Goal: Task Accomplishment & Management: Manage account settings

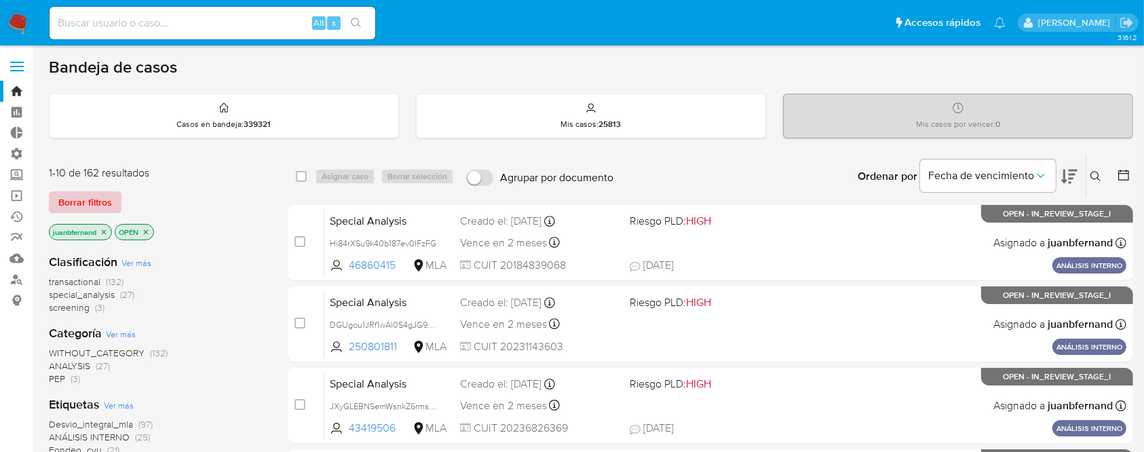
click at [79, 200] on span "Borrar filtros" at bounding box center [85, 202] width 54 height 19
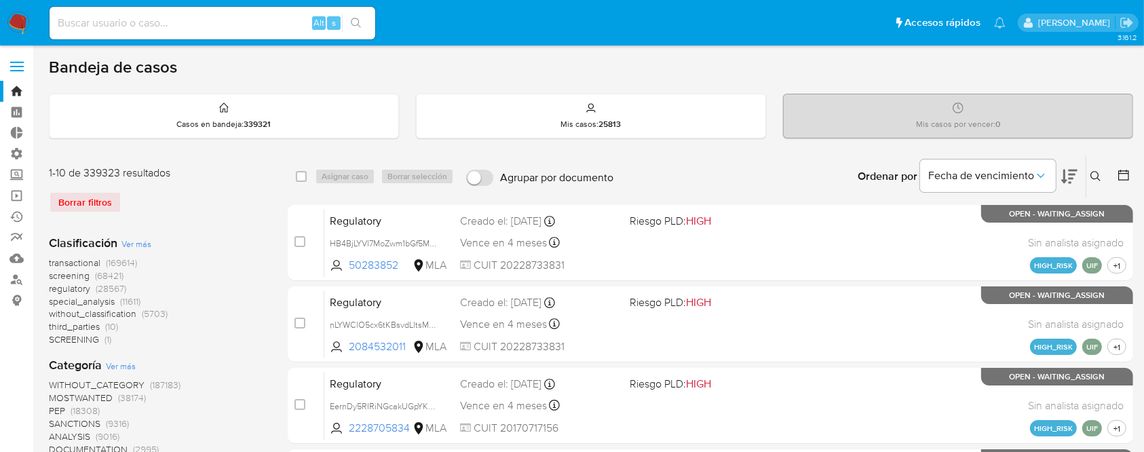
click at [1103, 177] on button at bounding box center [1097, 176] width 22 height 16
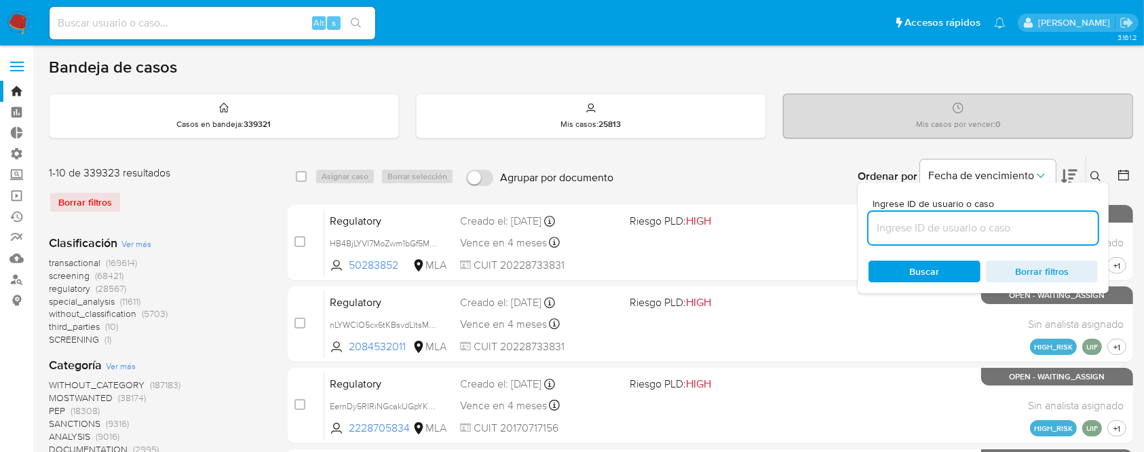
click at [1049, 227] on input at bounding box center [982, 228] width 229 height 18
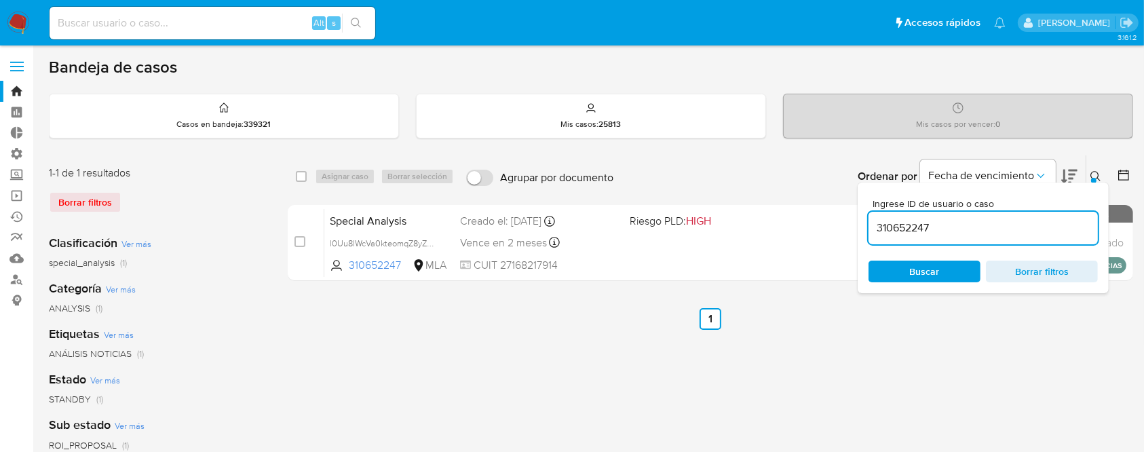
click at [1092, 175] on icon at bounding box center [1095, 176] width 11 height 11
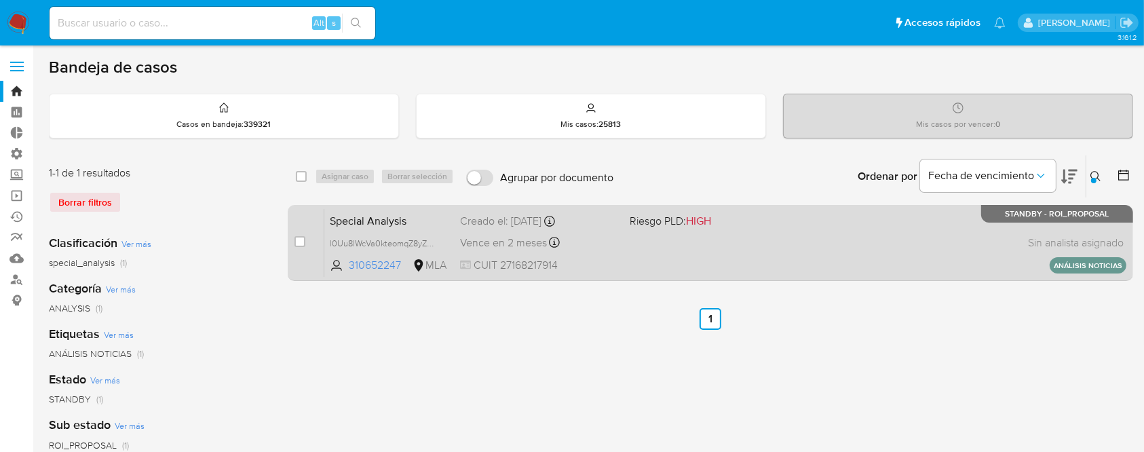
click at [792, 244] on div "Special Analysis l0Uu8lWcVa0kteomqZ8yZWIK 310652247 MLA Riesgo PLD: HIGH Creado…" at bounding box center [725, 242] width 802 height 69
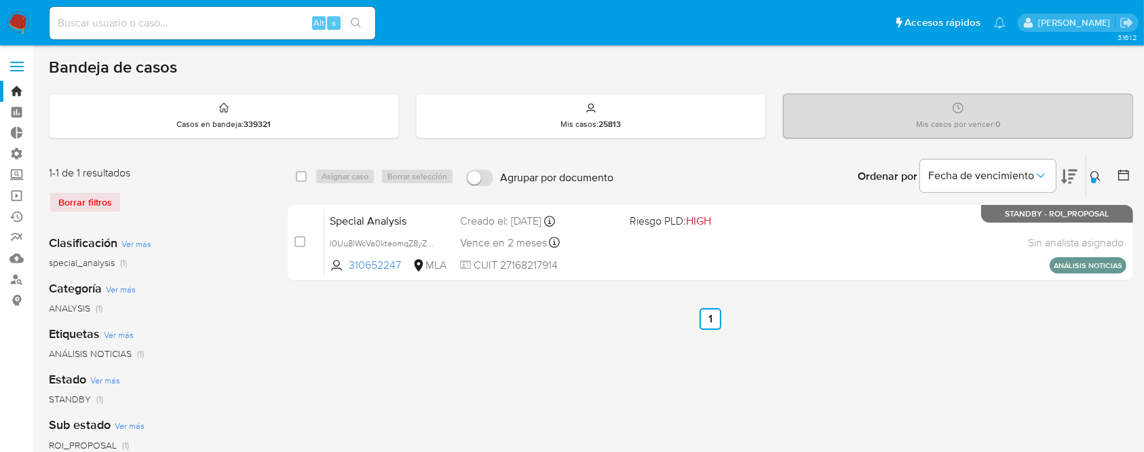
click at [1095, 173] on icon at bounding box center [1095, 176] width 11 height 11
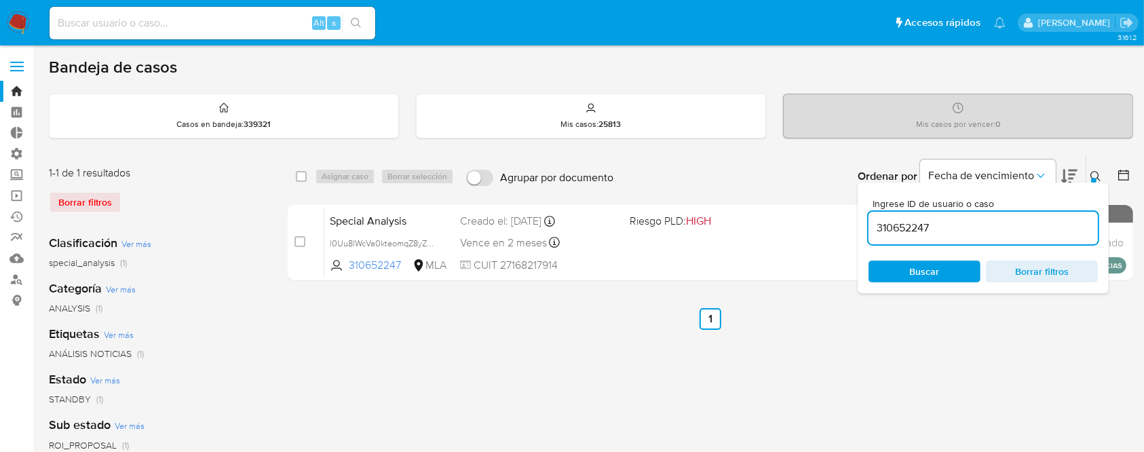
click at [993, 232] on input "310652247" at bounding box center [982, 228] width 229 height 18
click at [1094, 171] on icon at bounding box center [1095, 176] width 11 height 11
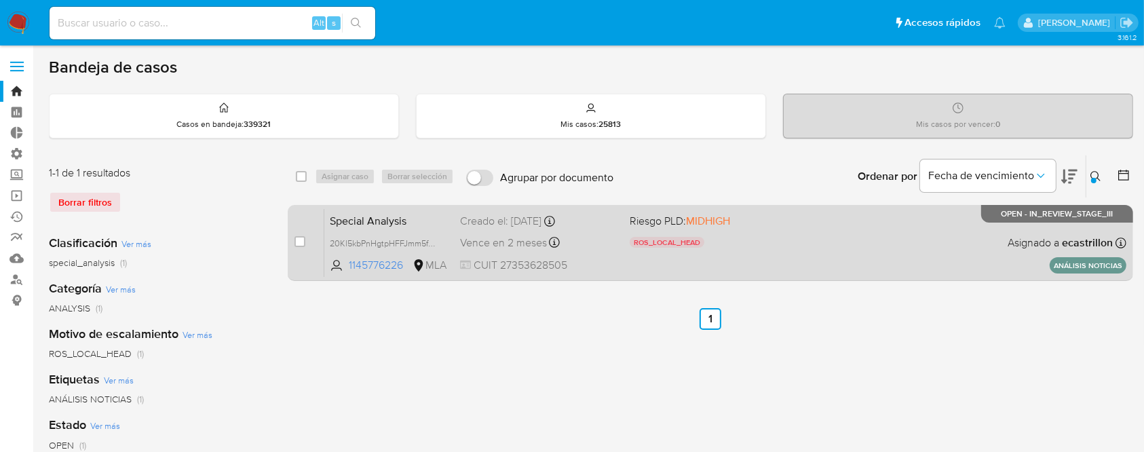
click at [910, 225] on div "Special Analysis 20Kl5kbPnHgtpHFFJmm5fTbM 1145776226 MLA Riesgo PLD: MIDHIGH RO…" at bounding box center [725, 242] width 802 height 69
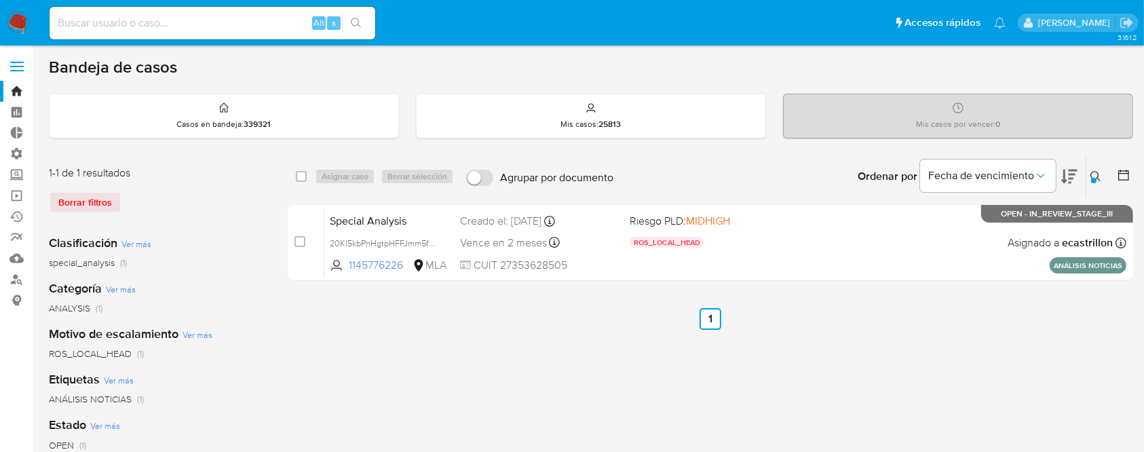
click at [1096, 176] on icon at bounding box center [1095, 176] width 11 height 11
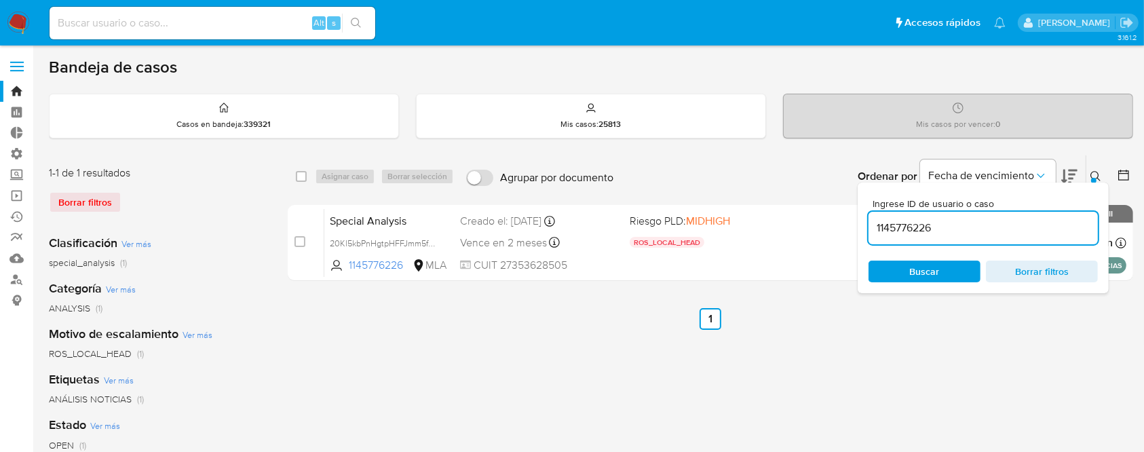
click at [969, 222] on input "1145776226" at bounding box center [982, 228] width 229 height 18
type input "1065472974"
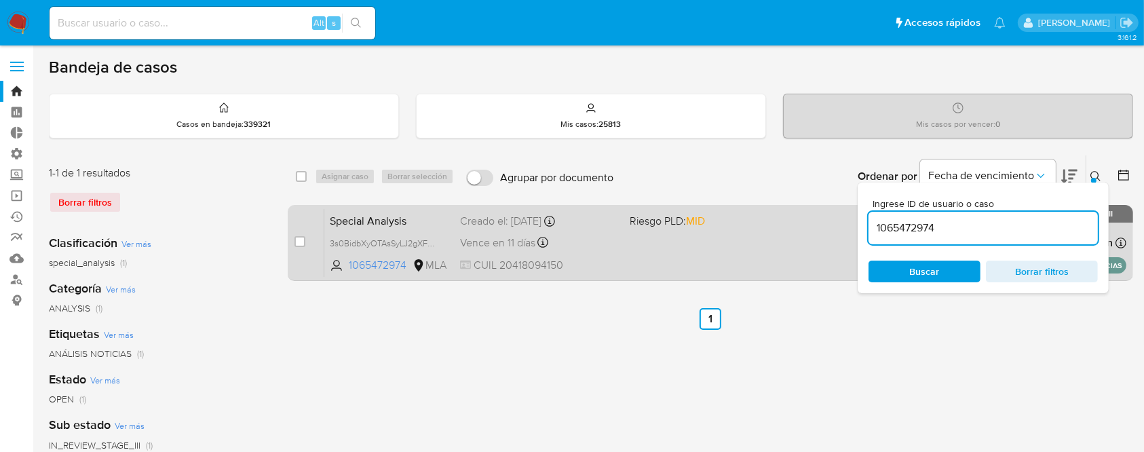
click at [646, 235] on div "Special Analysis 3s0BidbXyOTAsSyLJ2gXFUTu 1065472974 MLA Riesgo PLD: MID Creado…" at bounding box center [725, 242] width 802 height 69
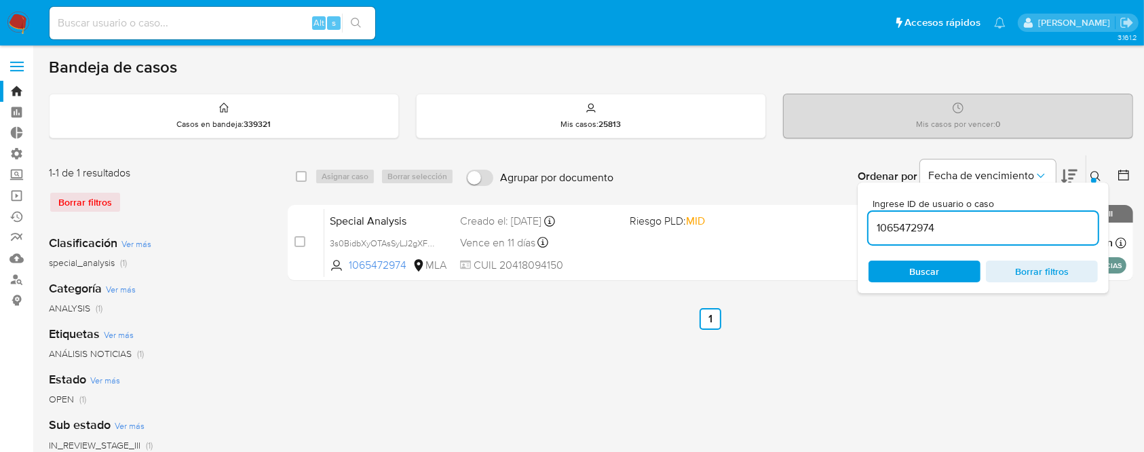
click at [165, 19] on input at bounding box center [213, 23] width 326 height 18
paste input "1471573306"
type input "1471573306"
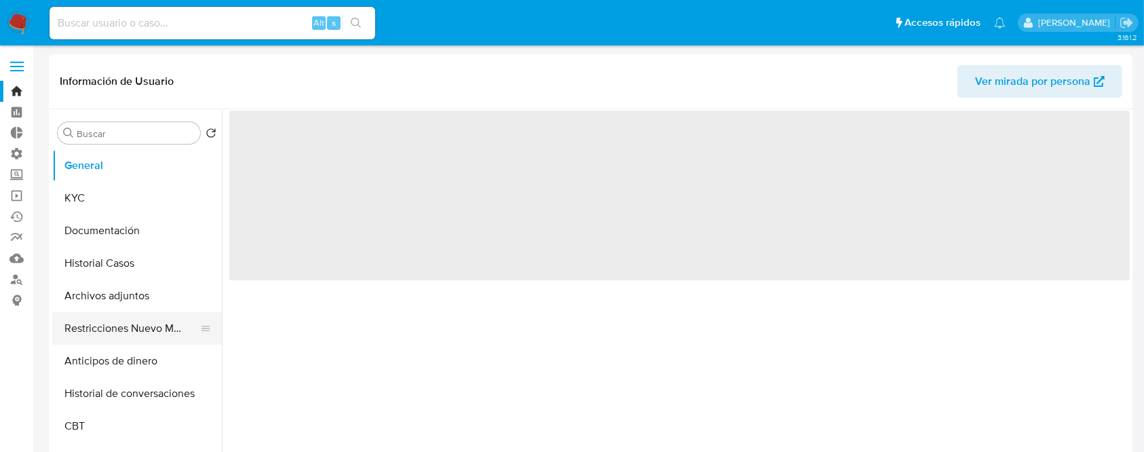
select select "10"
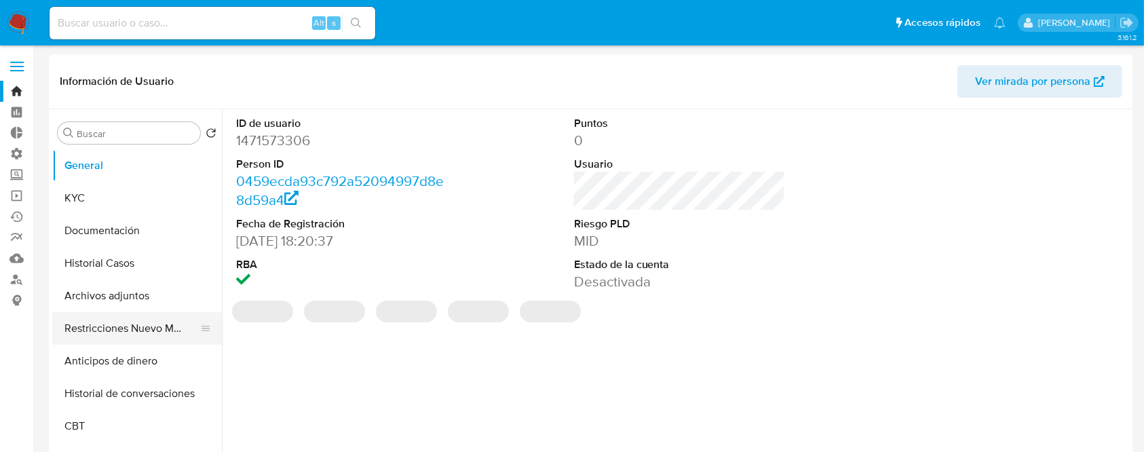
click at [118, 313] on button "Restricciones Nuevo Mundo" at bounding box center [131, 328] width 159 height 33
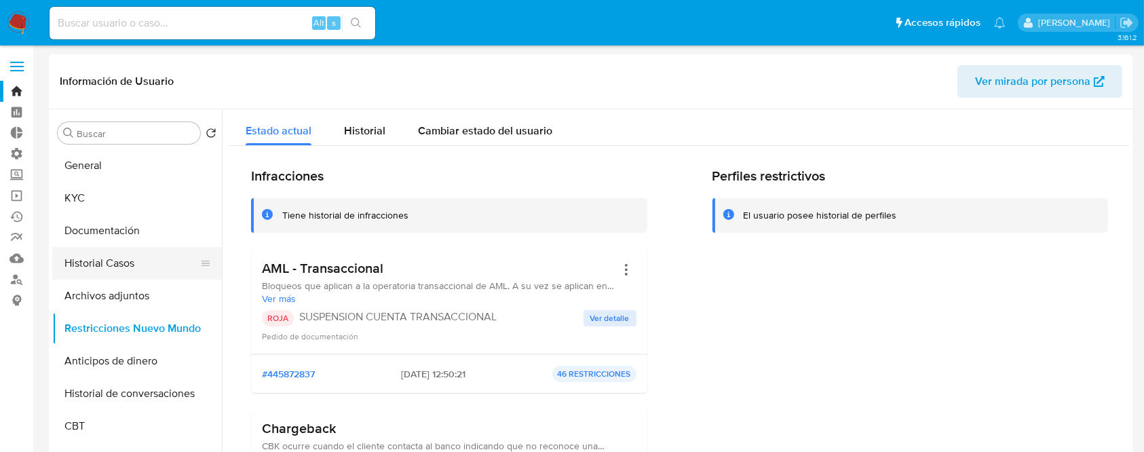
click at [145, 250] on button "Historial Casos" at bounding box center [131, 263] width 159 height 33
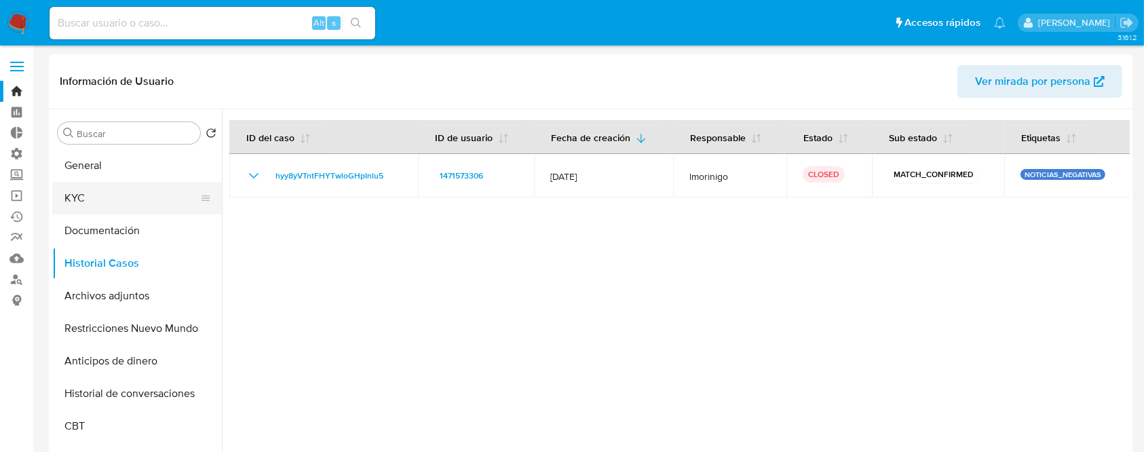
click at [94, 204] on button "KYC" at bounding box center [131, 198] width 159 height 33
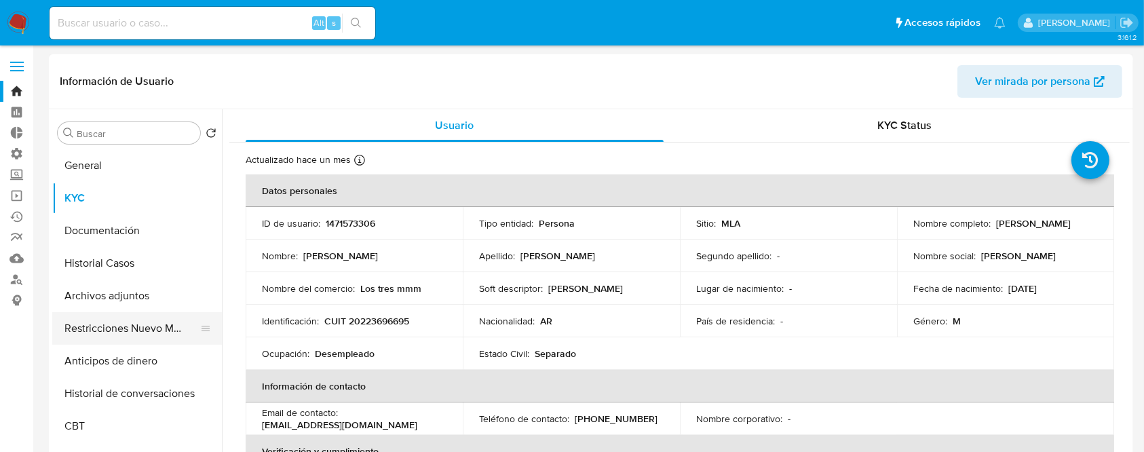
click at [109, 322] on button "Restricciones Nuevo Mundo" at bounding box center [131, 328] width 159 height 33
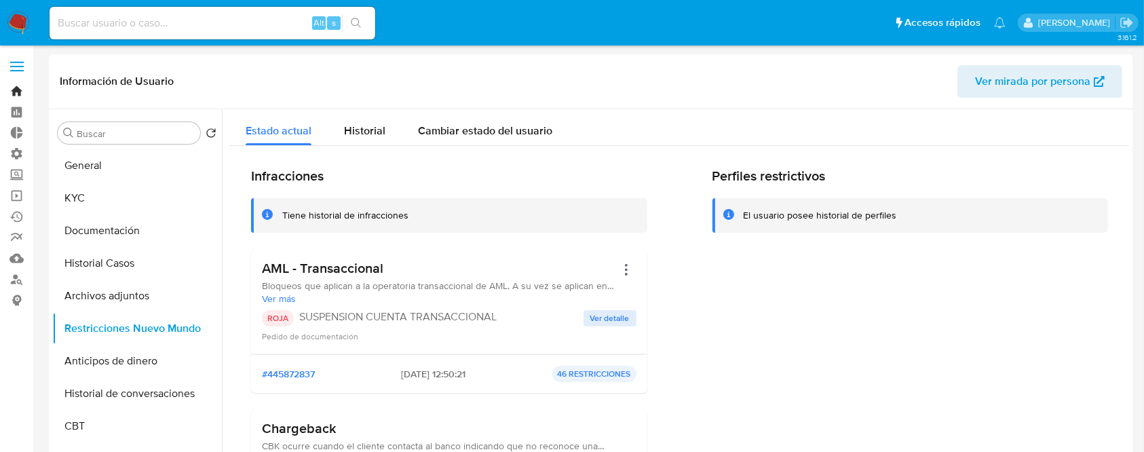
click at [14, 83] on link "Bandeja" at bounding box center [80, 91] width 161 height 21
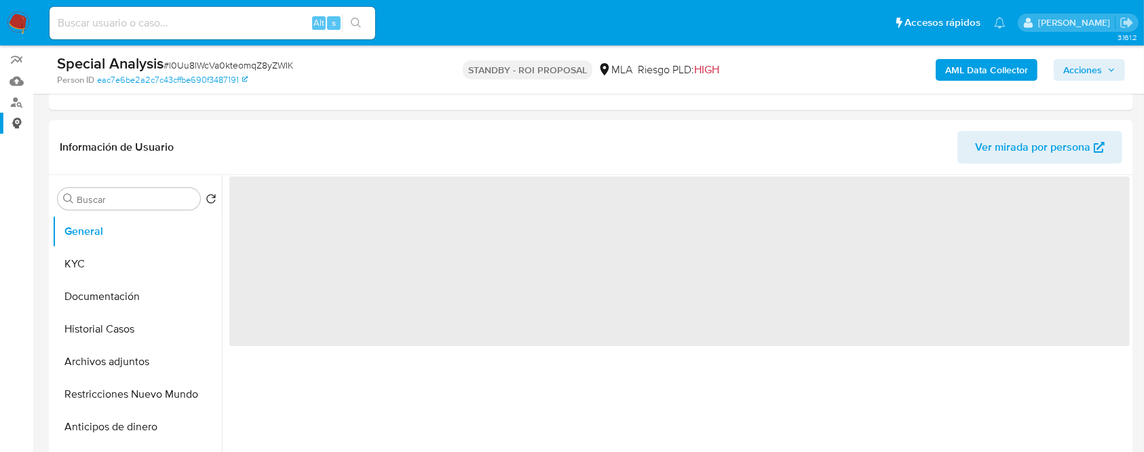
scroll to position [178, 0]
select select "10"
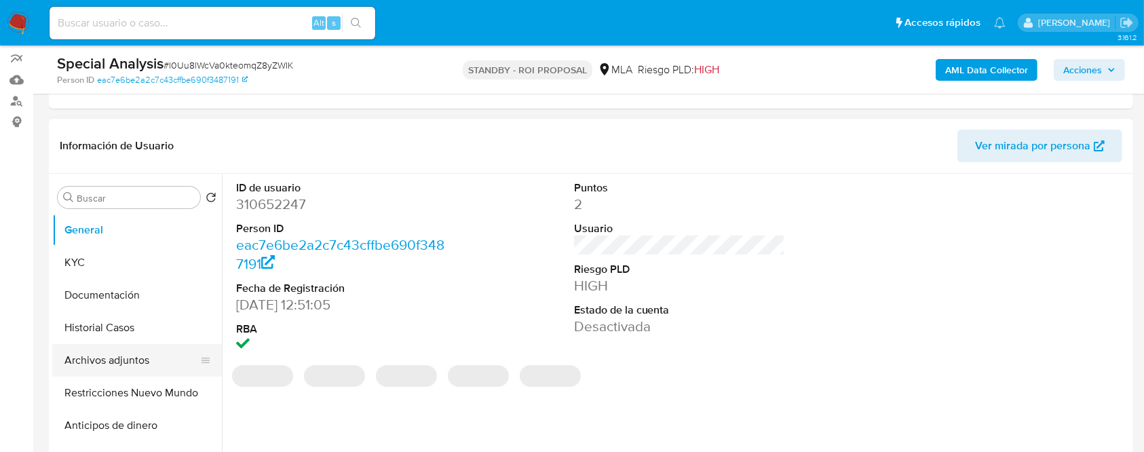
click at [99, 358] on button "Archivos adjuntos" at bounding box center [131, 360] width 159 height 33
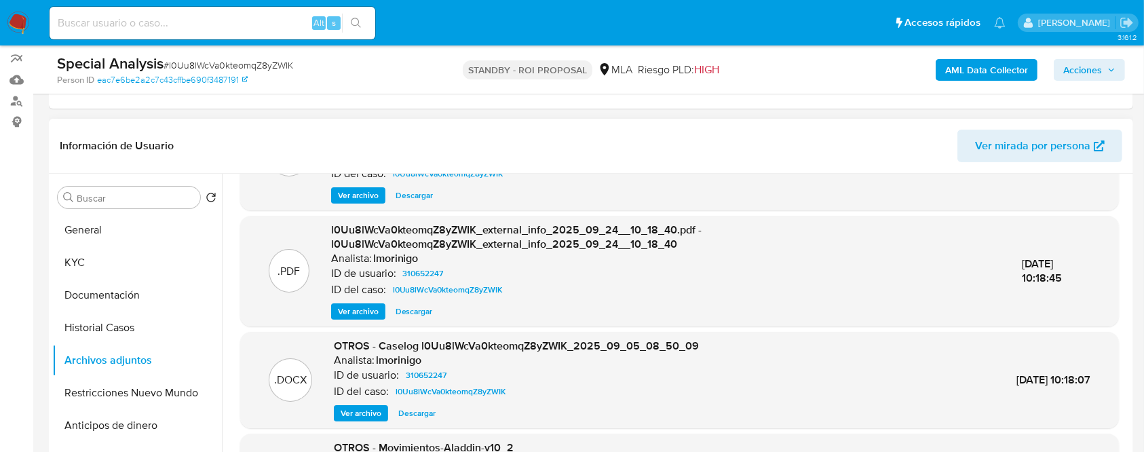
scroll to position [105, 0]
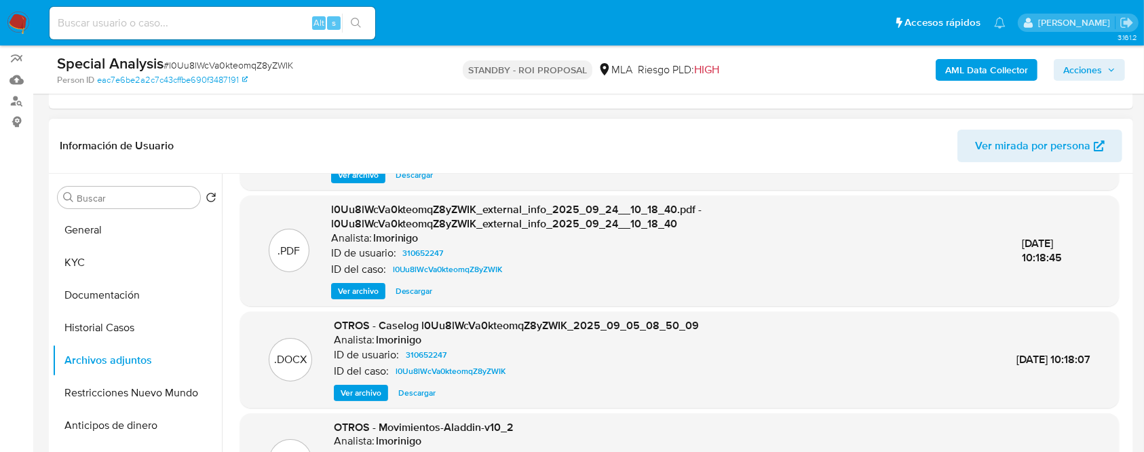
click at [365, 389] on span "Ver archivo" at bounding box center [361, 393] width 41 height 14
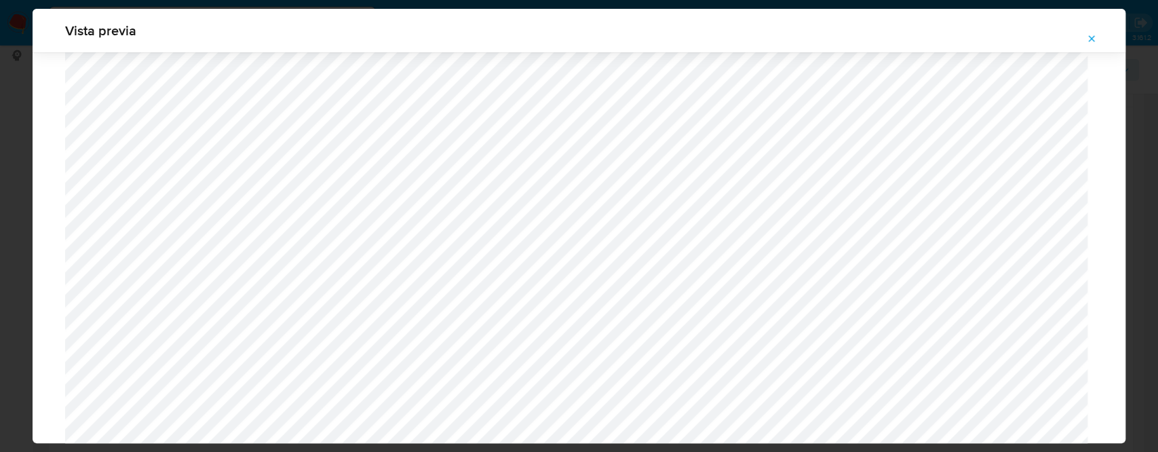
scroll to position [1362, 0]
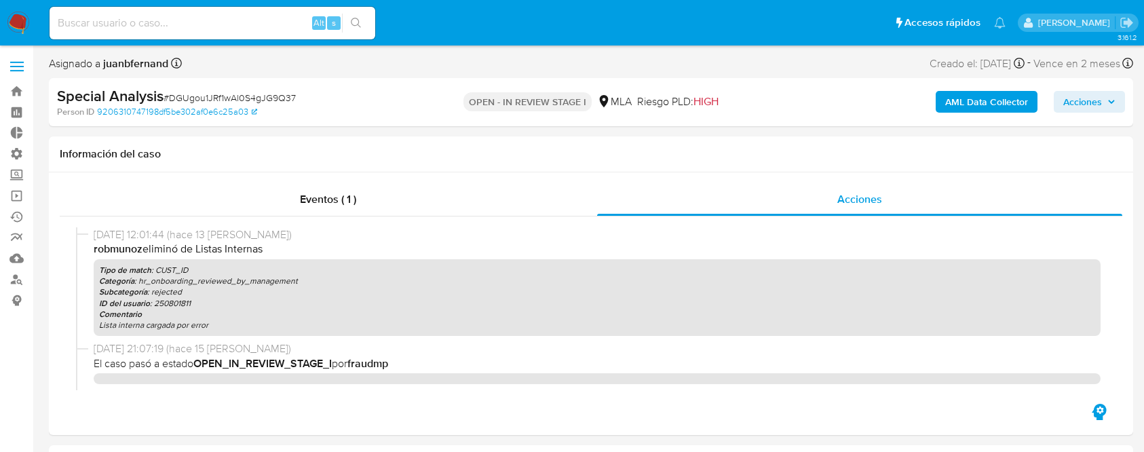
select select "10"
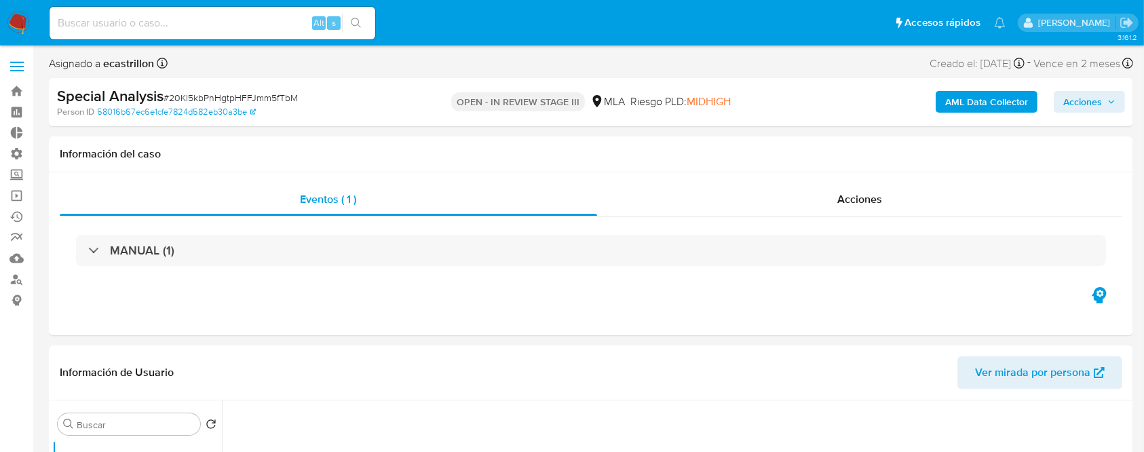
select select "10"
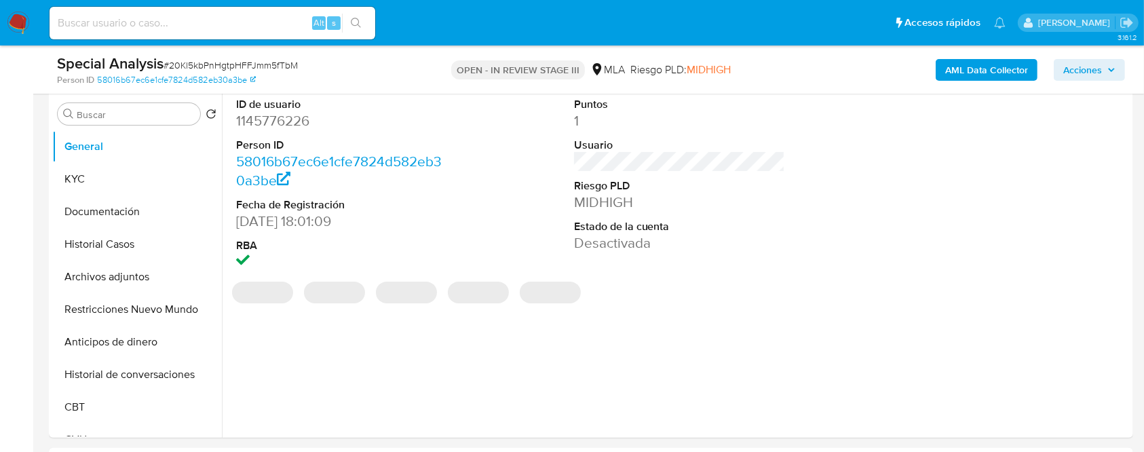
scroll to position [299, 0]
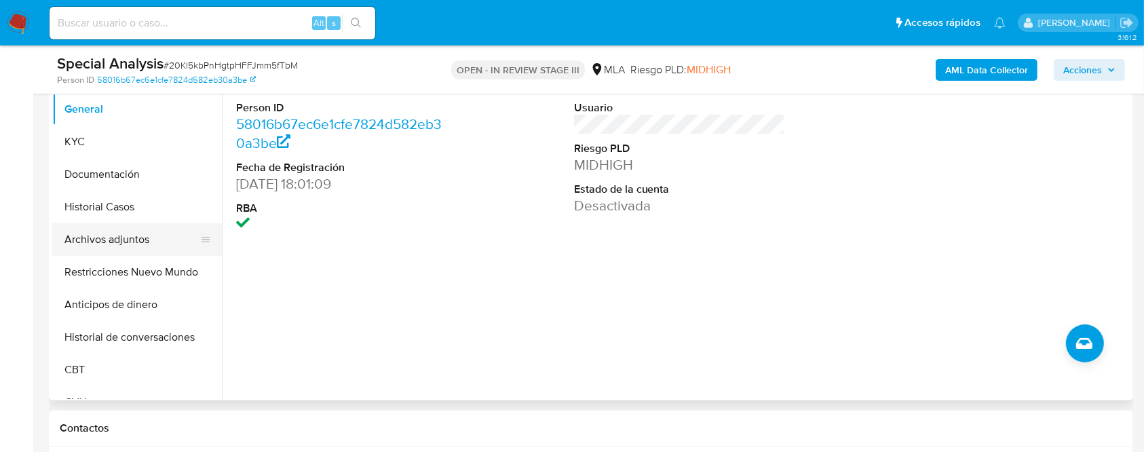
click at [87, 247] on button "Archivos adjuntos" at bounding box center [131, 239] width 159 height 33
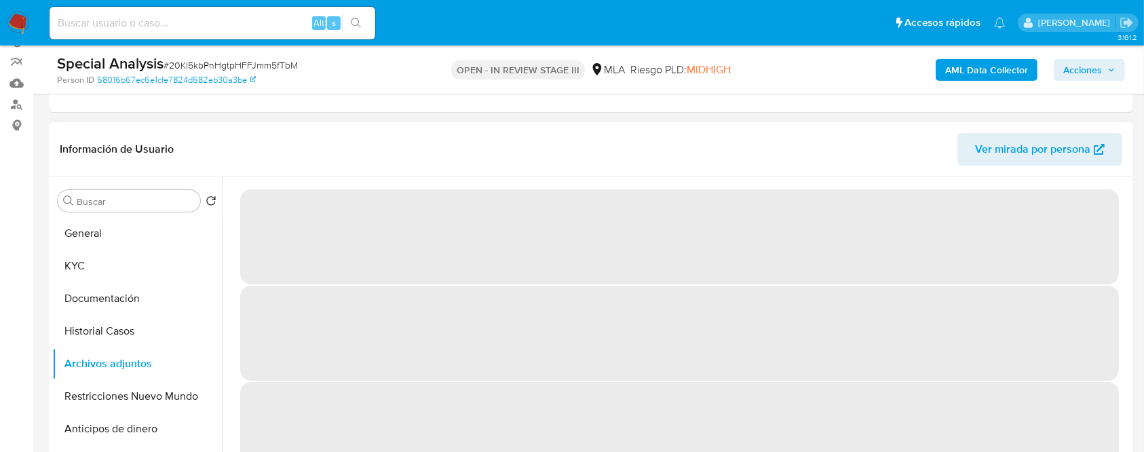
scroll to position [174, 0]
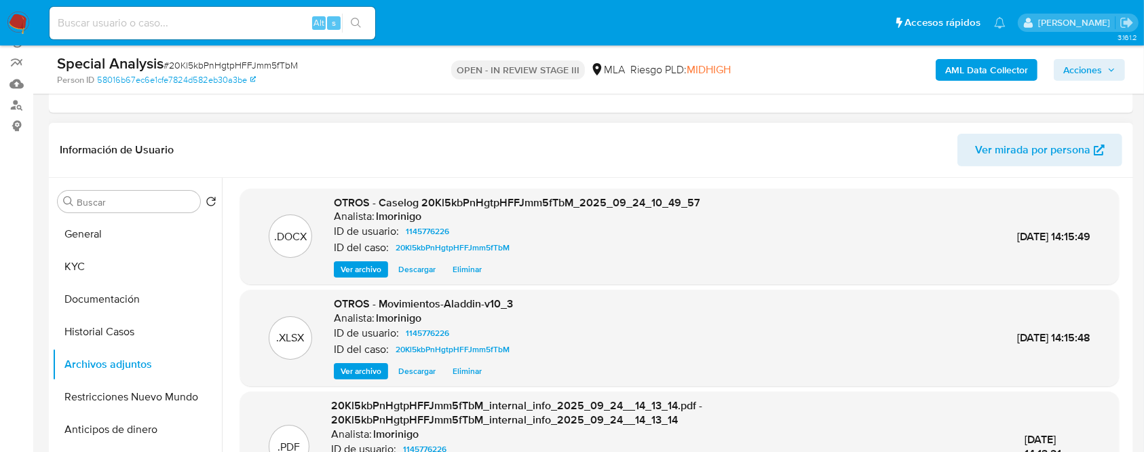
click at [360, 265] on span "Ver archivo" at bounding box center [361, 270] width 41 height 14
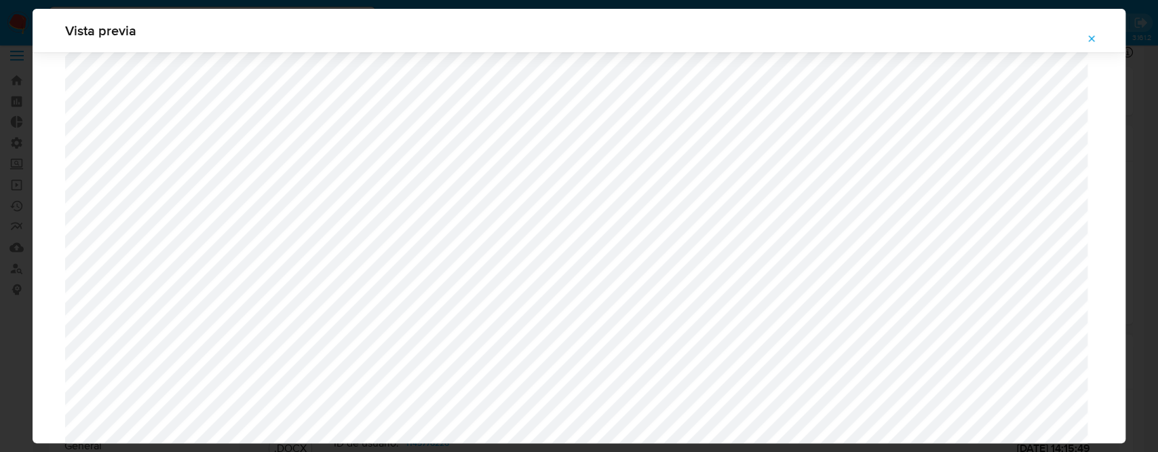
scroll to position [774, 0]
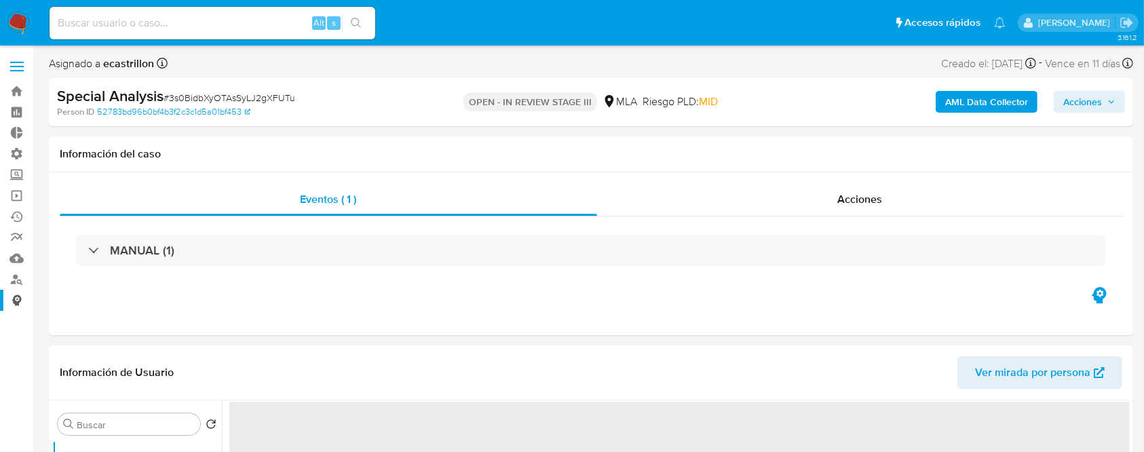
select select "10"
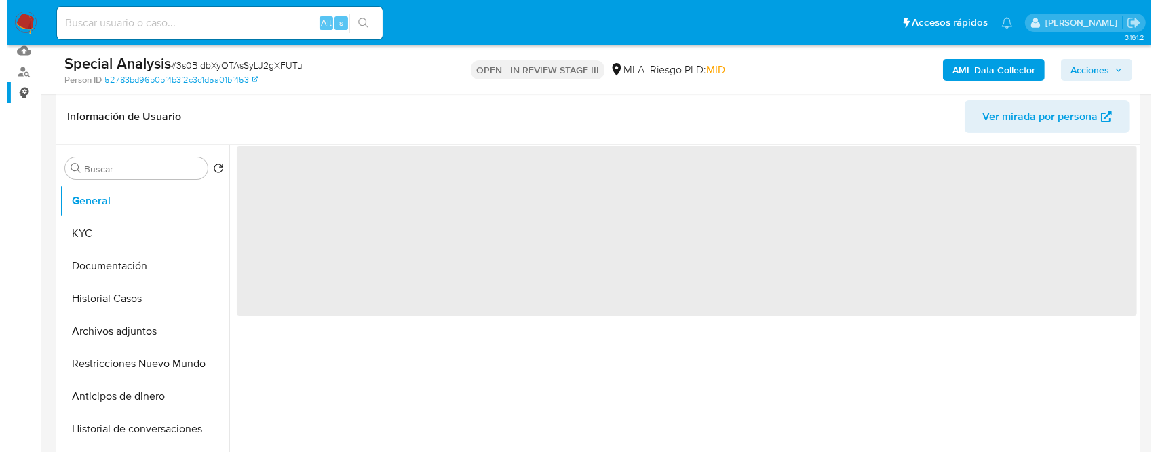
scroll to position [212, 0]
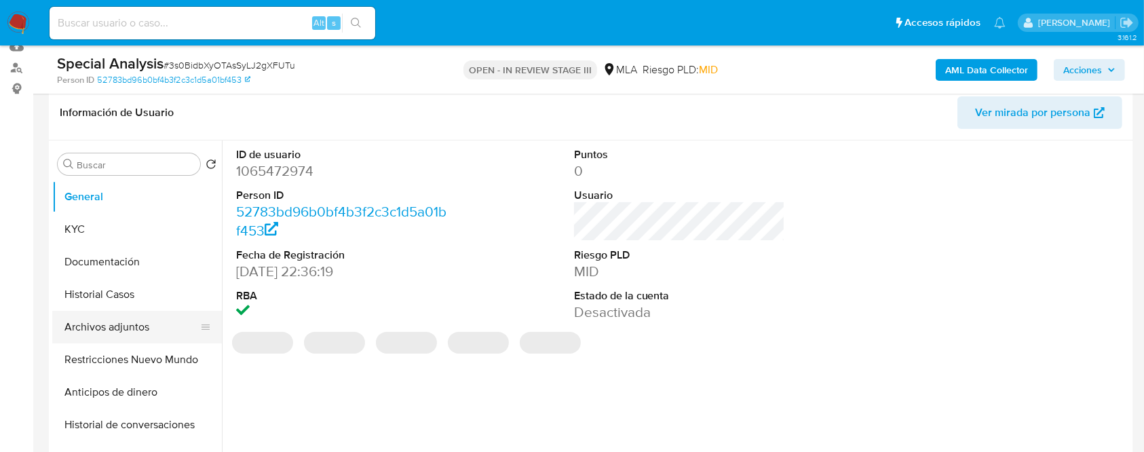
click at [93, 329] on button "Archivos adjuntos" at bounding box center [131, 327] width 159 height 33
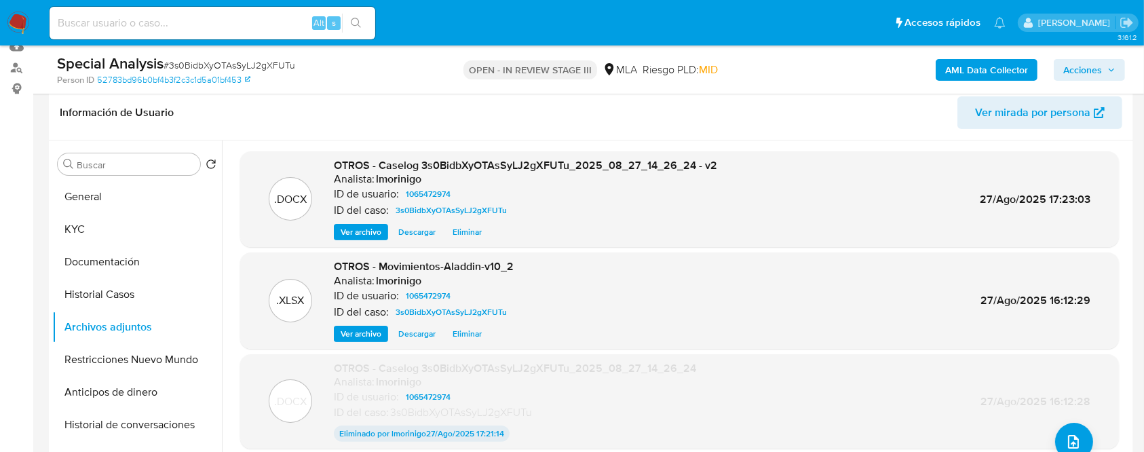
click at [341, 235] on span "Ver archivo" at bounding box center [361, 232] width 41 height 14
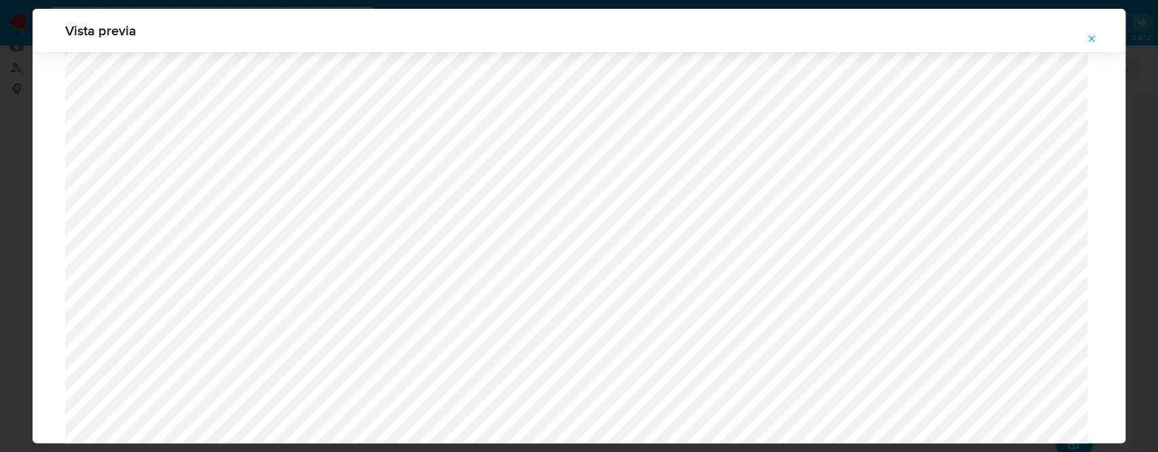
scroll to position [1218, 0]
click at [1095, 35] on icon "Attachment preview" at bounding box center [1091, 38] width 11 height 11
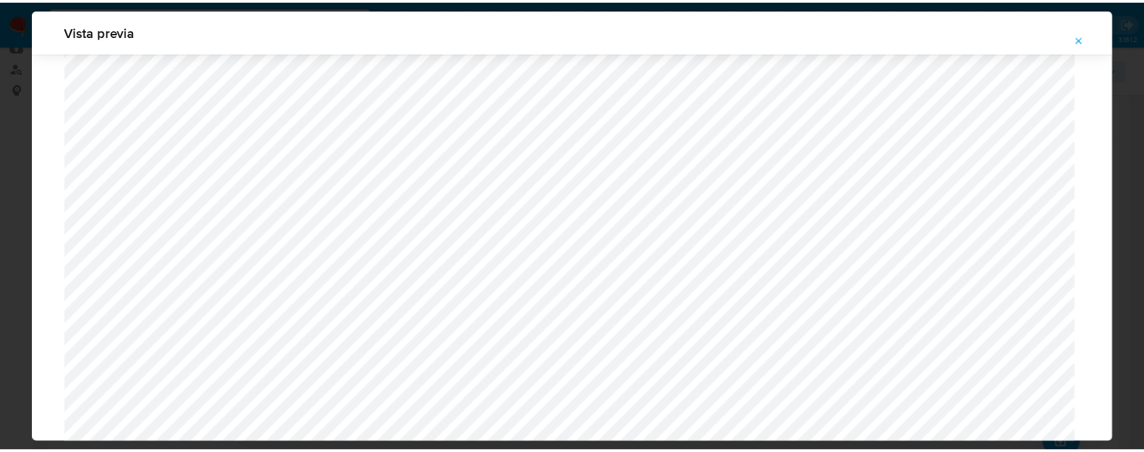
scroll to position [43, 0]
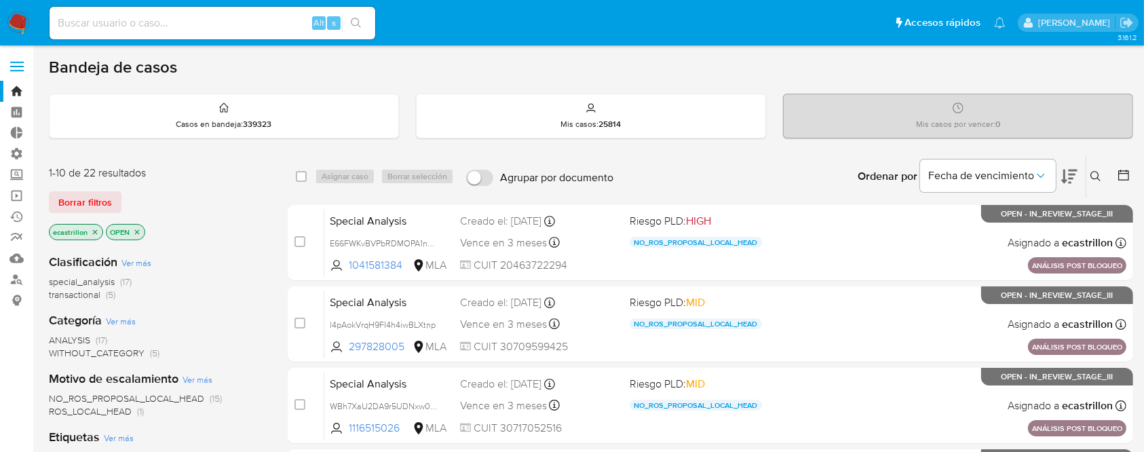
click at [1094, 175] on icon at bounding box center [1095, 176] width 11 height 11
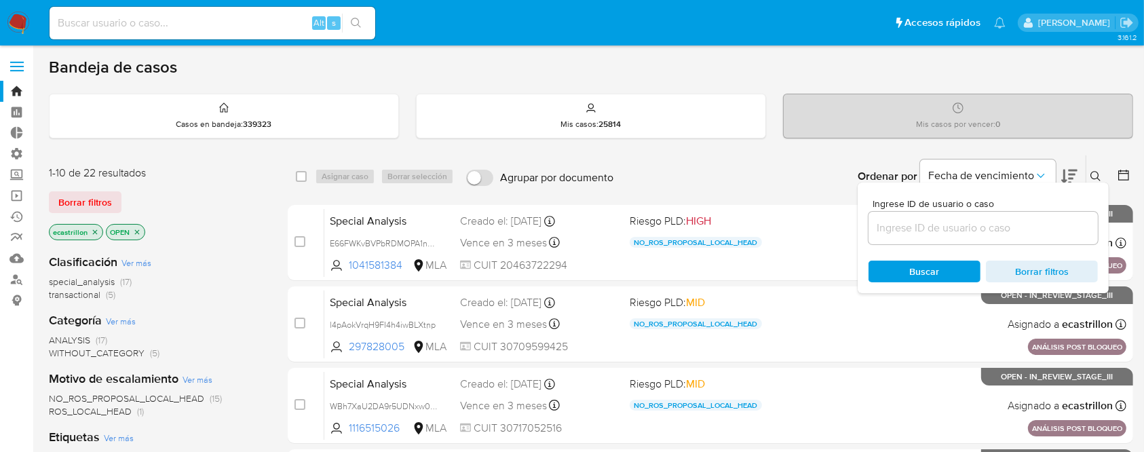
click at [1066, 226] on input at bounding box center [982, 228] width 229 height 18
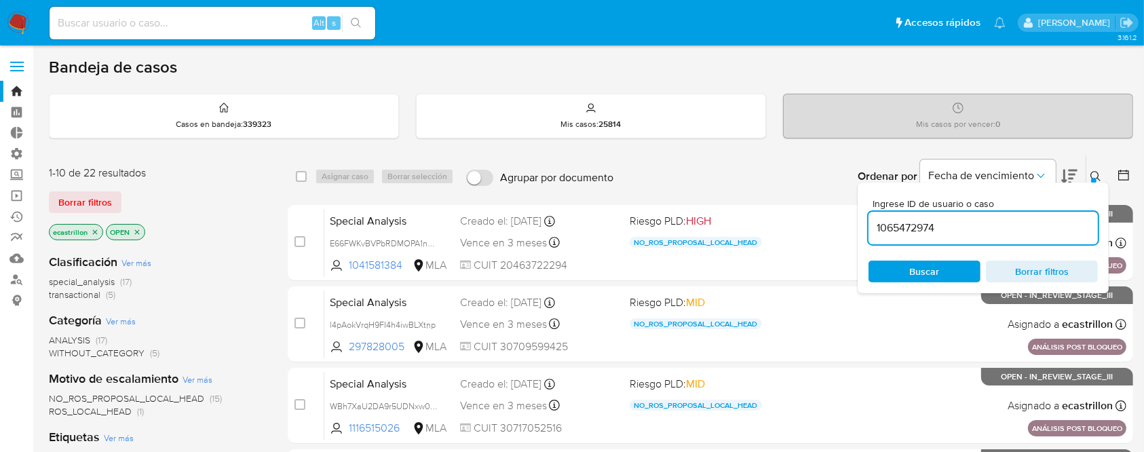
type input "1065472974"
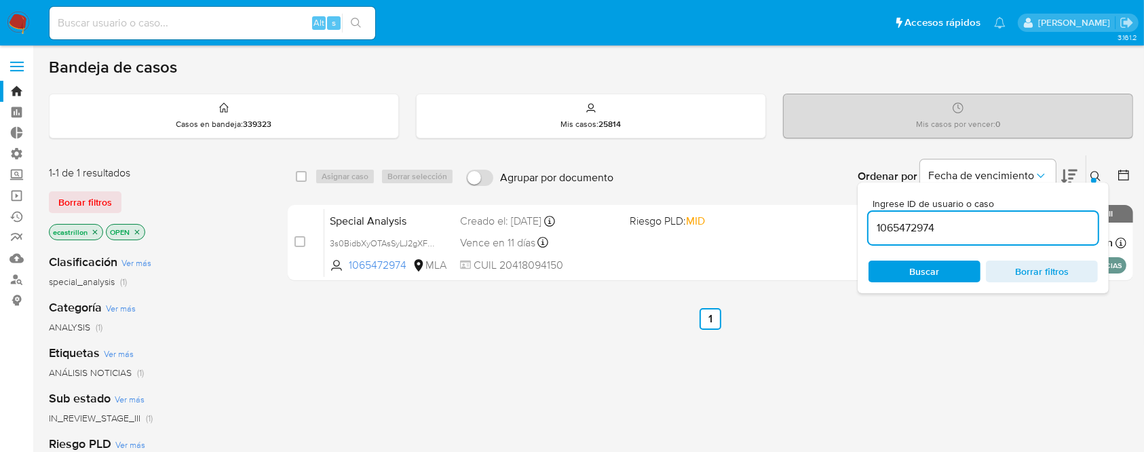
click at [1096, 176] on icon at bounding box center [1095, 176] width 11 height 11
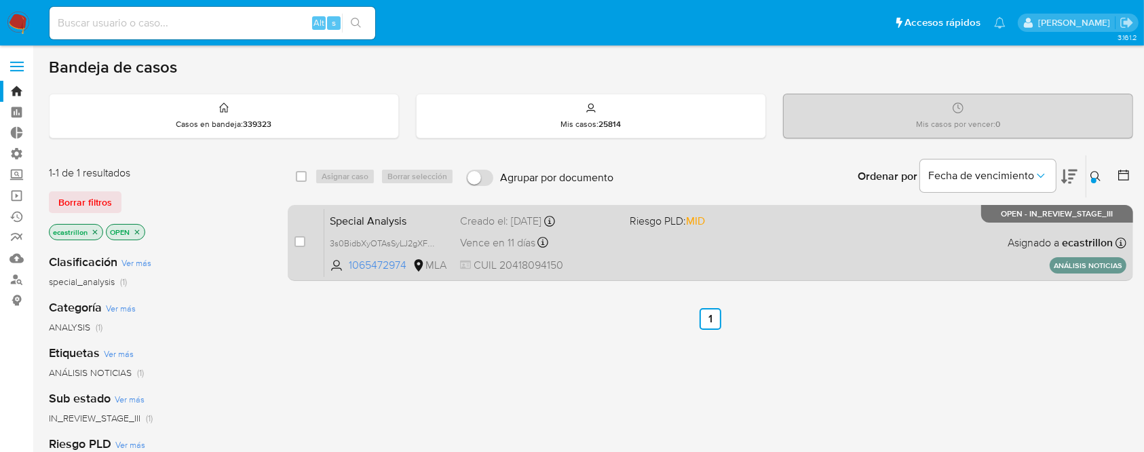
click at [750, 271] on div "Special Analysis 3s0BidbXyOTAsSyLJ2gXFUTu 1065472974 MLA Riesgo PLD: MID Creado…" at bounding box center [725, 242] width 802 height 69
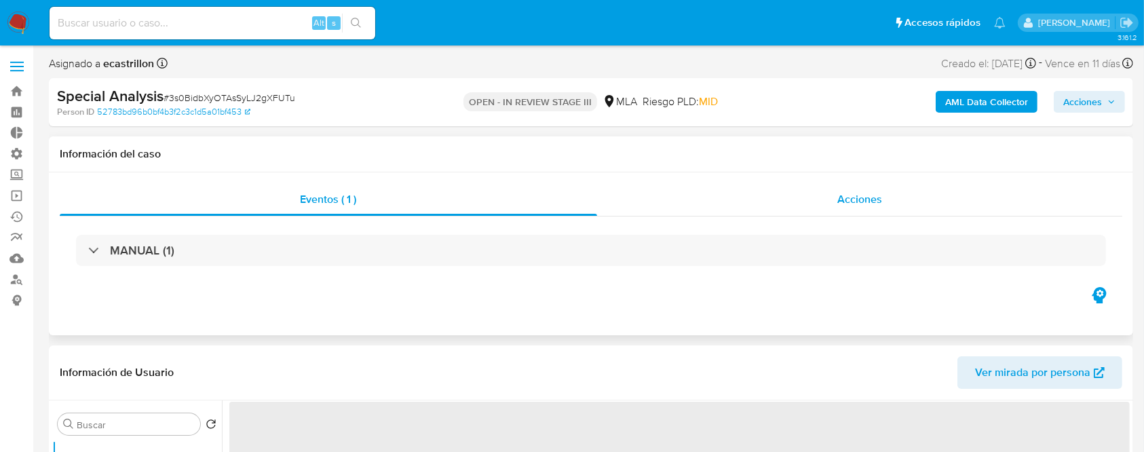
click at [821, 214] on div "Acciones" at bounding box center [860, 199] width 526 height 33
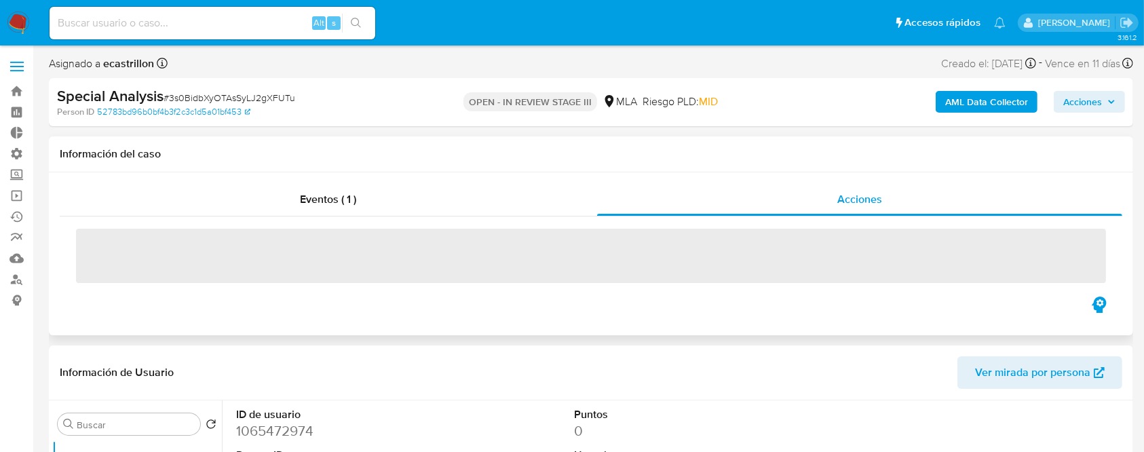
select select "10"
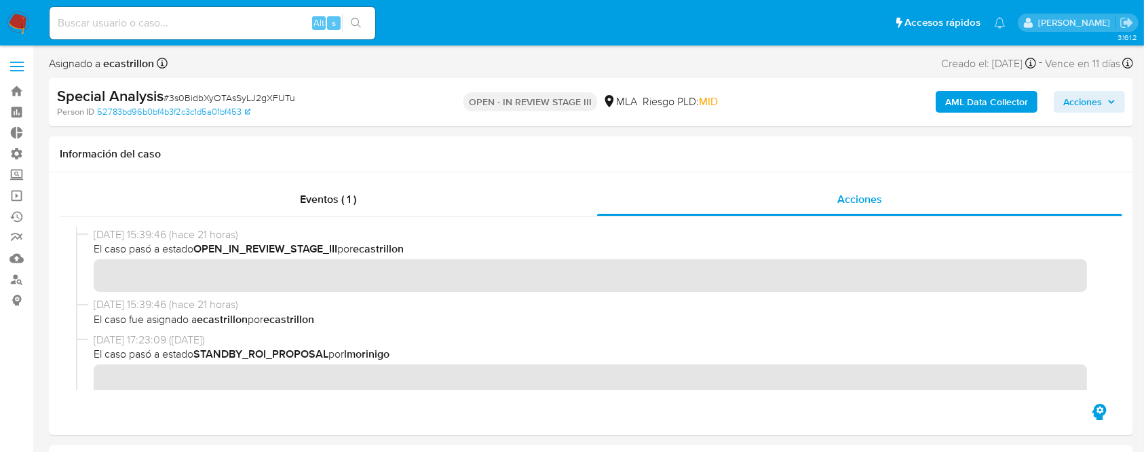
click at [1111, 98] on icon "button" at bounding box center [1111, 102] width 8 height 8
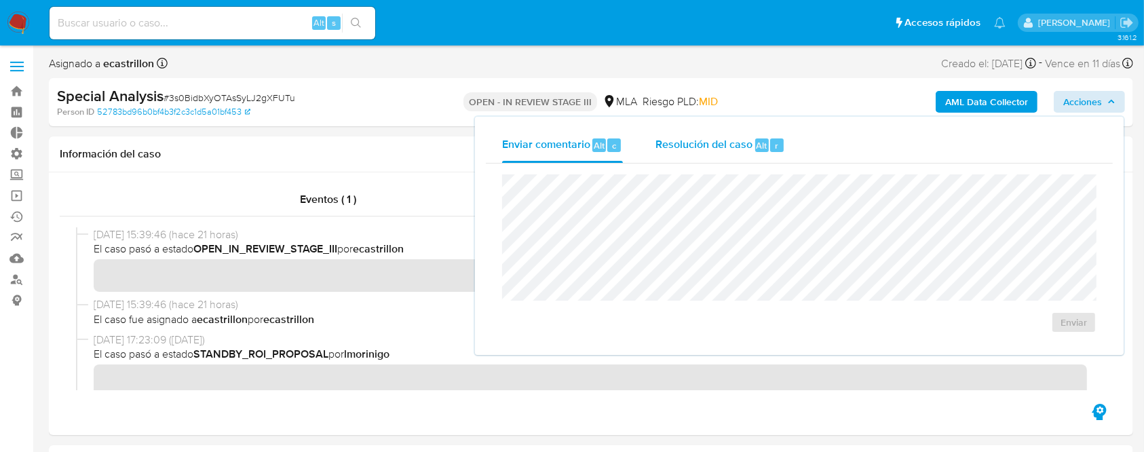
click at [784, 143] on div "Resolución del caso Alt r" at bounding box center [720, 145] width 130 height 35
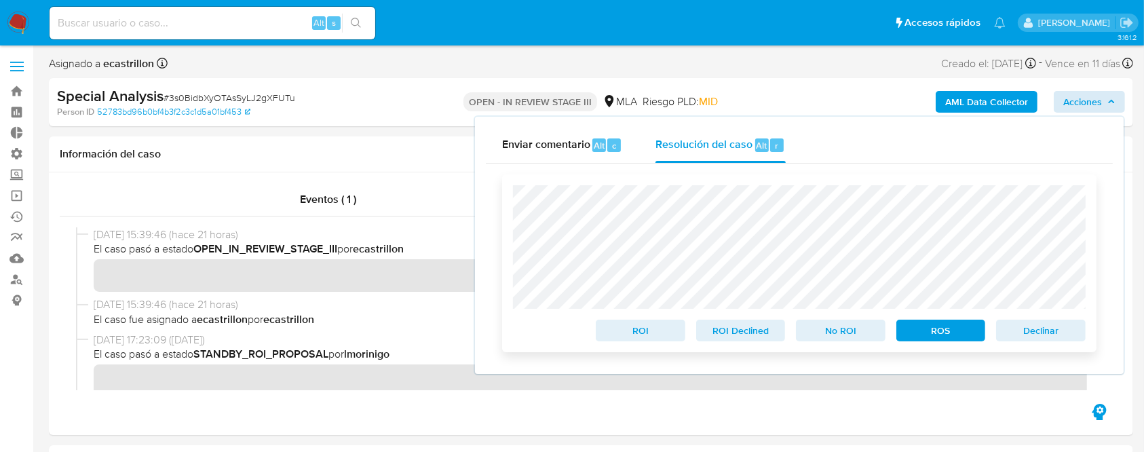
click at [1019, 331] on span "Declinar" at bounding box center [1040, 330] width 71 height 19
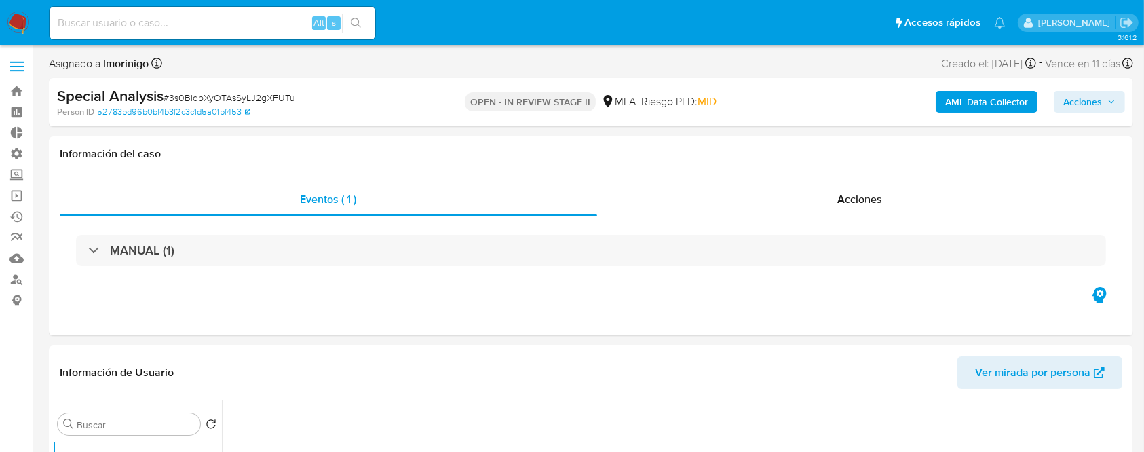
select select "10"
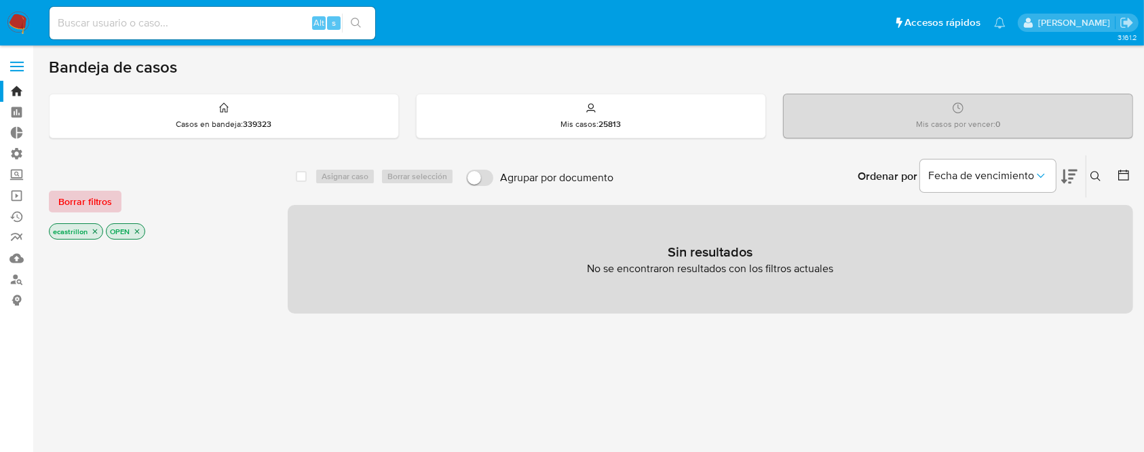
click at [103, 202] on span "Borrar filtros" at bounding box center [85, 201] width 54 height 19
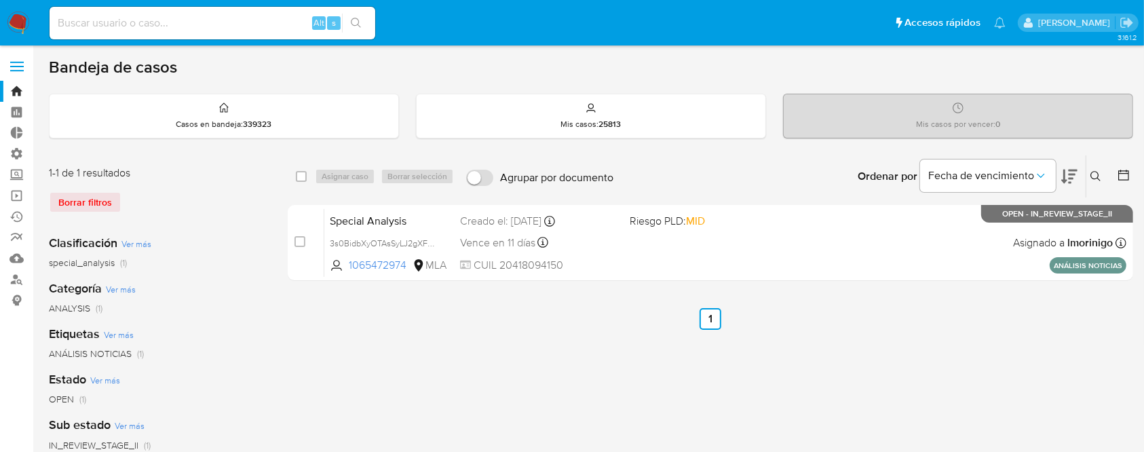
click at [1092, 168] on button at bounding box center [1097, 176] width 22 height 16
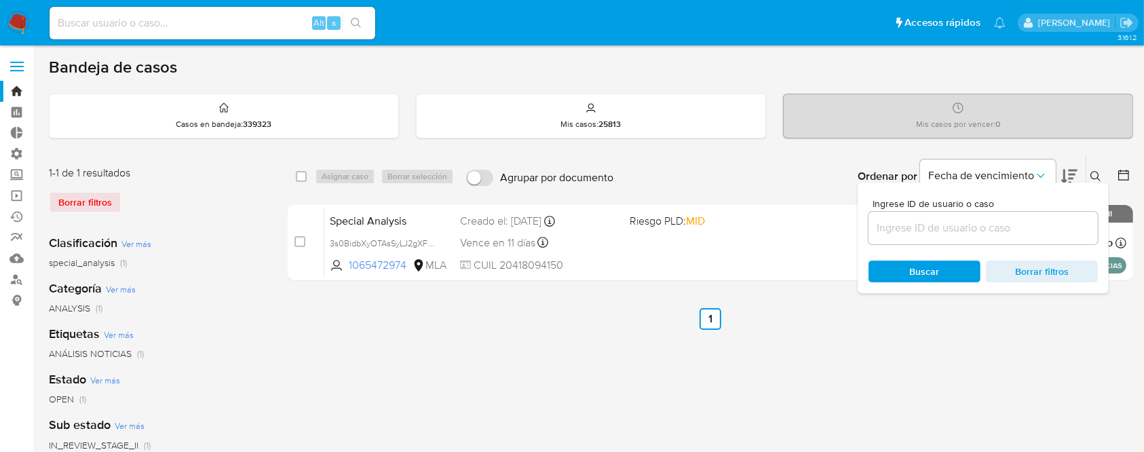
click at [1015, 223] on input at bounding box center [982, 228] width 229 height 18
click at [834, 333] on div "select-all-cases-checkbox Asignar caso Borrar selección Agrupar por documento O…" at bounding box center [710, 453] width 845 height 596
click at [1094, 171] on icon at bounding box center [1095, 176] width 10 height 10
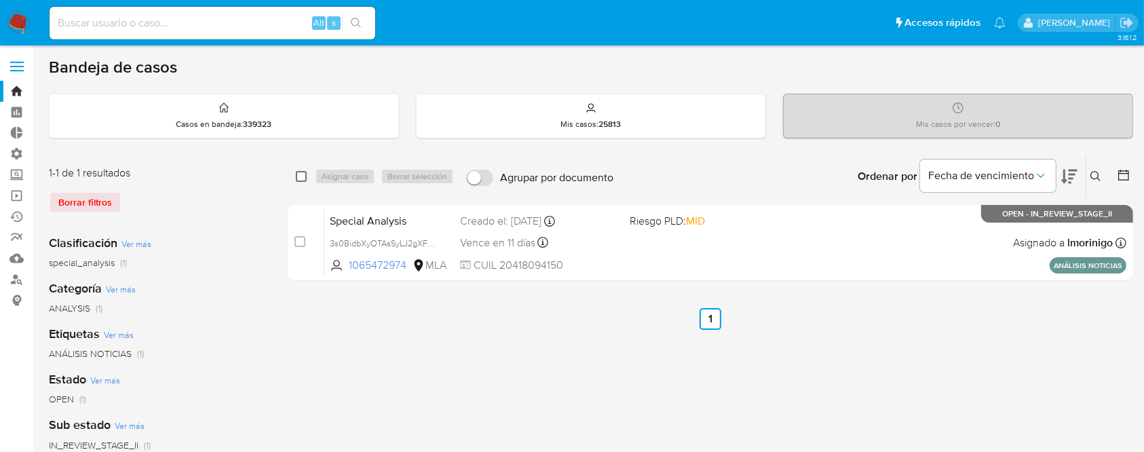
click at [296, 176] on input "checkbox" at bounding box center [301, 176] width 11 height 11
checkbox input "true"
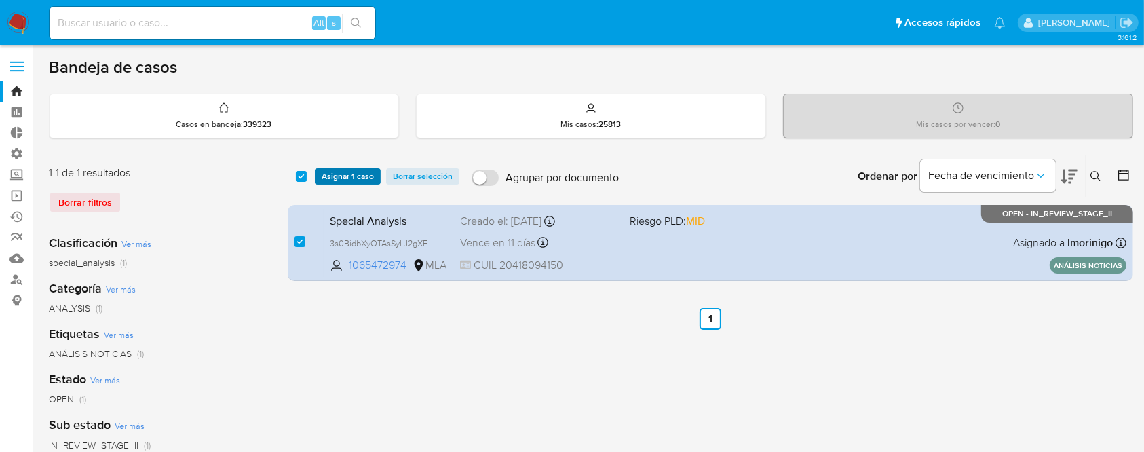
click at [330, 178] on span "Asignar 1 caso" at bounding box center [348, 177] width 52 height 14
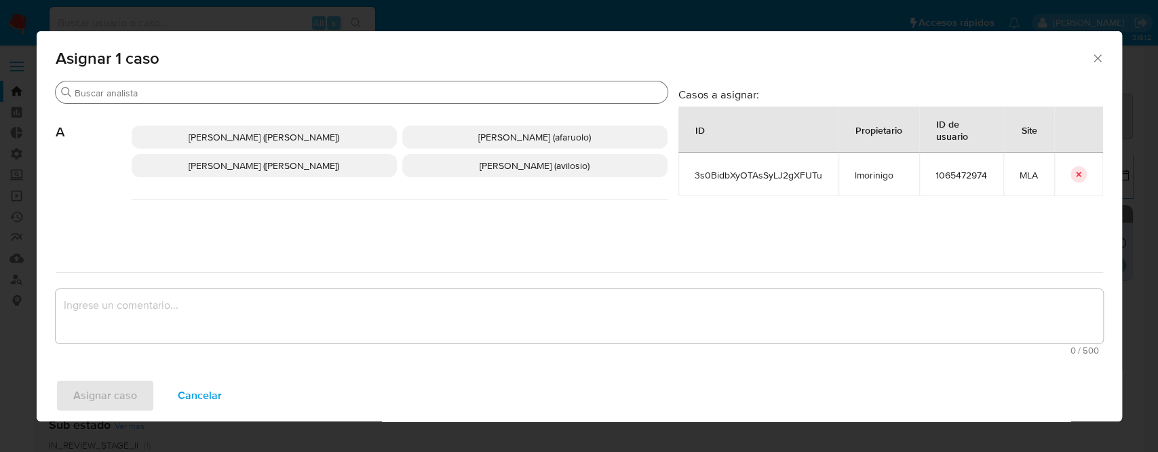
click at [287, 87] on input "Buscar" at bounding box center [369, 93] width 588 height 12
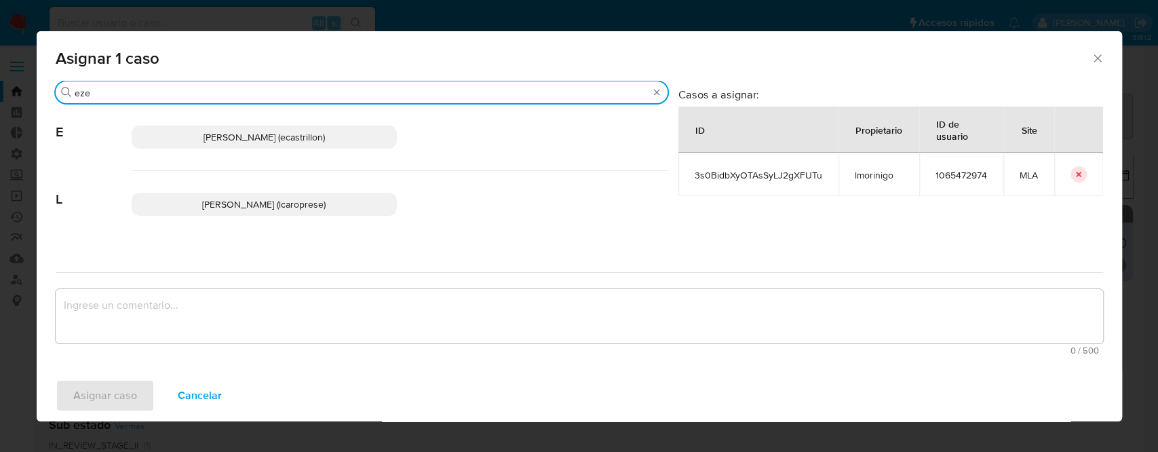
type input "eze"
click at [261, 122] on div "Ezequiel Gonzalo Castrillon (ecastrillon)" at bounding box center [400, 137] width 536 height 67
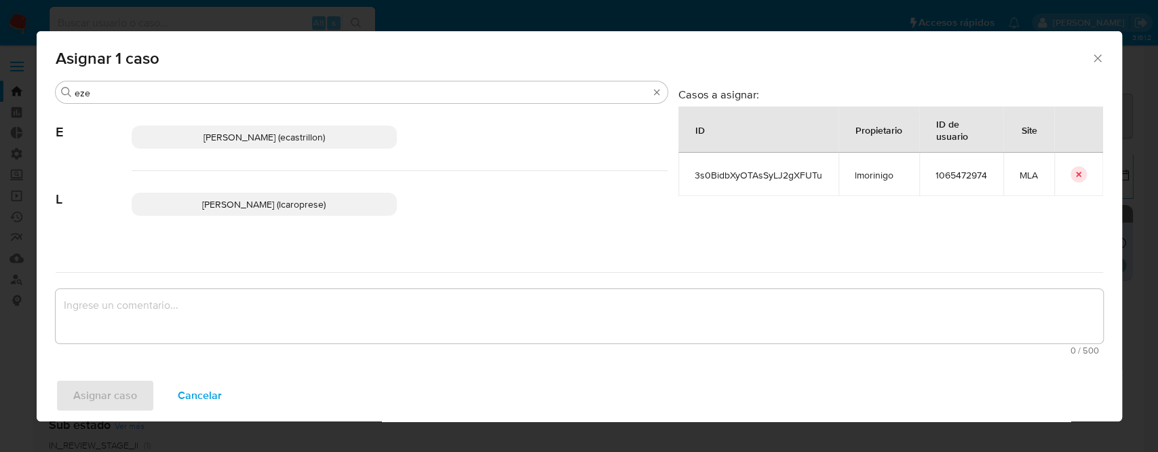
click at [265, 135] on span "Ezequiel Gonzalo Castrillon (ecastrillon)" at bounding box center [264, 137] width 121 height 14
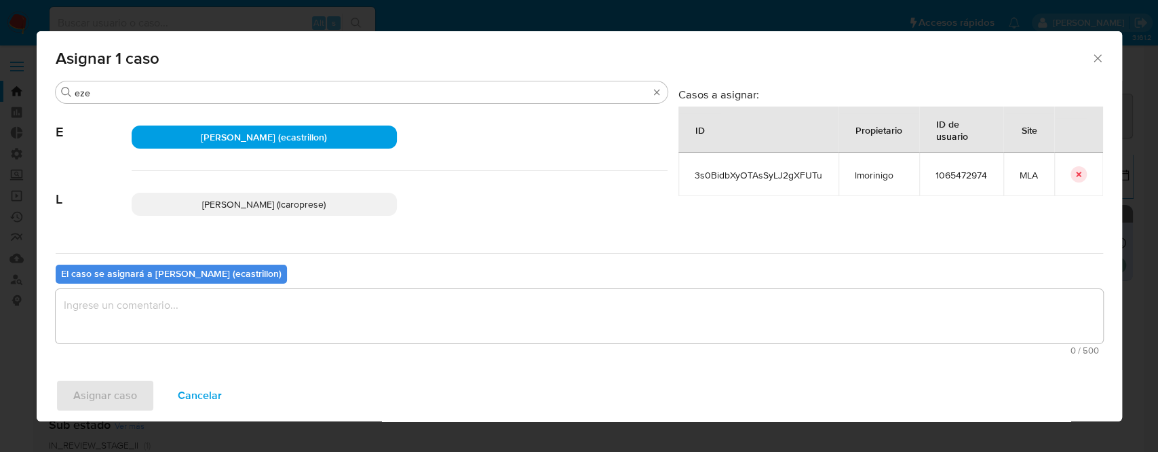
click at [188, 317] on textarea "assign-modal" at bounding box center [579, 316] width 1047 height 54
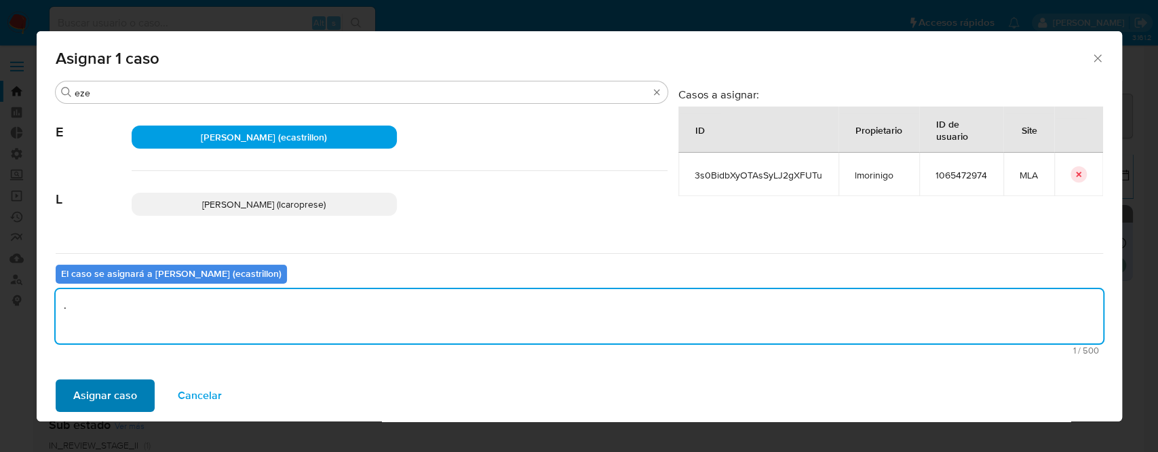
type textarea "."
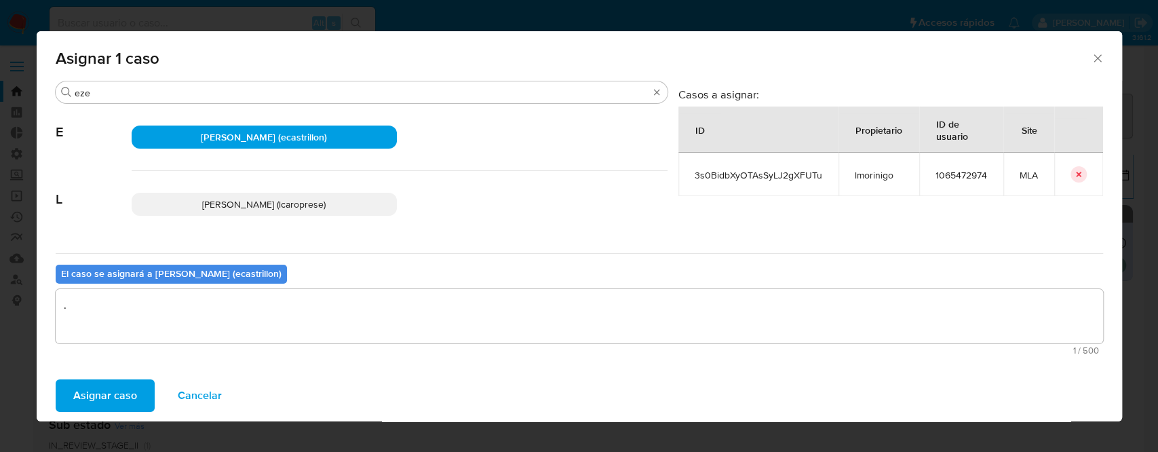
click at [111, 393] on span "Asignar caso" at bounding box center [105, 396] width 64 height 30
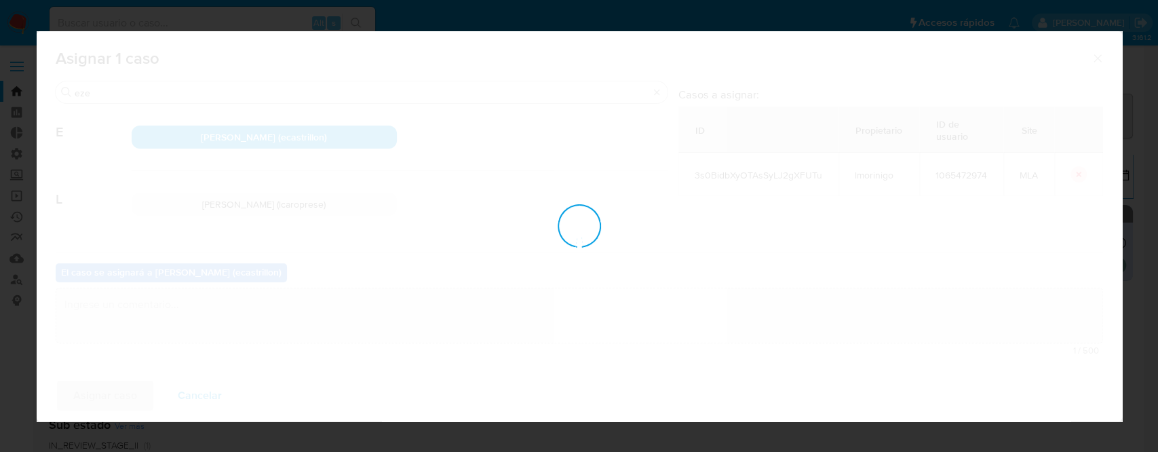
checkbox input "false"
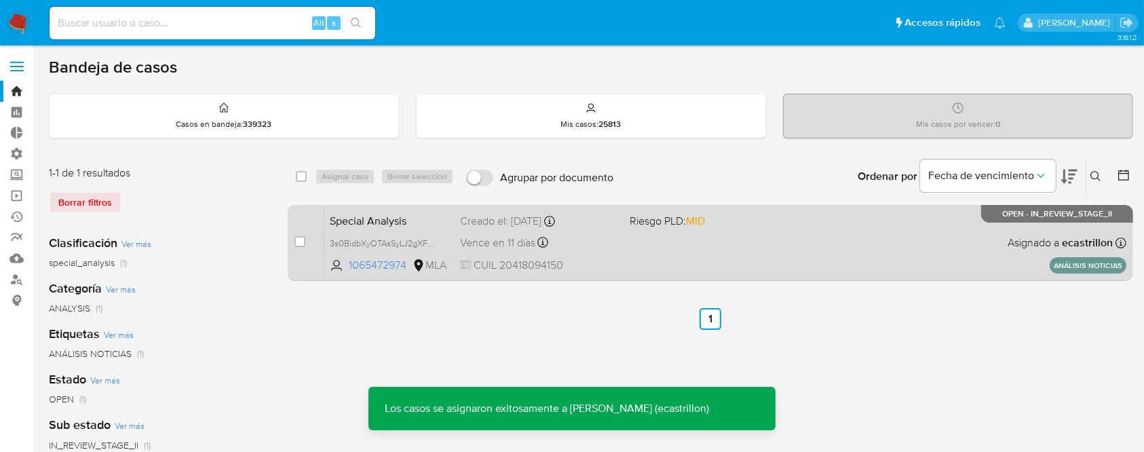
click at [798, 256] on div "Special Analysis 3s0BidbXyOTAsSyLJ2gXFUTu 1065472974 MLA Riesgo PLD: MID Creado…" at bounding box center [725, 242] width 802 height 69
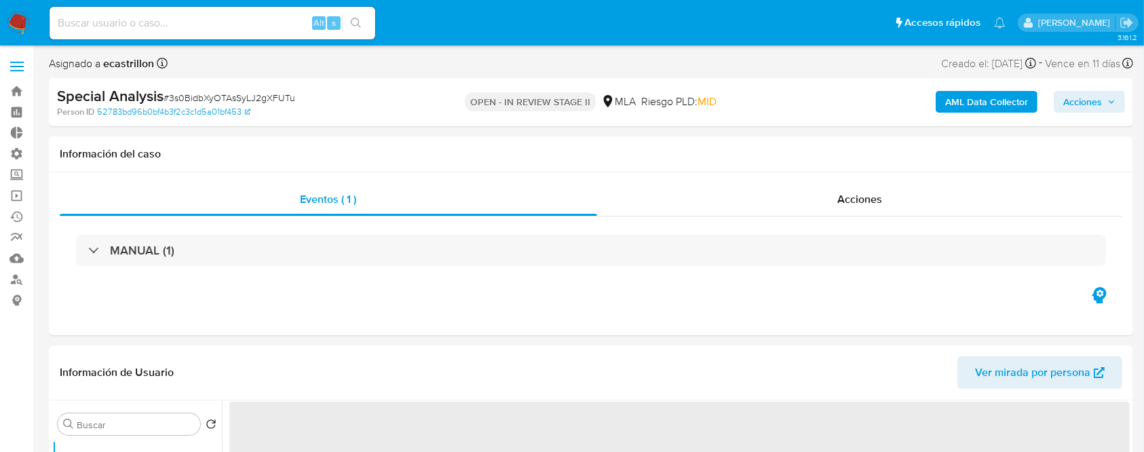
click at [1074, 98] on span "Acciones" at bounding box center [1082, 102] width 39 height 22
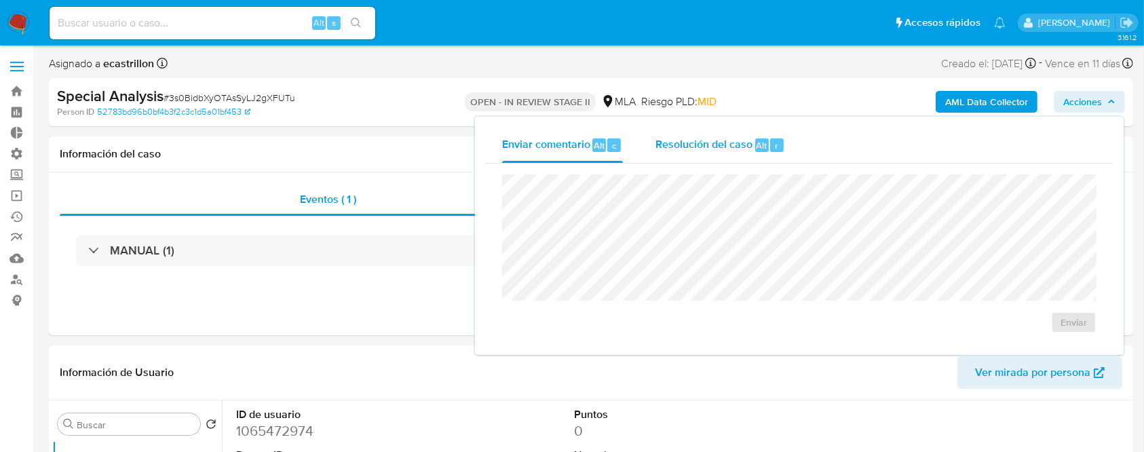
click at [746, 151] on span "Resolución del caso" at bounding box center [703, 145] width 97 height 16
select select "10"
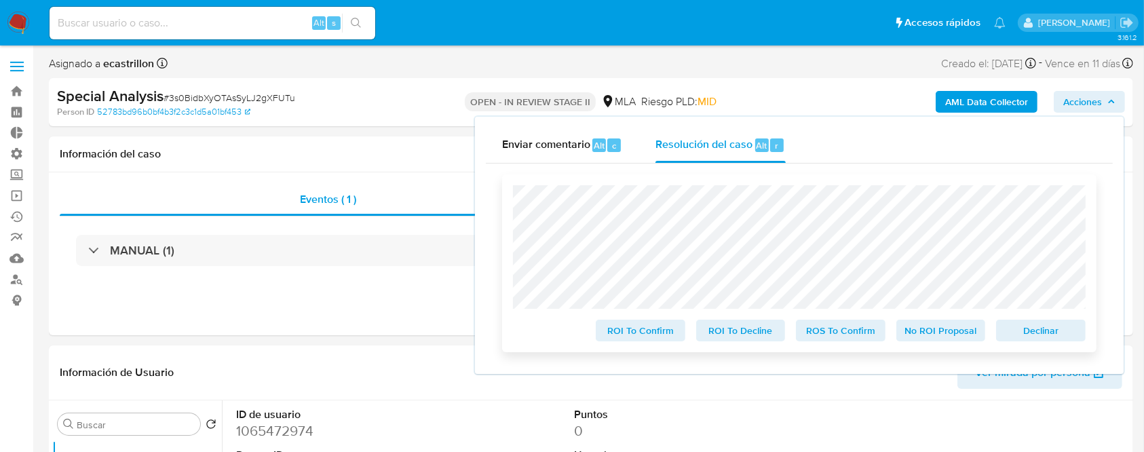
click at [1040, 340] on span "Declinar" at bounding box center [1040, 330] width 71 height 19
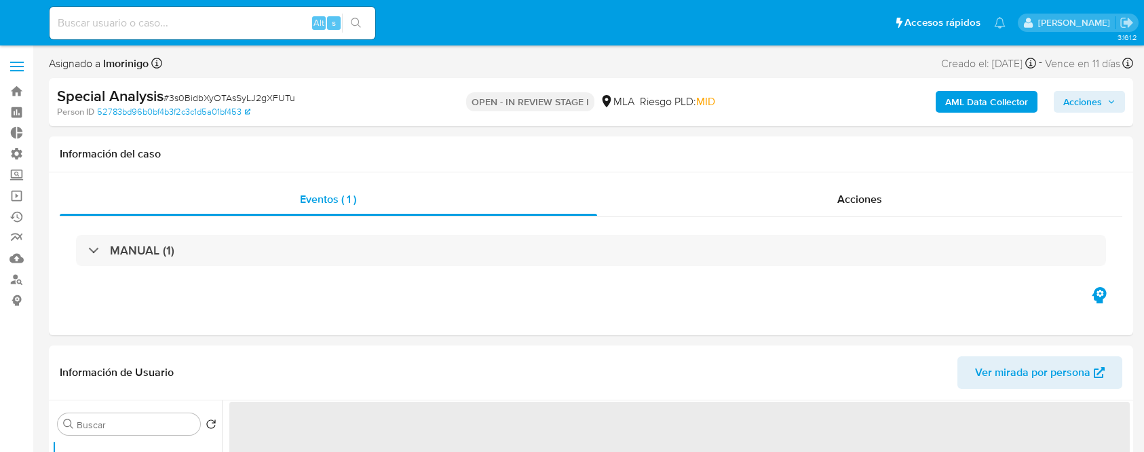
select select "10"
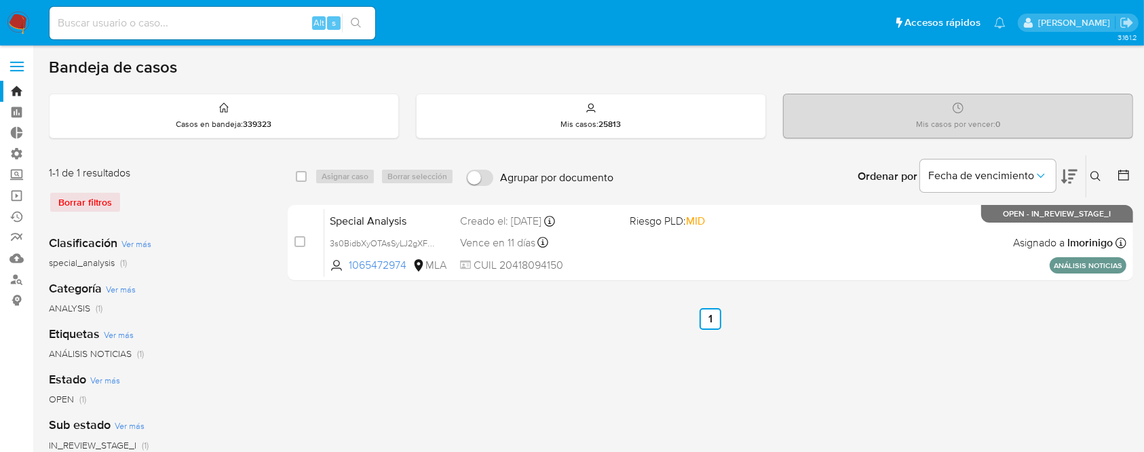
click at [1089, 176] on button at bounding box center [1097, 176] width 22 height 16
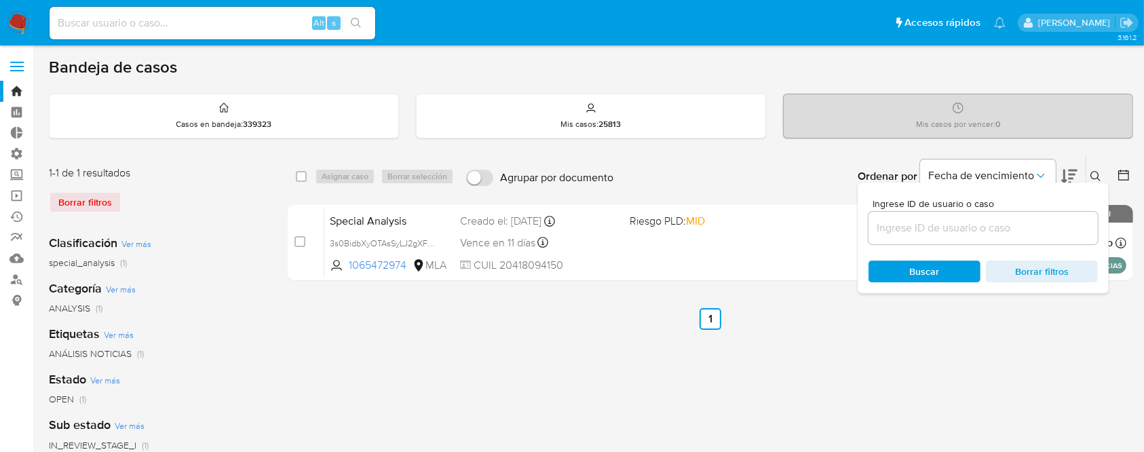
click at [1028, 231] on input at bounding box center [982, 228] width 229 height 18
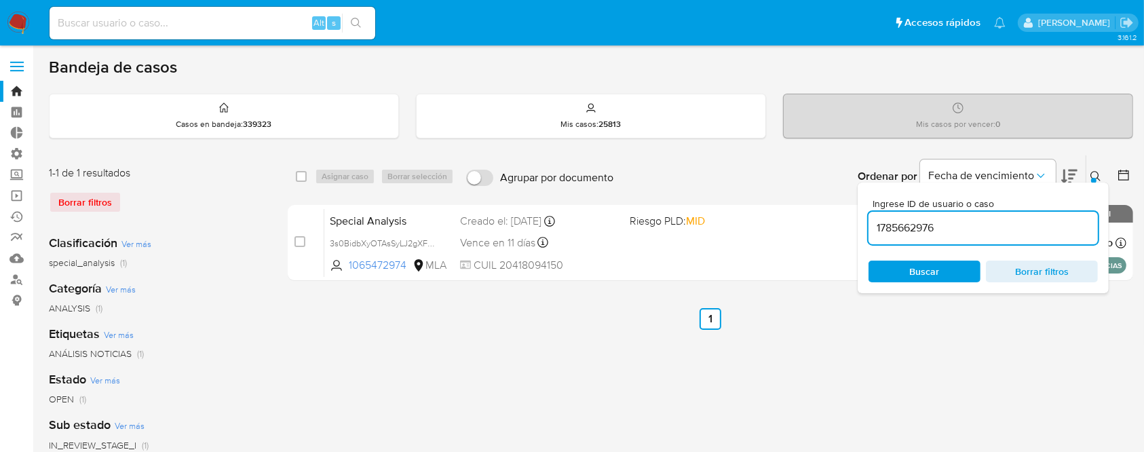
type input "1785662976"
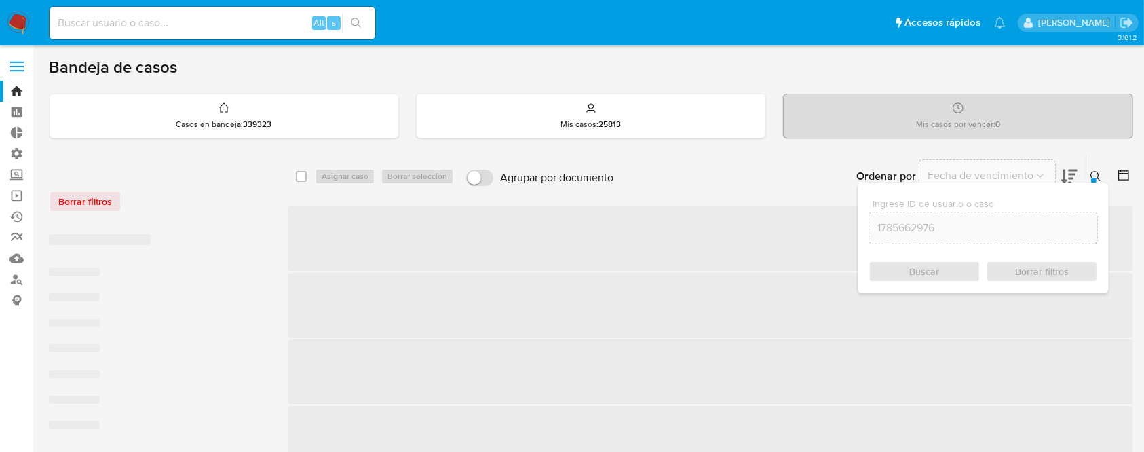
click at [1100, 171] on icon at bounding box center [1095, 176] width 11 height 11
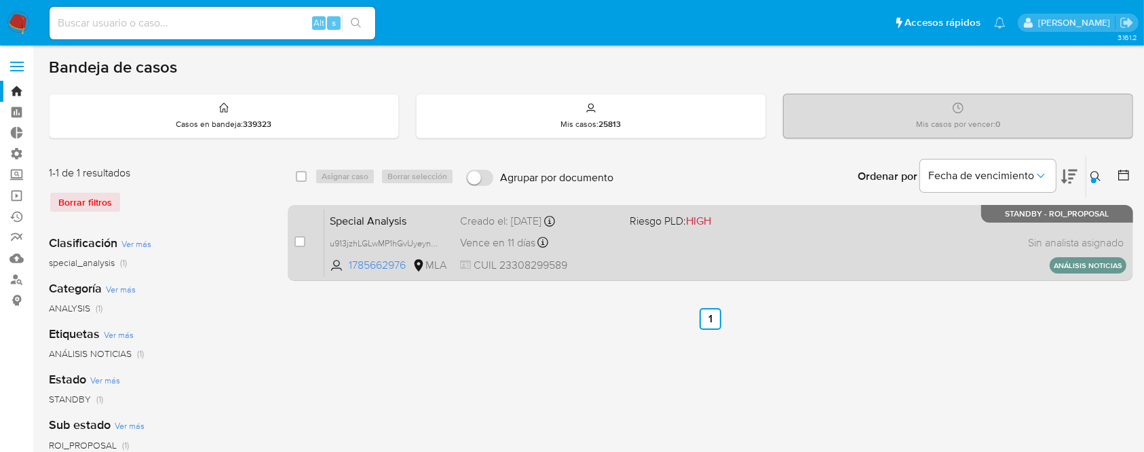
click at [807, 250] on div "Special Analysis u913jzhLGLwMP1hGvUyeynkH 1785662976 MLA Riesgo PLD: HIGH Cread…" at bounding box center [725, 242] width 802 height 69
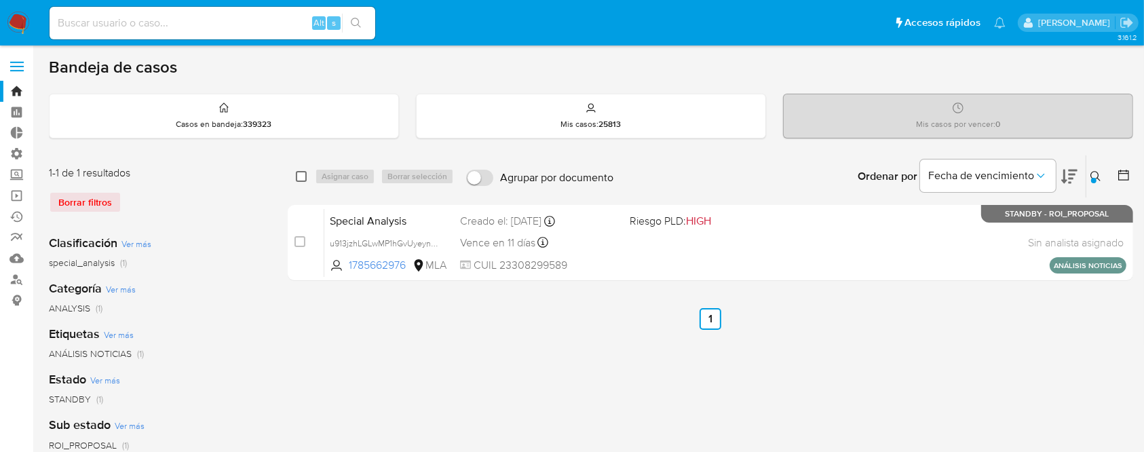
click at [299, 176] on input "checkbox" at bounding box center [301, 176] width 11 height 11
checkbox input "true"
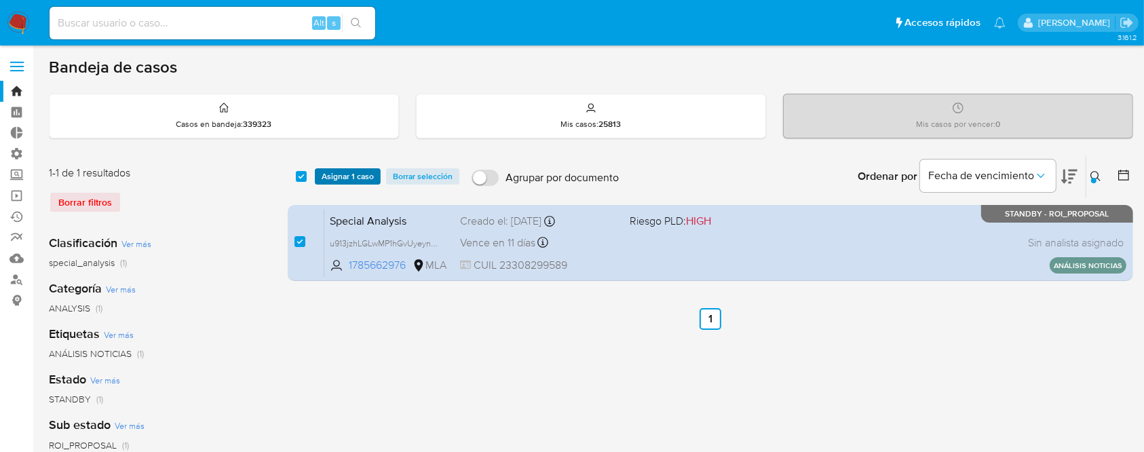
click at [323, 173] on span "Asignar 1 caso" at bounding box center [348, 177] width 52 height 14
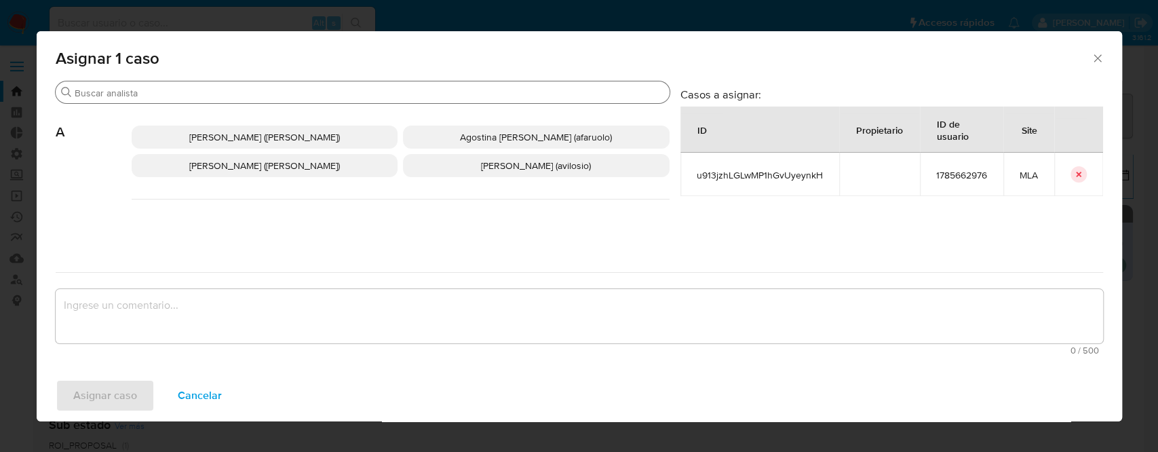
click at [265, 90] on input "Buscar" at bounding box center [370, 93] width 590 height 12
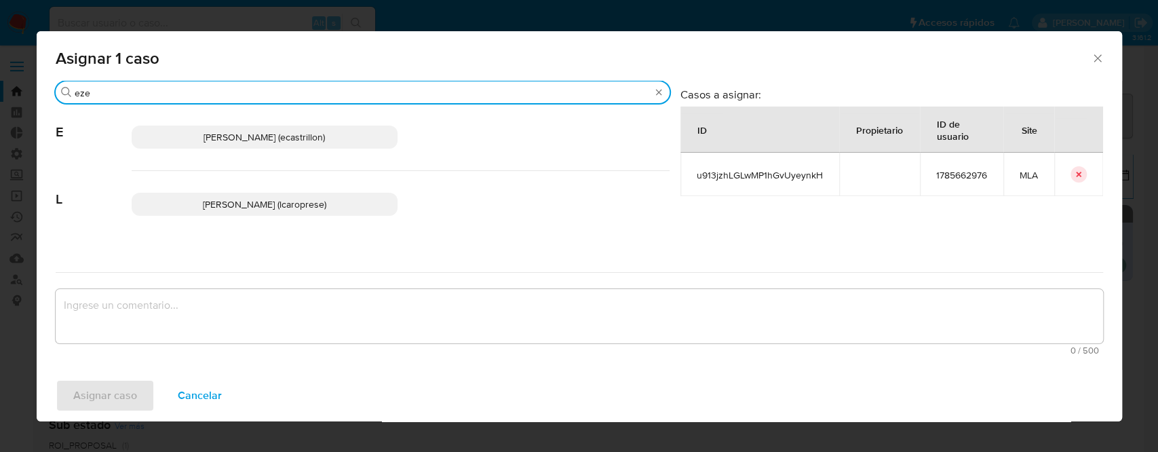
type input "eze"
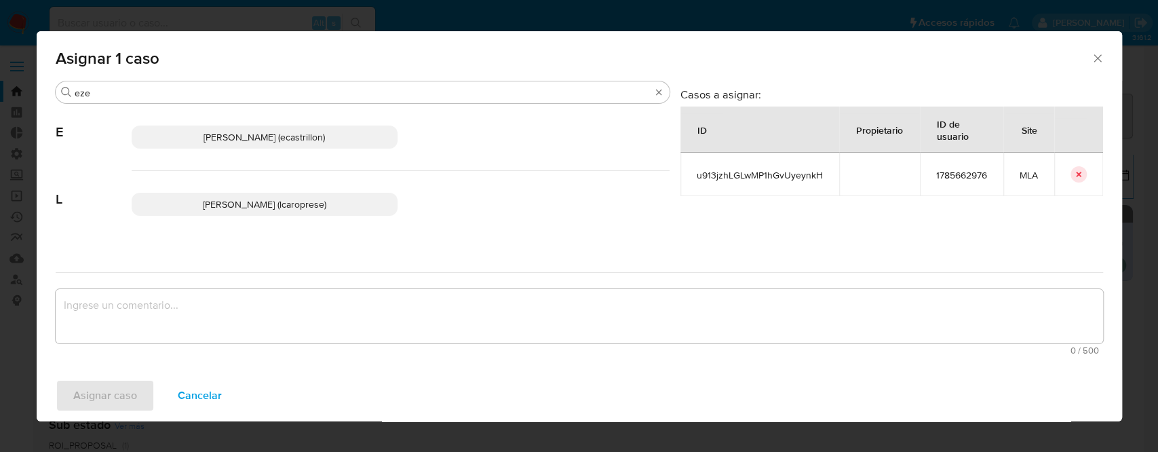
click at [286, 141] on span "Ezequiel Gonzalo Castrillon (ecastrillon)" at bounding box center [264, 137] width 121 height 14
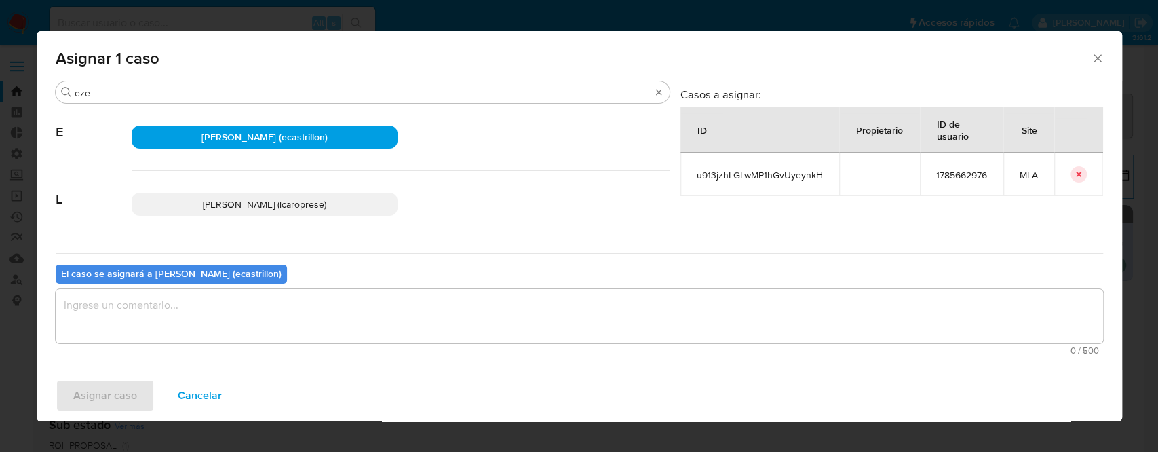
click at [272, 305] on textarea "assign-modal" at bounding box center [579, 316] width 1047 height 54
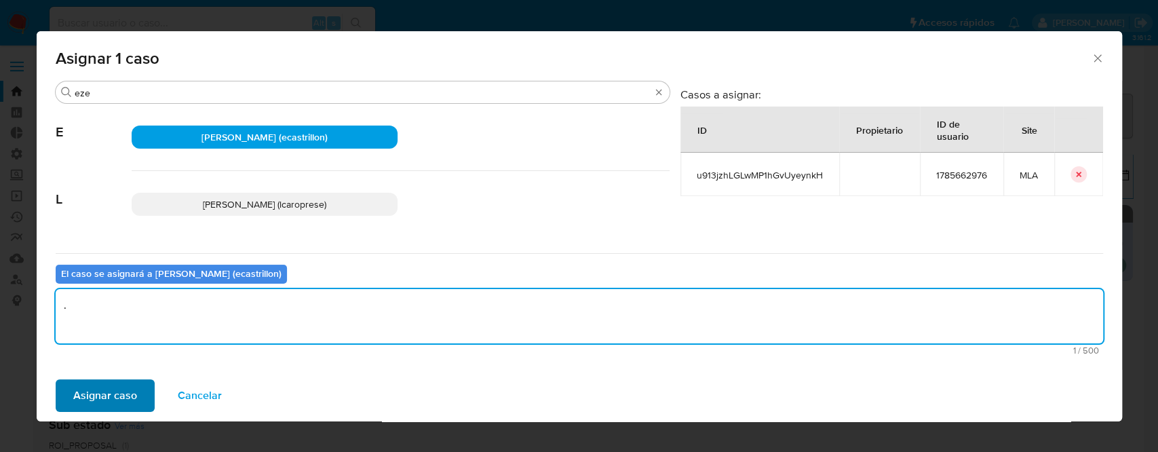
type textarea "."
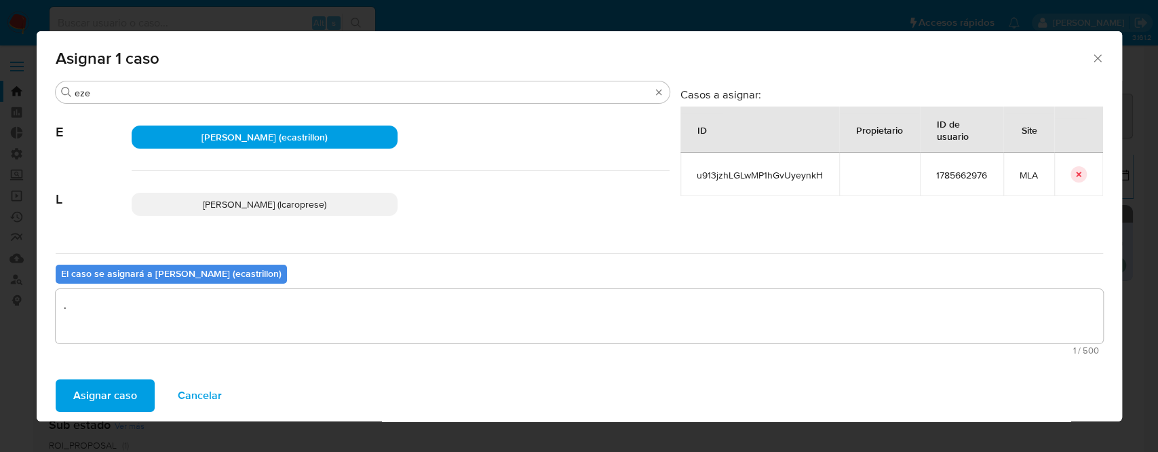
click at [115, 398] on span "Asignar caso" at bounding box center [105, 396] width 64 height 30
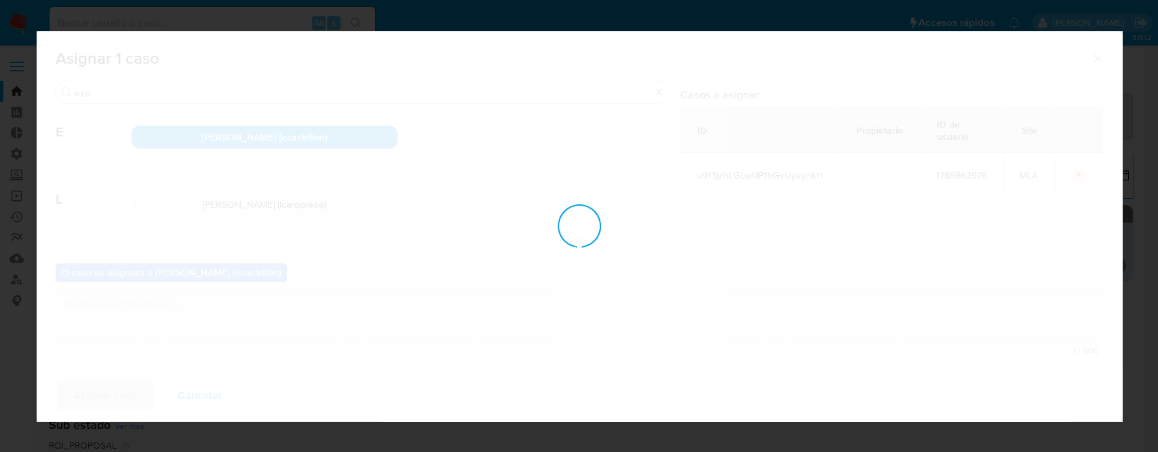
checkbox input "false"
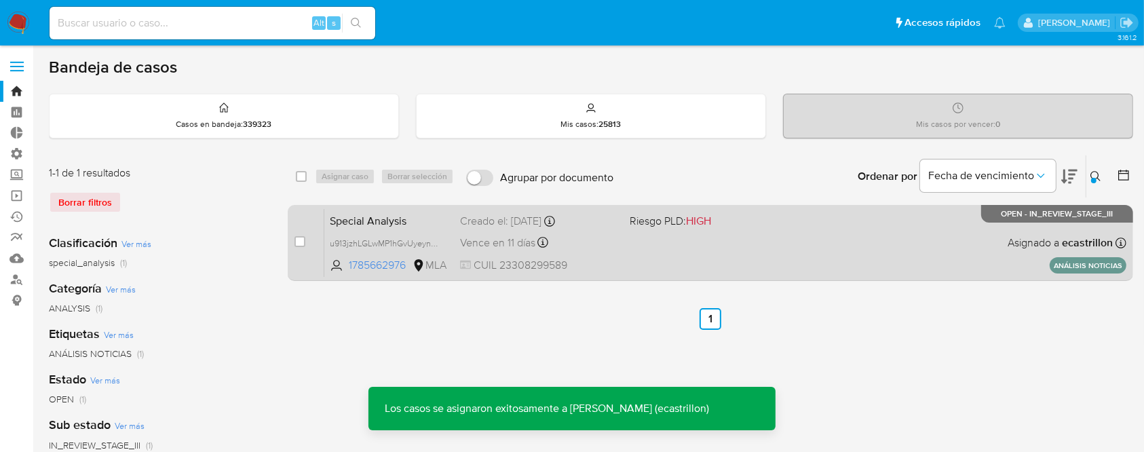
click at [847, 246] on div "Special Analysis u913jzhLGLwMP1hGvUyeynkH 1785662976 MLA Riesgo PLD: HIGH Cread…" at bounding box center [725, 242] width 802 height 69
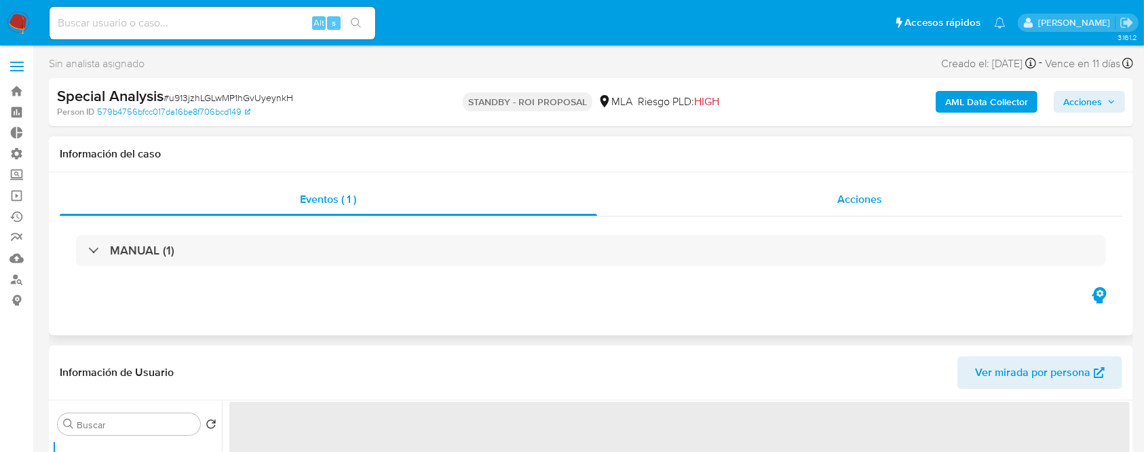
click at [837, 191] on span "Acciones" at bounding box center [859, 199] width 45 height 16
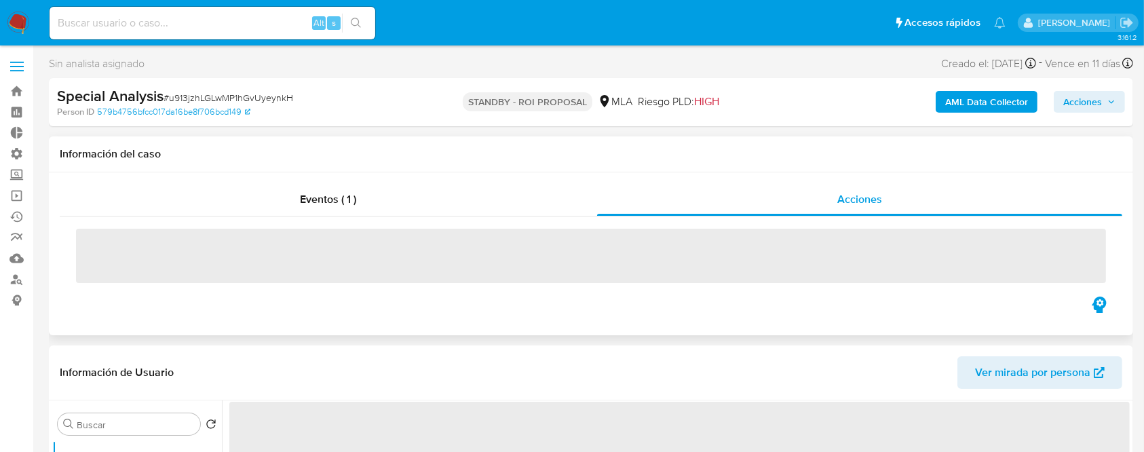
select select "10"
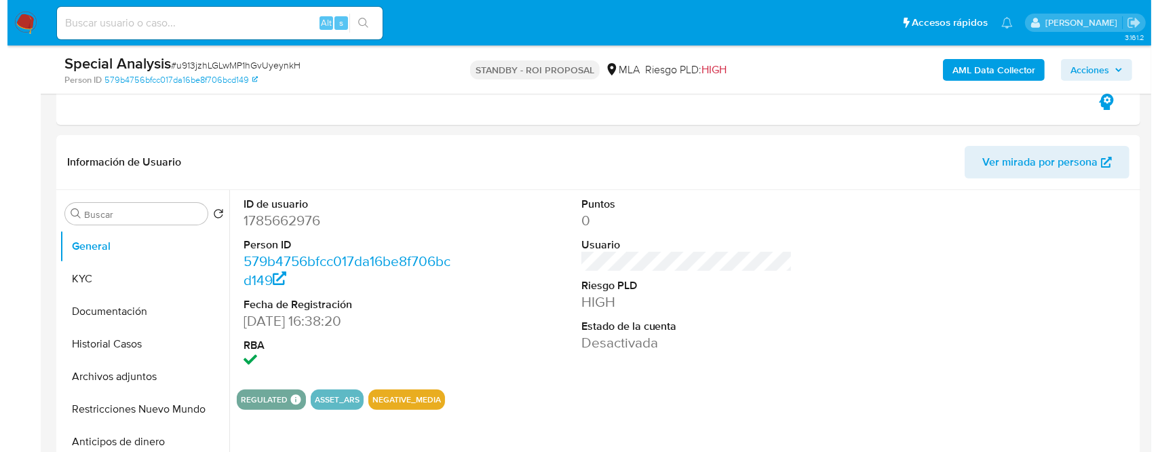
scroll to position [263, 0]
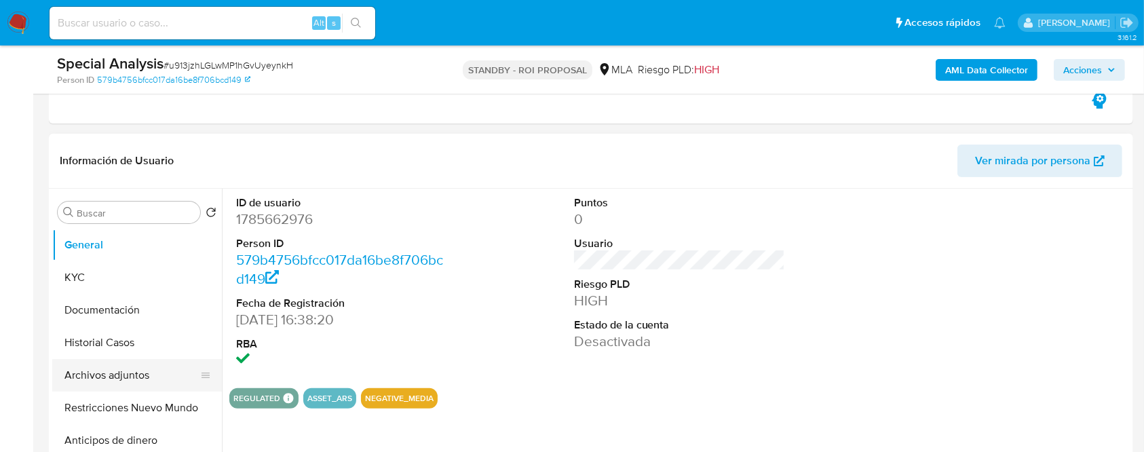
click at [132, 383] on button "Archivos adjuntos" at bounding box center [131, 375] width 159 height 33
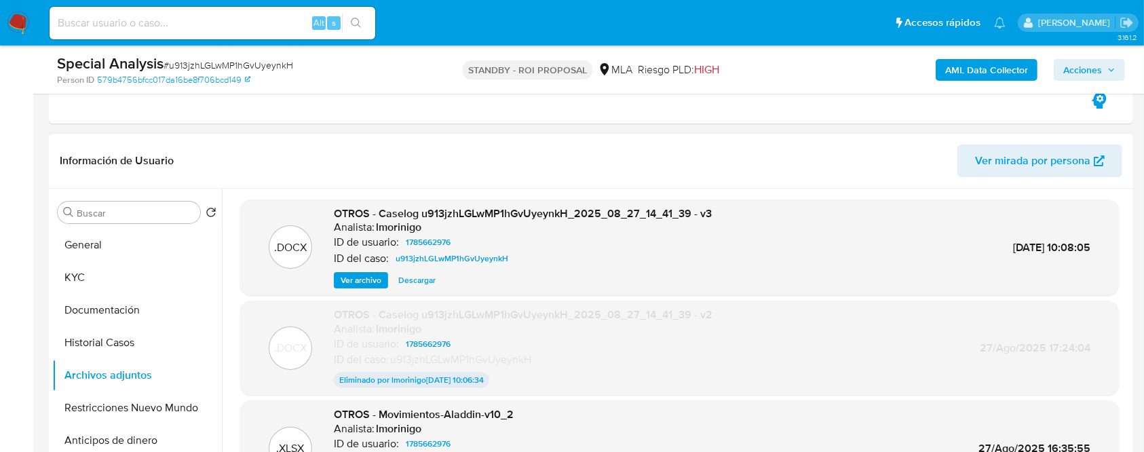
click at [369, 282] on span "Ver archivo" at bounding box center [361, 280] width 41 height 14
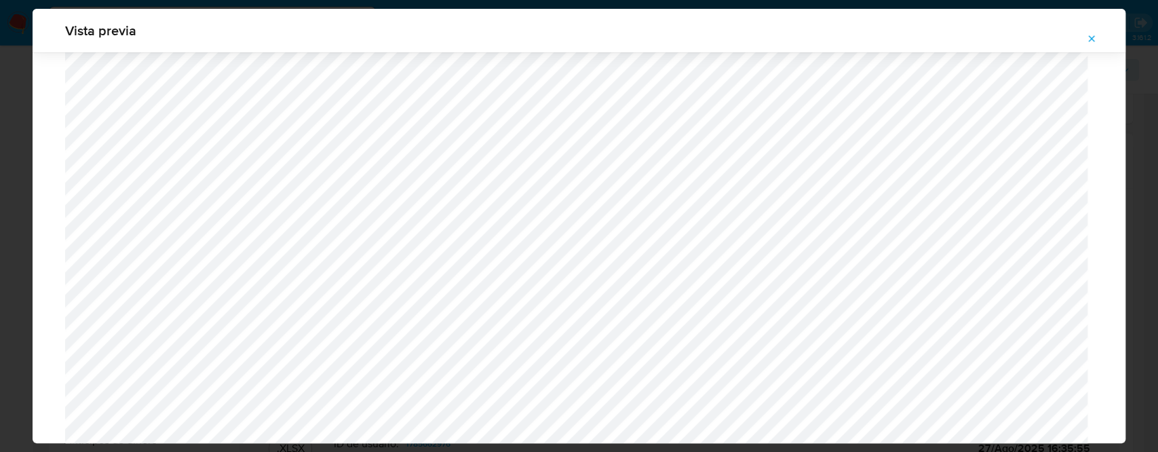
scroll to position [1273, 0]
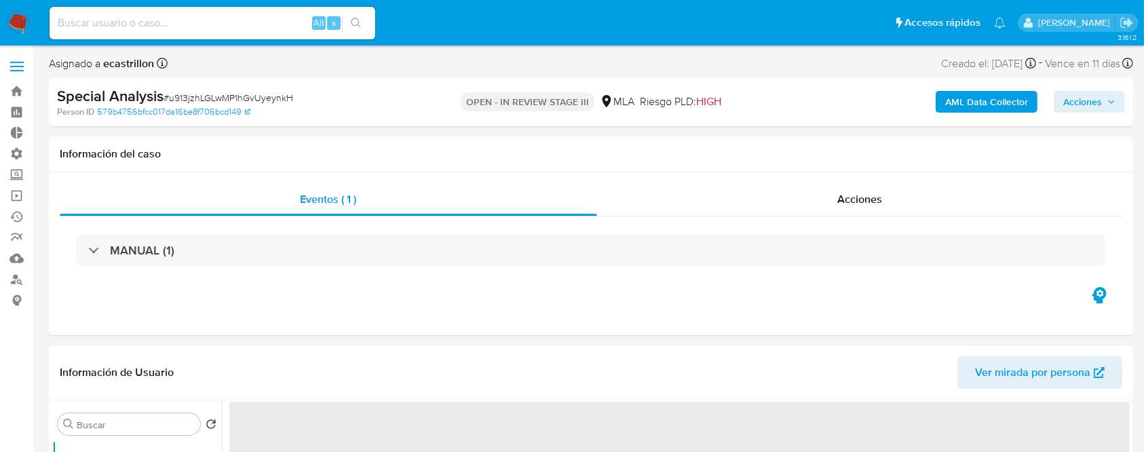
click at [1087, 107] on span "Acciones" at bounding box center [1082, 102] width 39 height 22
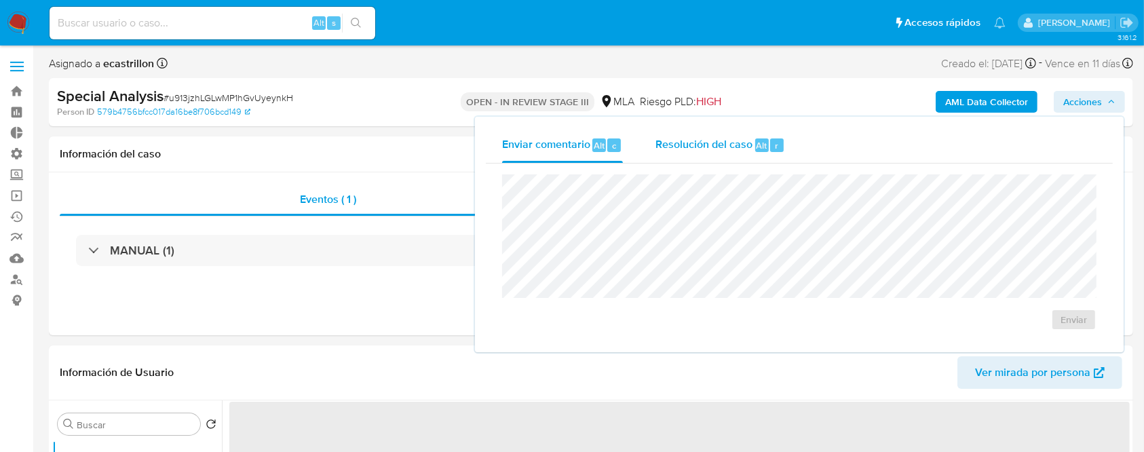
click at [725, 140] on span "Resolución del caso" at bounding box center [703, 145] width 97 height 16
select select "10"
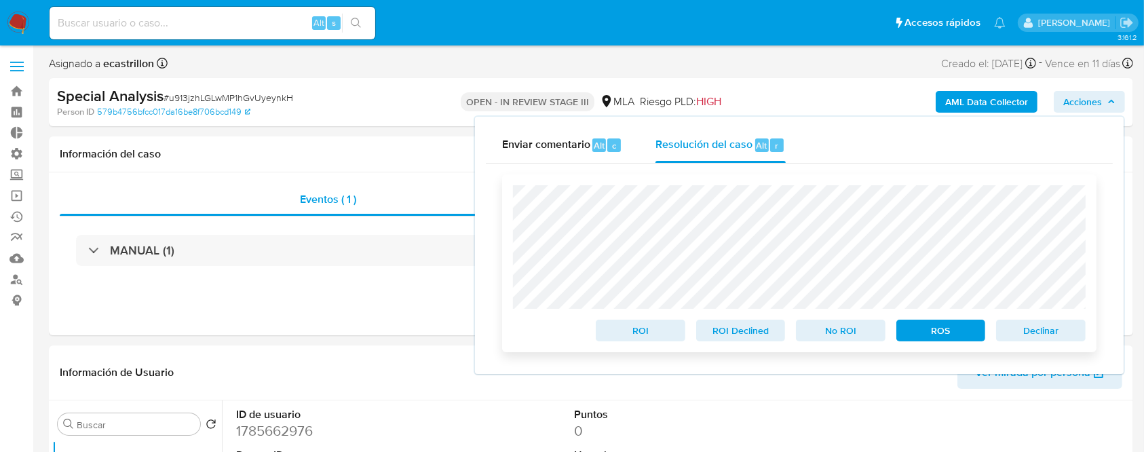
click at [1036, 324] on span "Declinar" at bounding box center [1040, 330] width 71 height 19
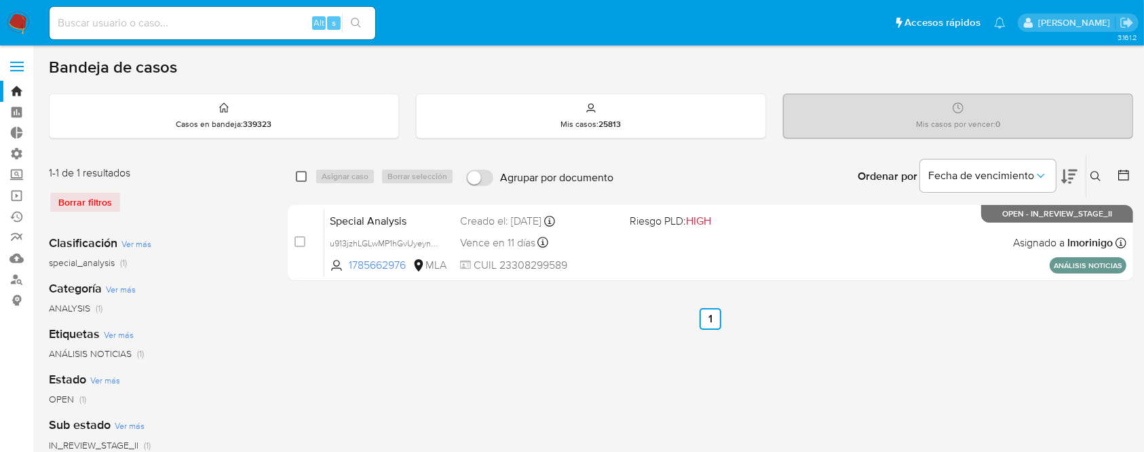
click at [303, 173] on input "checkbox" at bounding box center [301, 176] width 11 height 11
checkbox input "true"
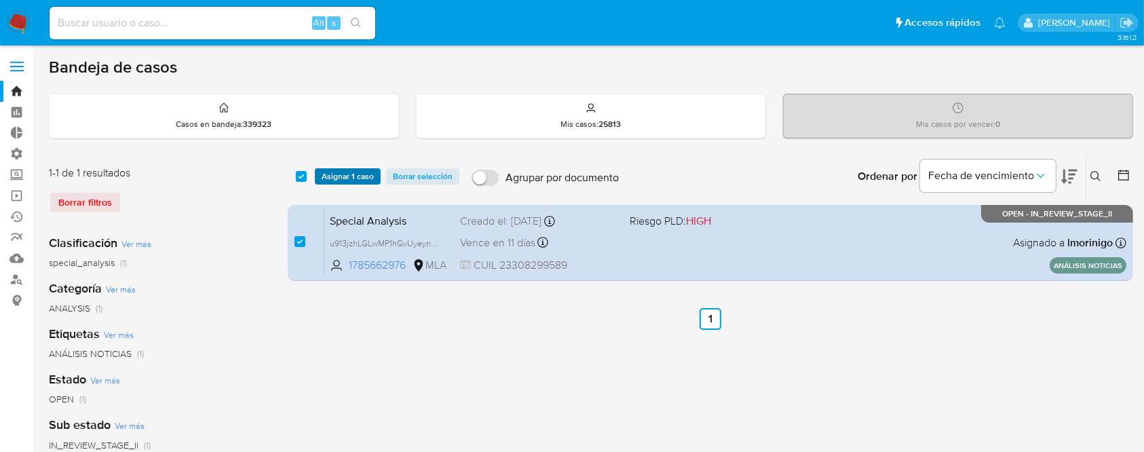
click at [336, 172] on span "Asignar 1 caso" at bounding box center [348, 177] width 52 height 14
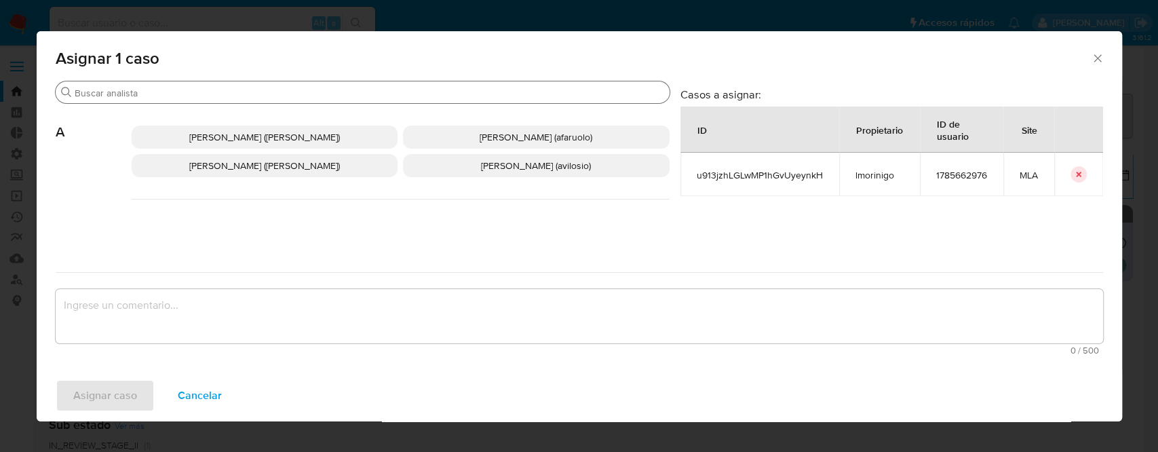
click at [272, 95] on input "Buscar" at bounding box center [370, 93] width 590 height 12
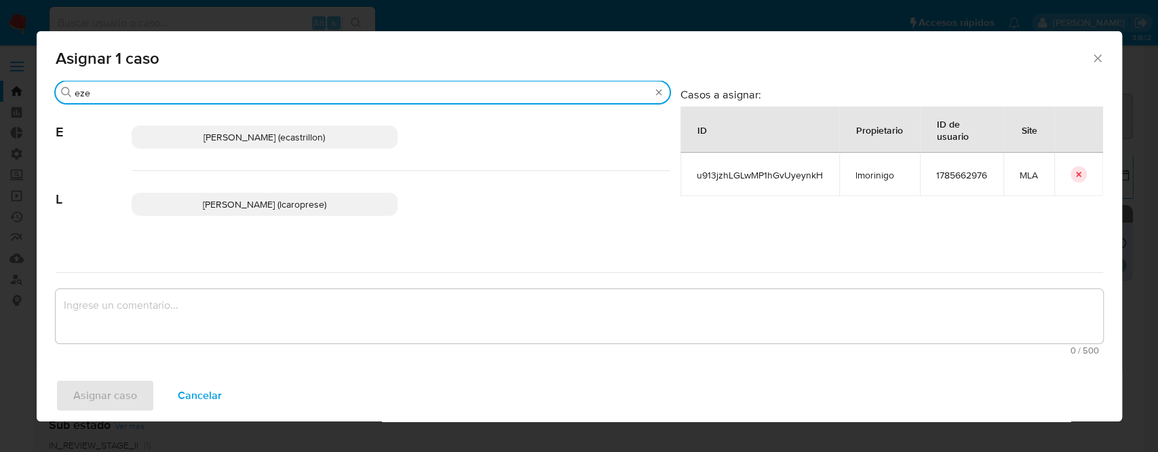
type input "eze"
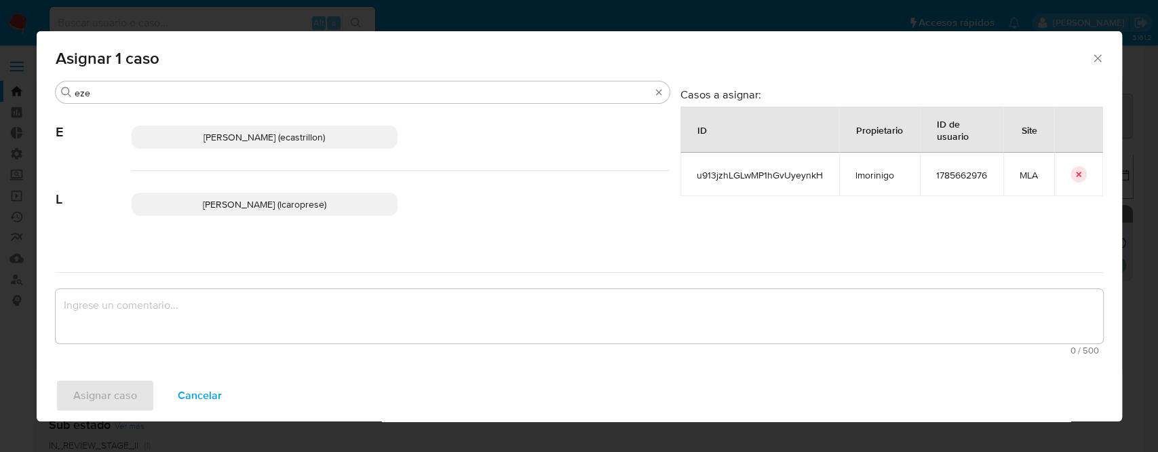
click at [275, 119] on div "[PERSON_NAME] (ecastrillon)" at bounding box center [401, 137] width 538 height 67
click at [284, 132] on span "[PERSON_NAME] (ecastrillon)" at bounding box center [264, 137] width 121 height 14
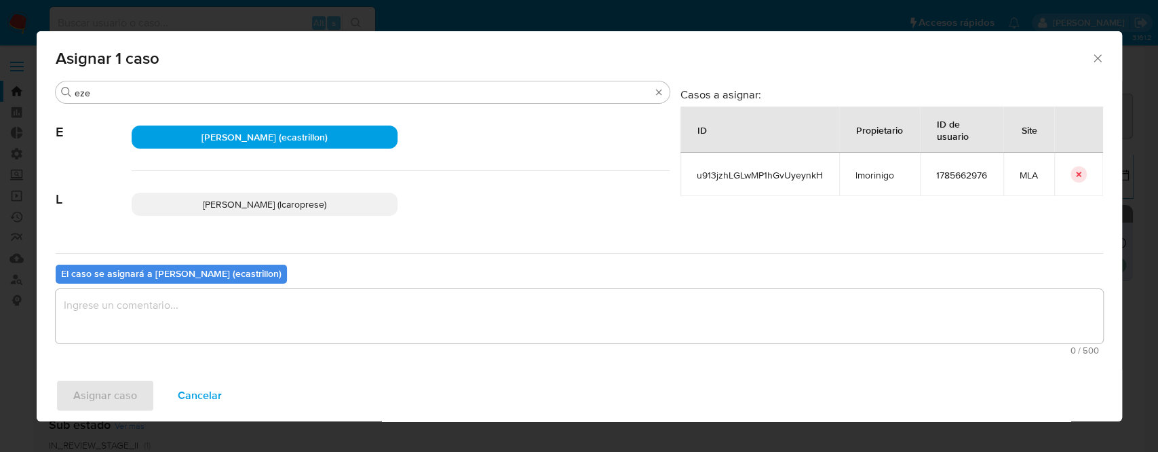
click at [200, 311] on textarea "assign-modal" at bounding box center [579, 316] width 1047 height 54
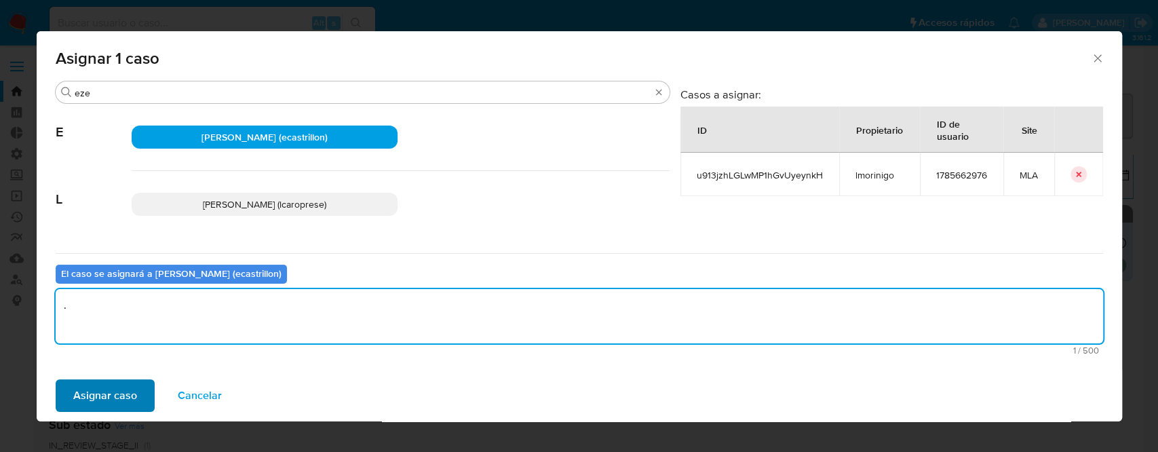
type textarea "."
click at [95, 393] on span "Asignar caso" at bounding box center [105, 396] width 64 height 30
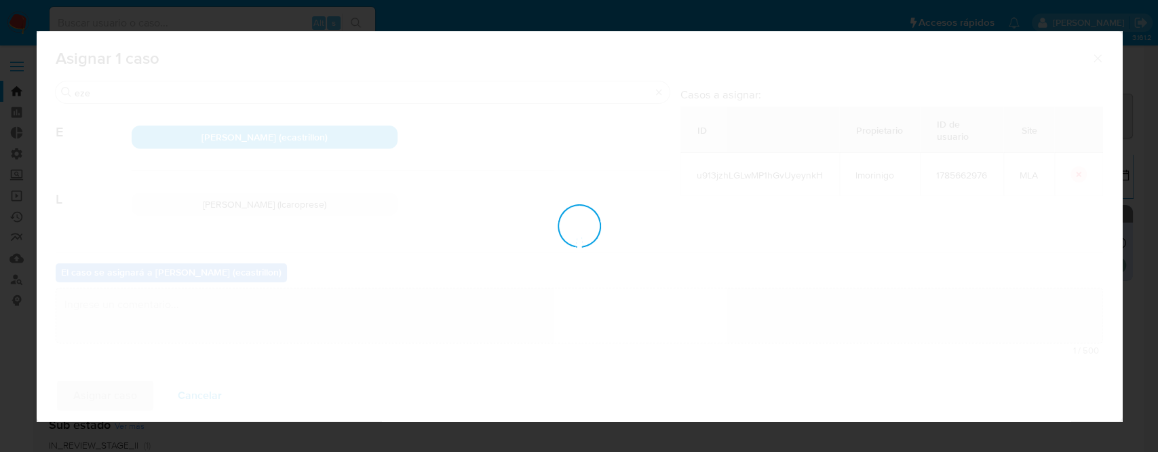
checkbox input "false"
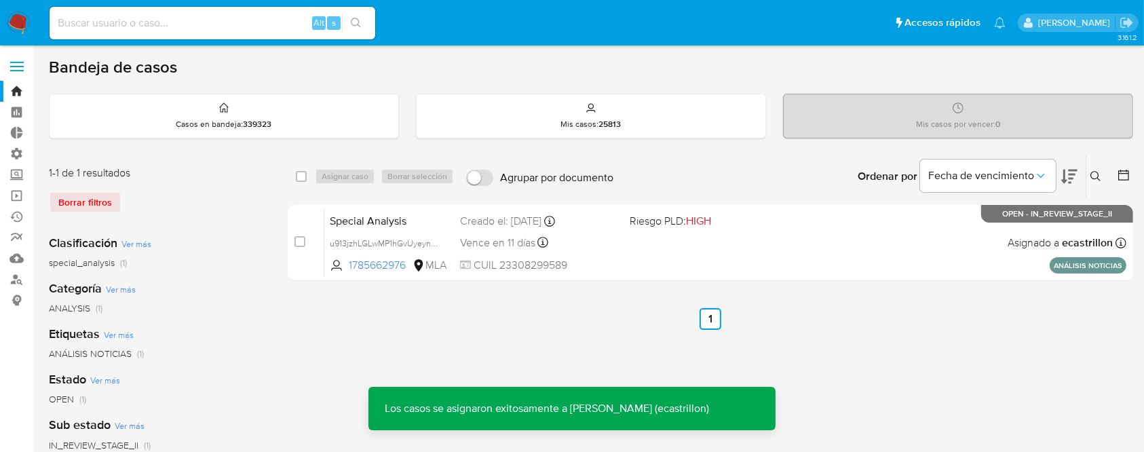
click at [963, 251] on div "Special Analysis u913jzhLGLwMP1hGvUyeynkH 1785662976 MLA Riesgo PLD: HIGH Cread…" at bounding box center [725, 242] width 802 height 69
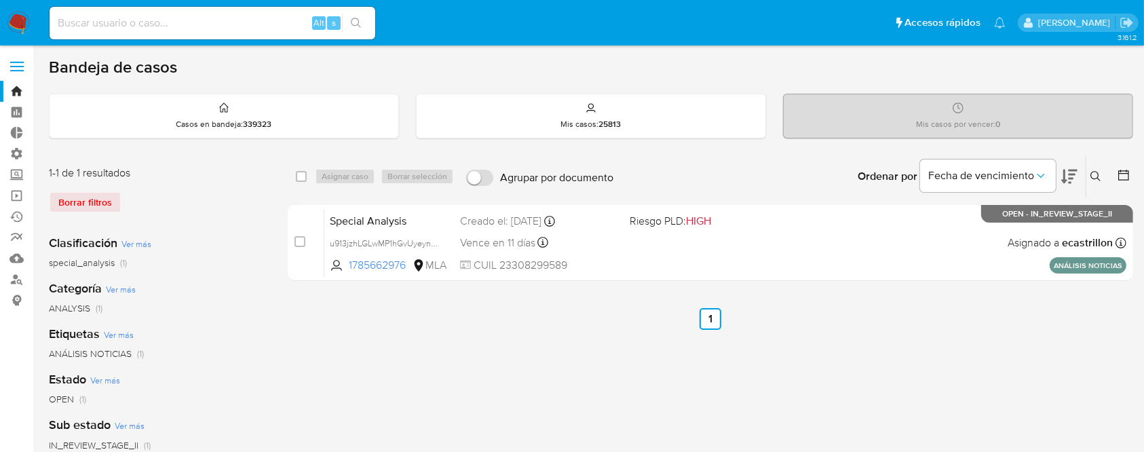
click at [1098, 171] on icon at bounding box center [1095, 176] width 11 height 11
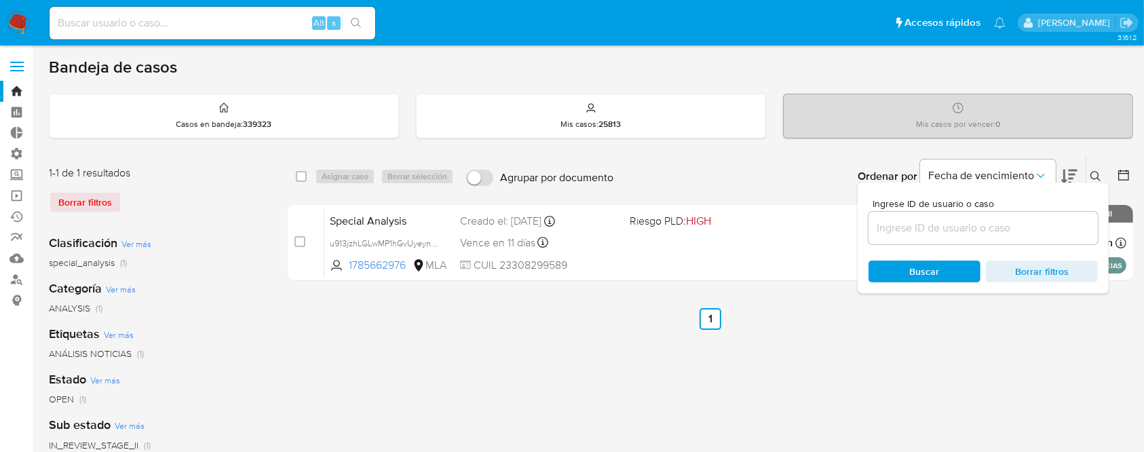
click at [1019, 226] on input at bounding box center [982, 228] width 229 height 18
type input "8208290"
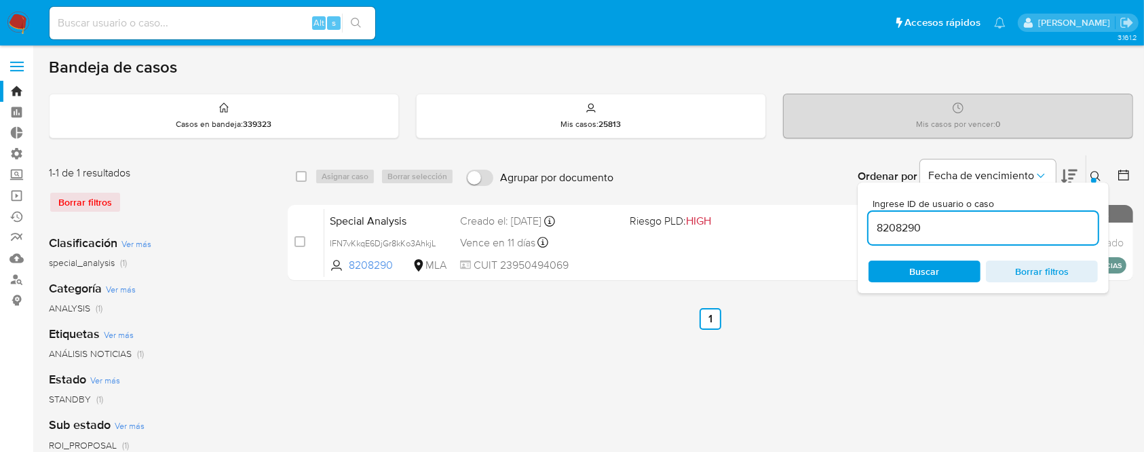
click at [1088, 160] on div "Ingrese ID de usuario o caso 8208290 Buscar Borrar filtros" at bounding box center [1096, 176] width 23 height 42
click at [1098, 180] on icon at bounding box center [1095, 176] width 11 height 11
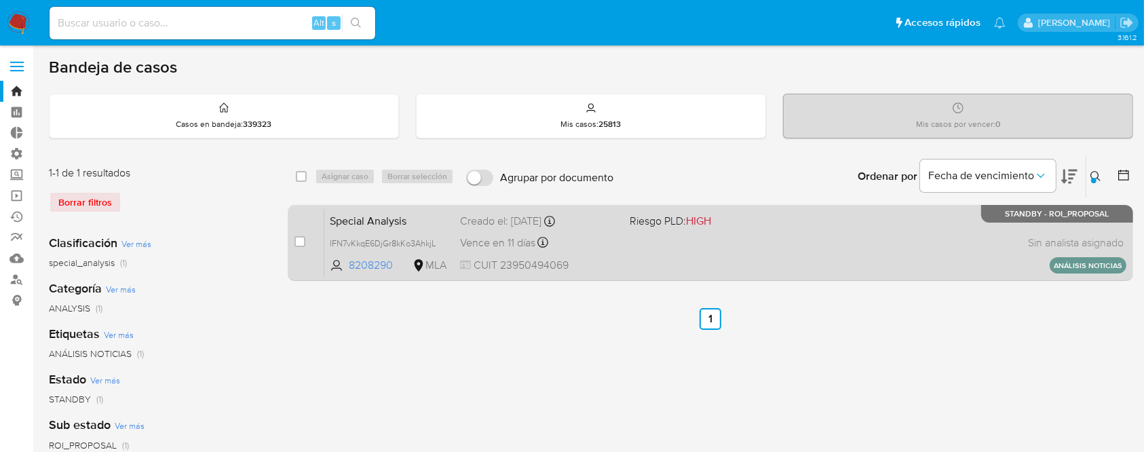
click at [914, 256] on div "Special Analysis IFN7vKkqE6DjGr8kKo3AhkjL 8208290 MLA Riesgo PLD: HIGH Creado e…" at bounding box center [725, 242] width 802 height 69
click at [703, 231] on div "Special Analysis IFN7vKkqE6DjGr8kKo3AhkjL 8208290 MLA Riesgo PLD: HIGH Creado e…" at bounding box center [725, 242] width 802 height 69
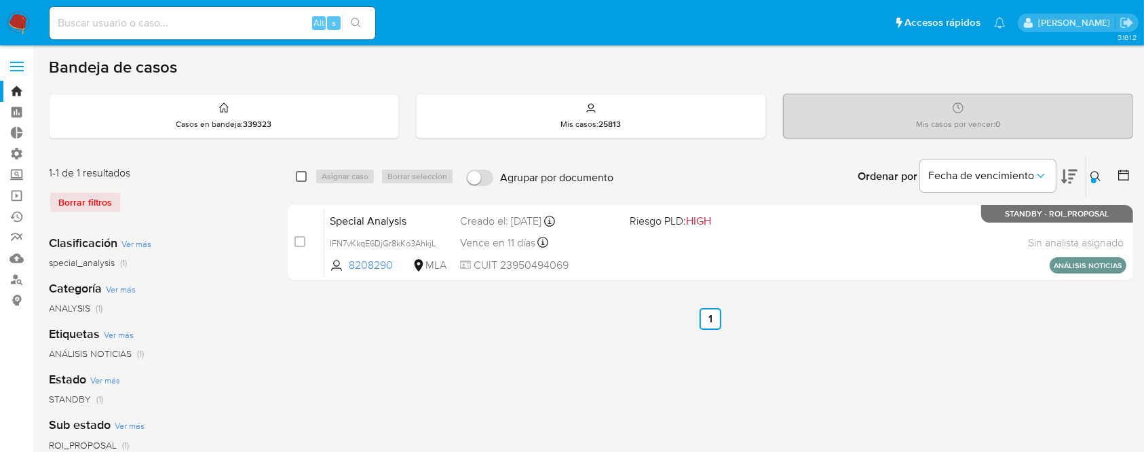
click at [301, 180] on input "checkbox" at bounding box center [301, 176] width 11 height 11
checkbox input "true"
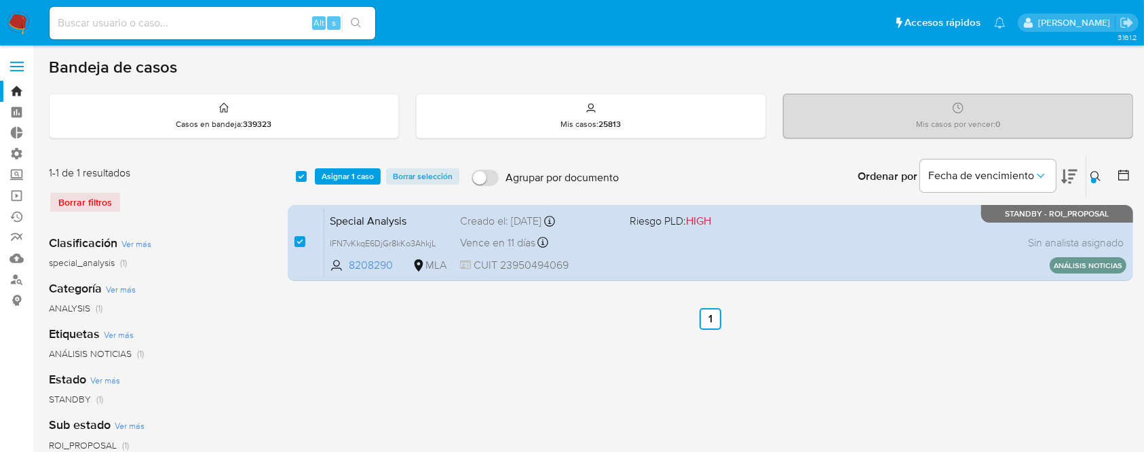
click at [353, 166] on div "select-all-cases-checkbox Asignar 1 caso Borrar selección Agrupar por documento…" at bounding box center [710, 176] width 845 height 42
click at [355, 170] on span "Asignar 1 caso" at bounding box center [348, 177] width 52 height 14
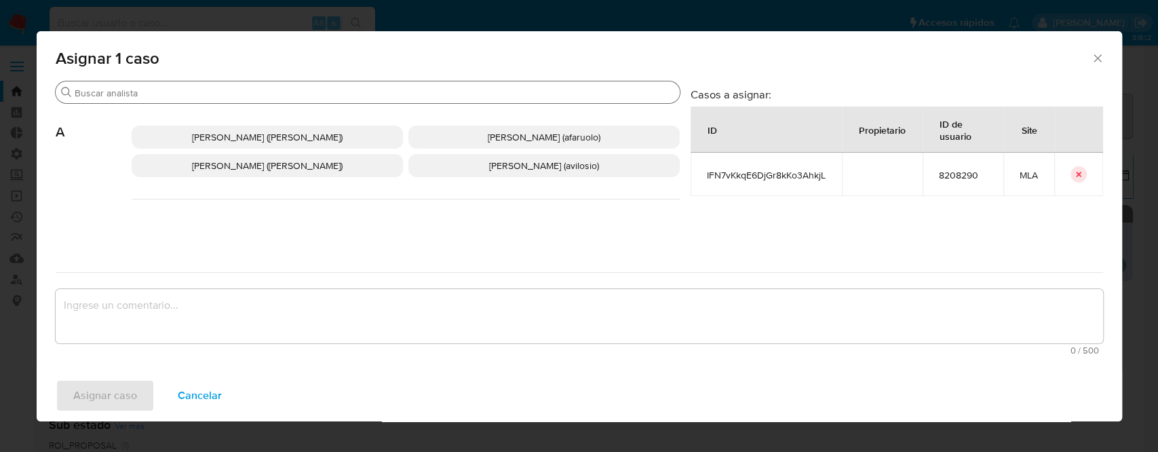
click at [324, 91] on input "Buscar" at bounding box center [375, 93] width 600 height 12
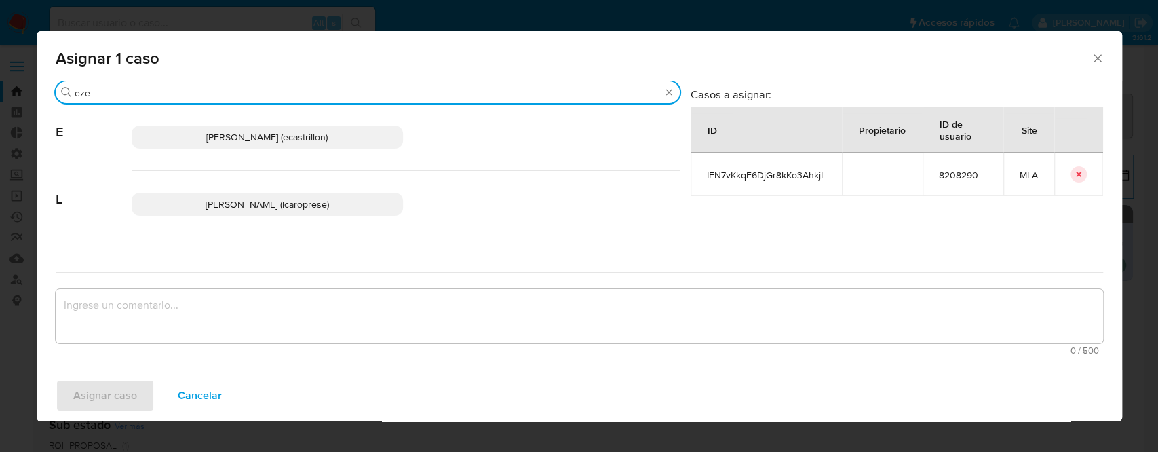
type input "eze"
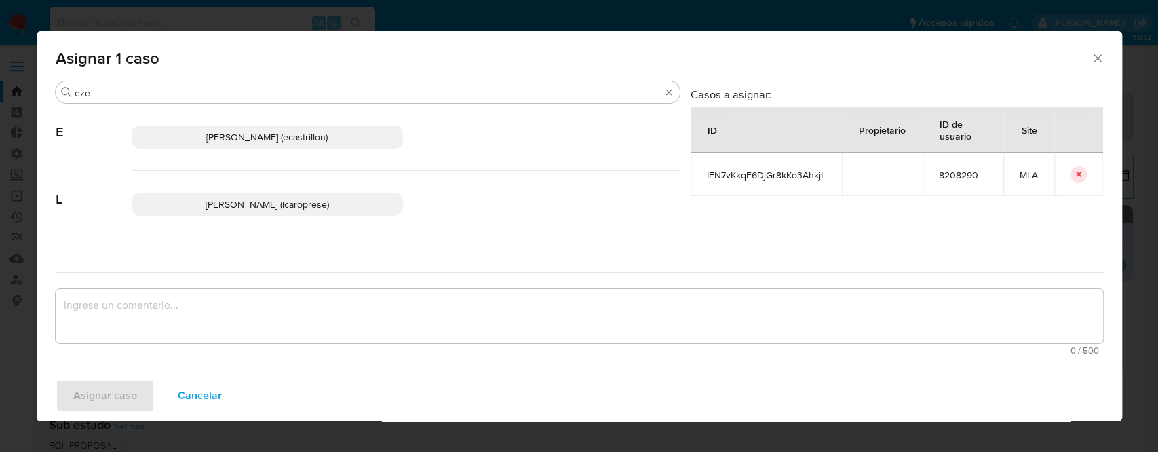
click at [334, 126] on p "Ezequiel Gonzalo Castrillon (ecastrillon)" at bounding box center [267, 137] width 271 height 23
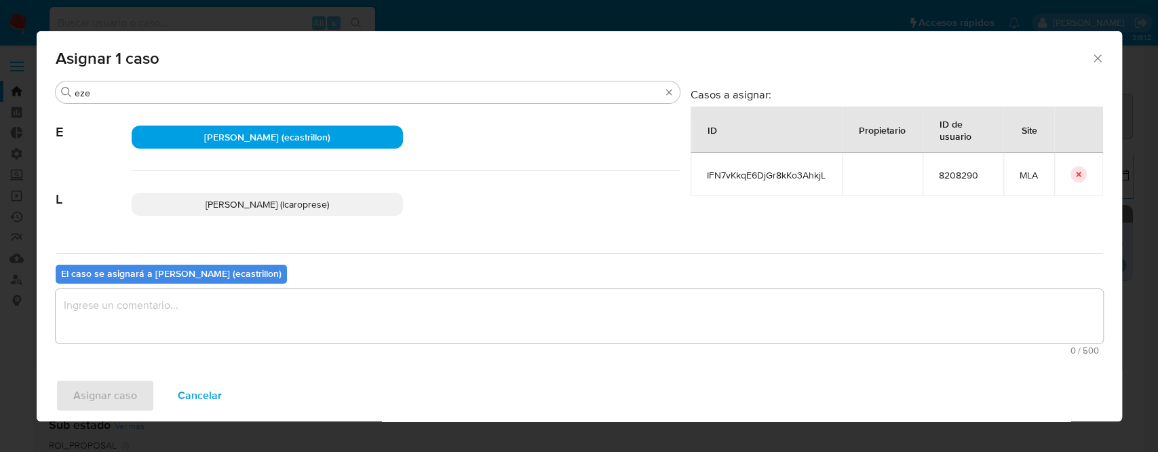
click at [235, 320] on textarea "assign-modal" at bounding box center [579, 316] width 1047 height 54
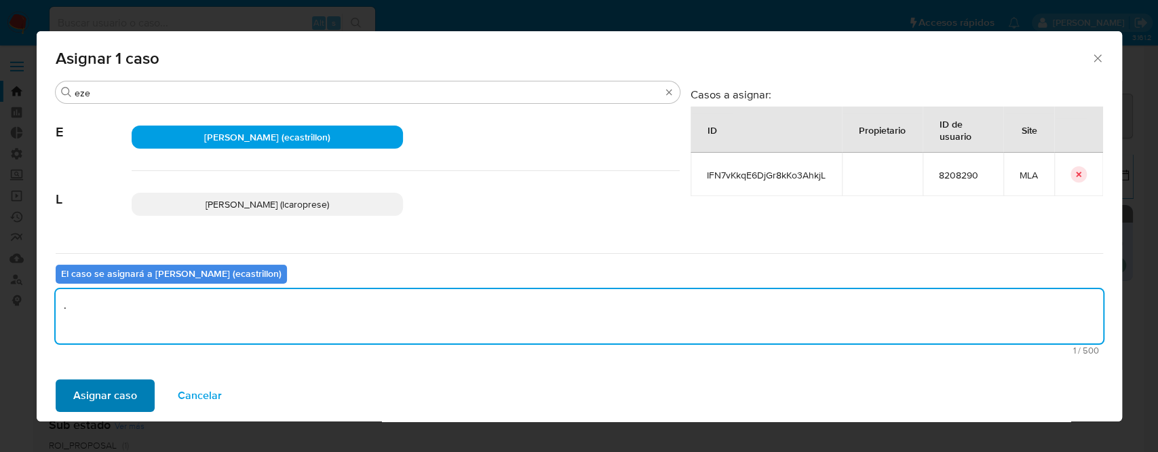
type textarea "."
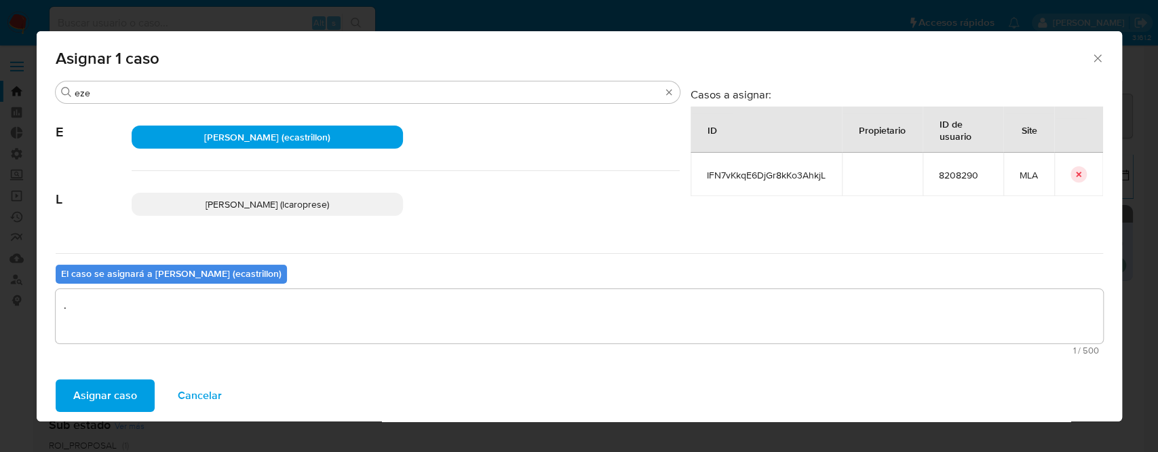
click at [142, 399] on button "Asignar caso" at bounding box center [105, 395] width 99 height 33
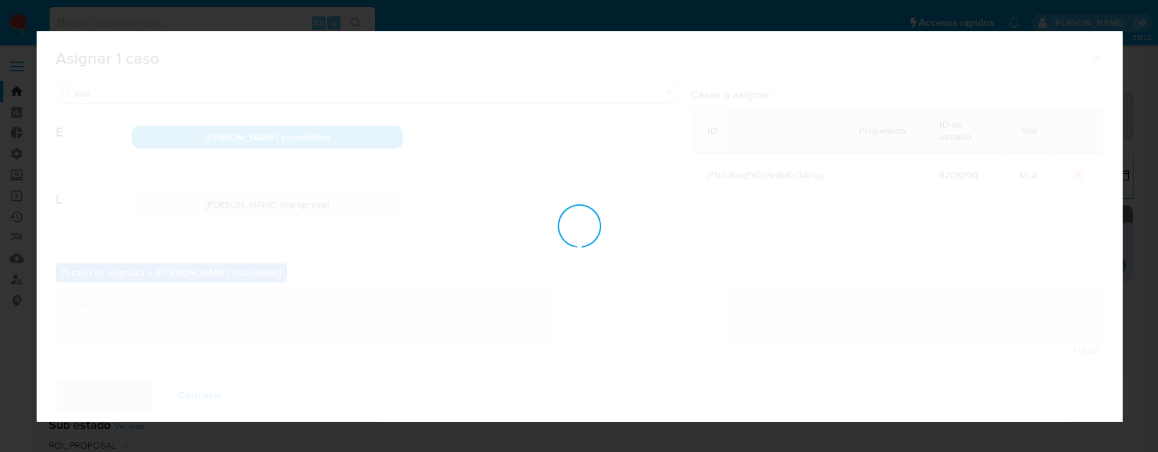
checkbox input "false"
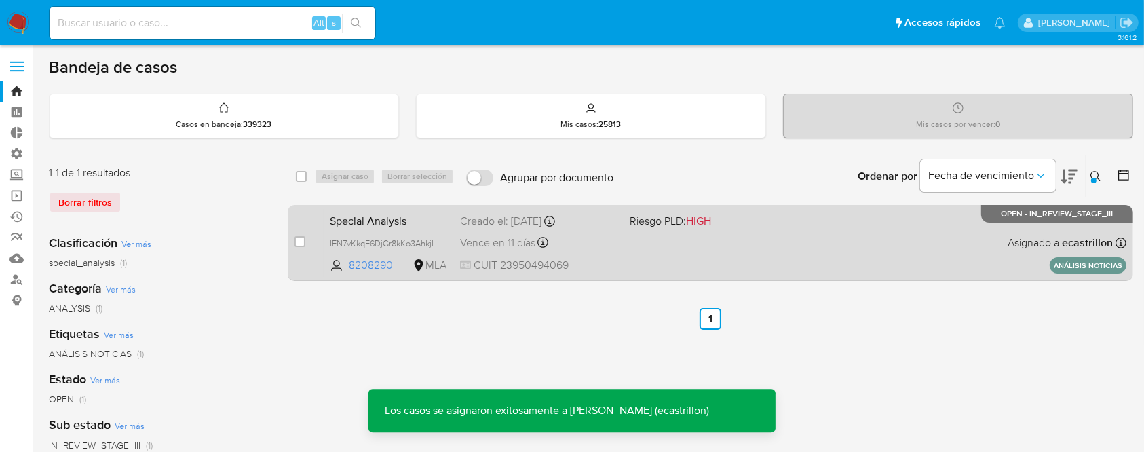
click at [841, 241] on div "Special Analysis IFN7vKkqE6DjGr8kKo3AhkjL 8208290 MLA Riesgo PLD: HIGH Creado e…" at bounding box center [725, 242] width 802 height 69
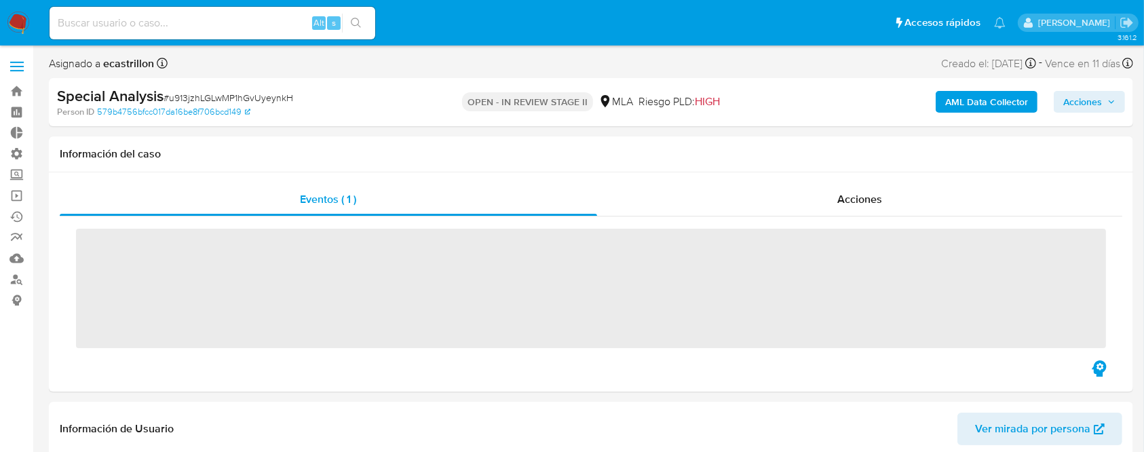
click at [1088, 99] on span "Acciones" at bounding box center [1082, 102] width 39 height 22
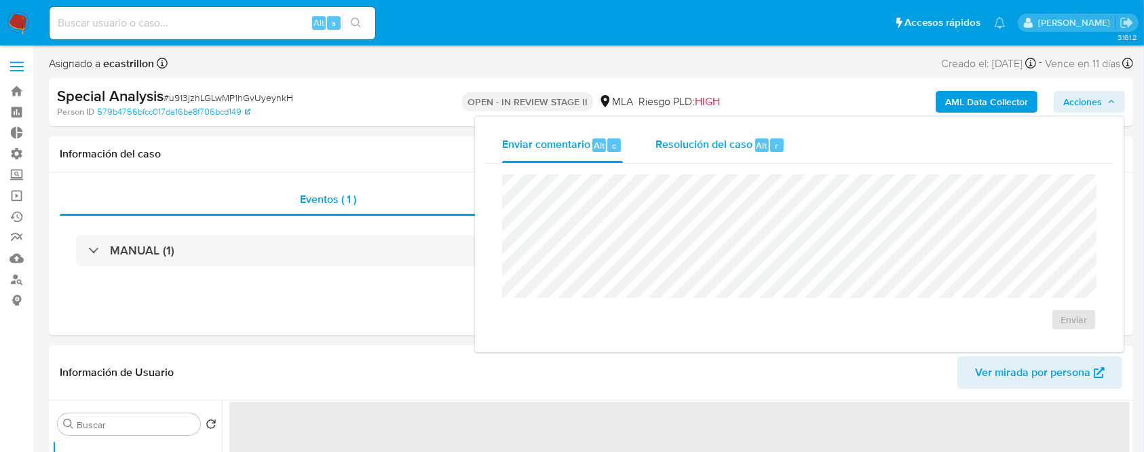
click at [757, 132] on div "Resolución del caso Alt r" at bounding box center [720, 145] width 130 height 35
select select "10"
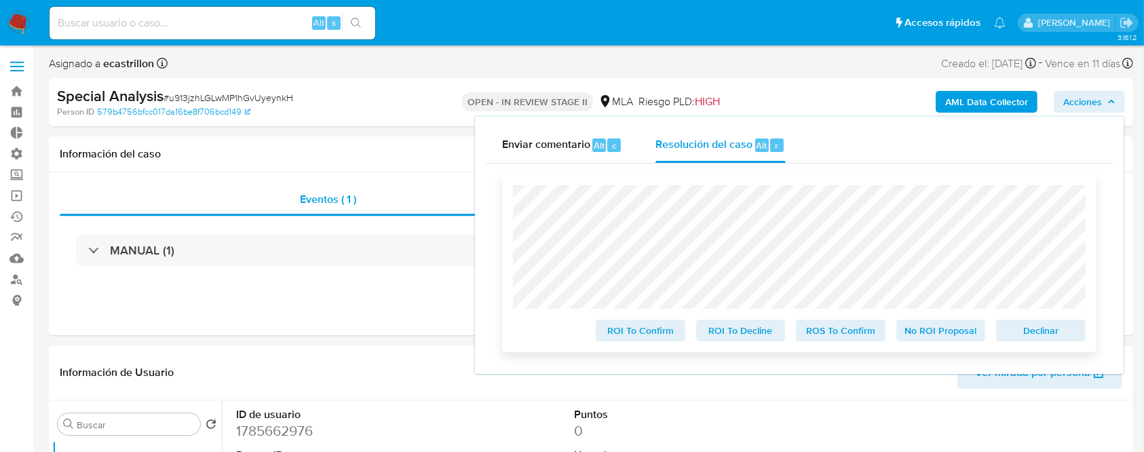
click at [1016, 326] on span "Declinar" at bounding box center [1040, 330] width 71 height 19
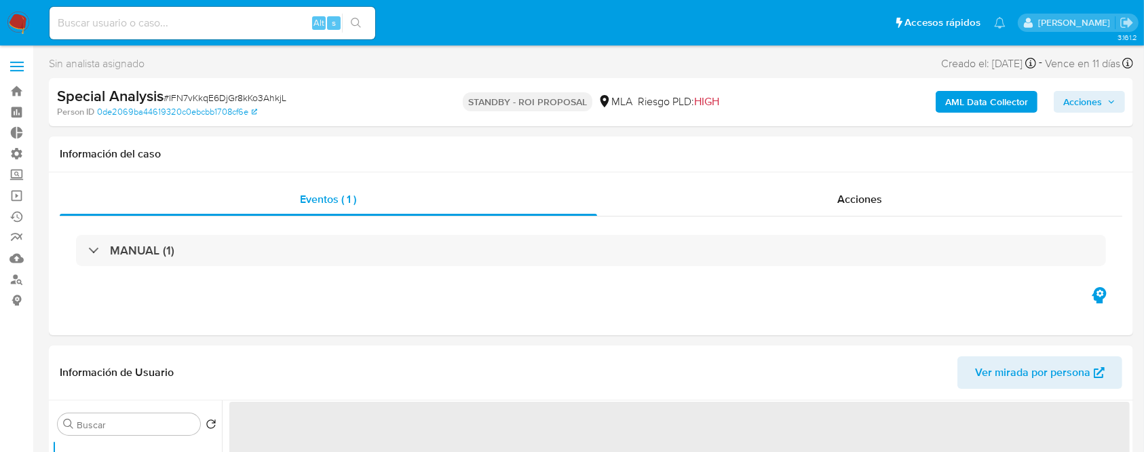
select select "10"
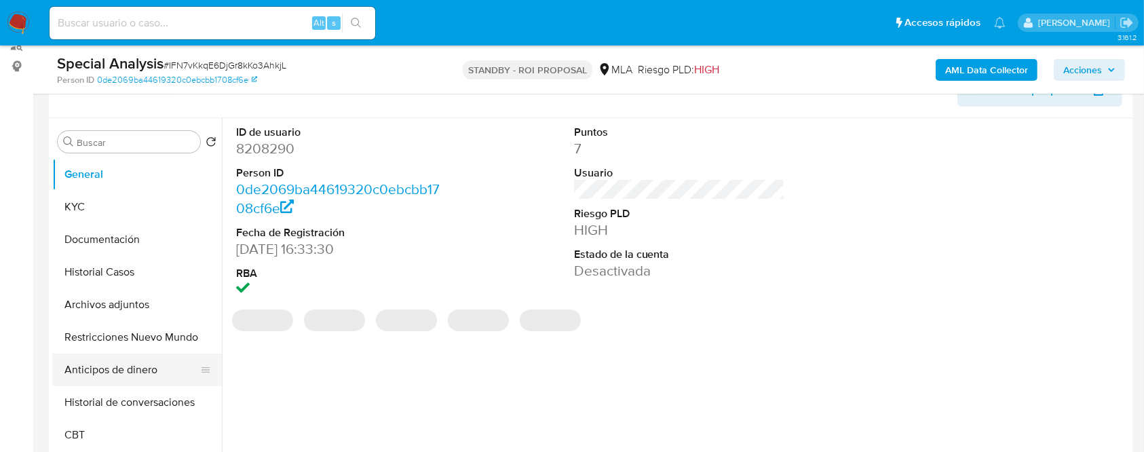
scroll to position [275, 0]
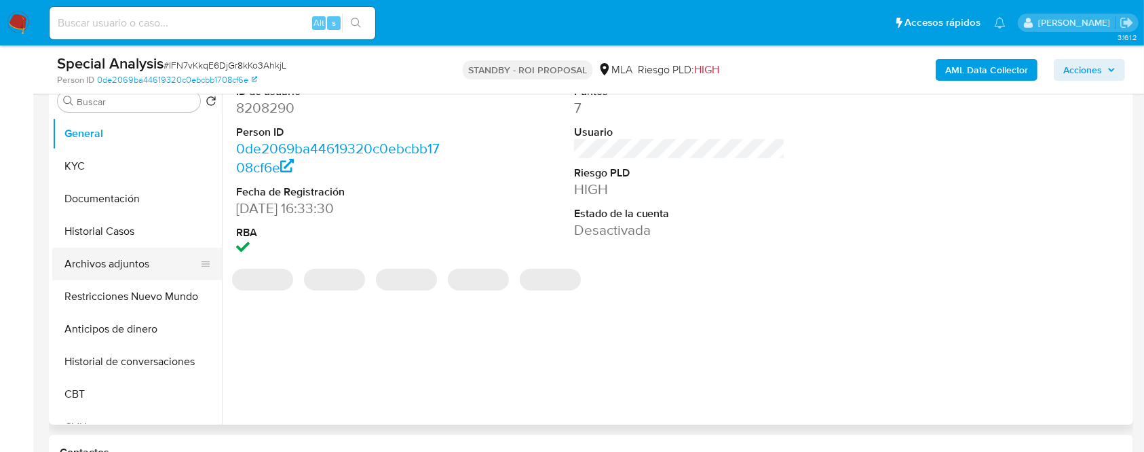
click at [87, 254] on button "Archivos adjuntos" at bounding box center [131, 264] width 159 height 33
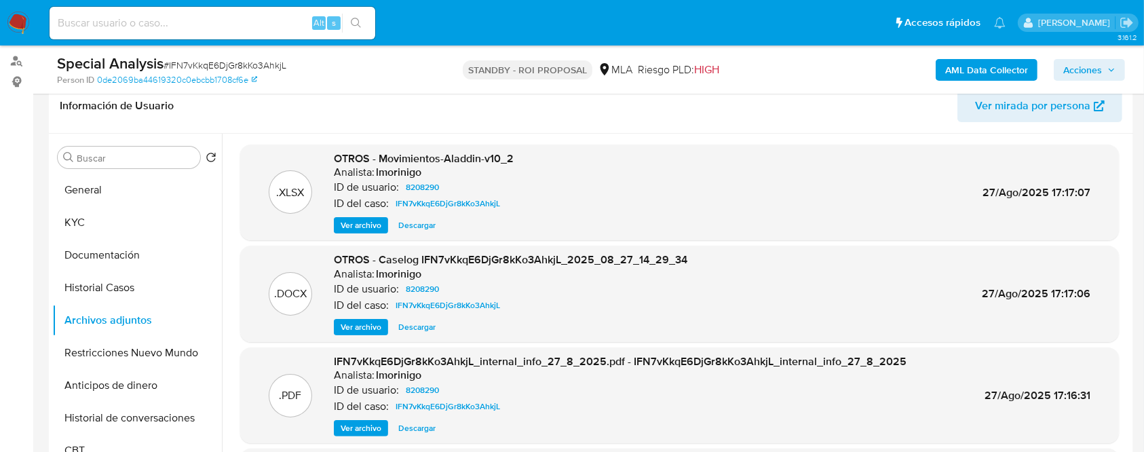
scroll to position [218, 0]
click at [366, 326] on span "Ver archivo" at bounding box center [361, 328] width 41 height 14
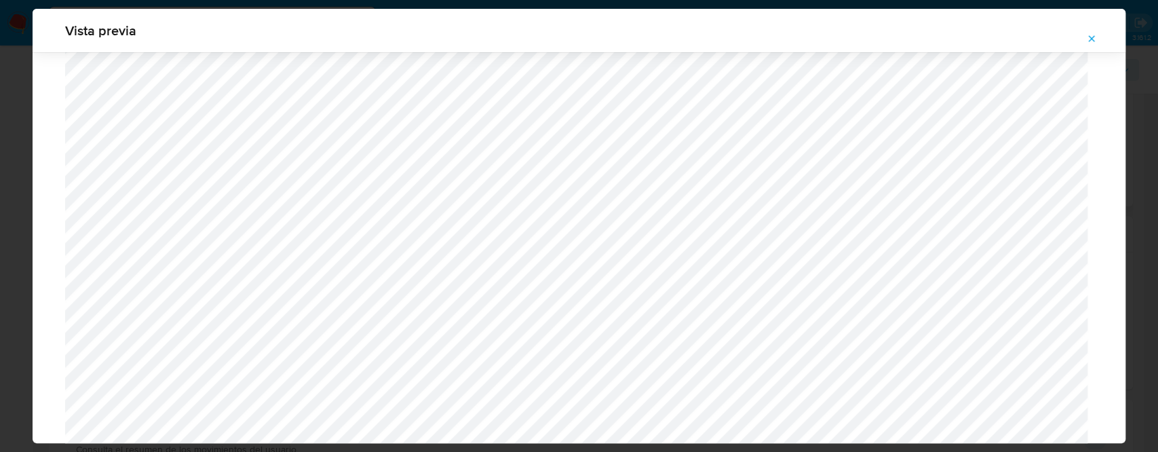
scroll to position [278, 0]
click at [1100, 38] on button "Attachment preview" at bounding box center [1092, 39] width 30 height 22
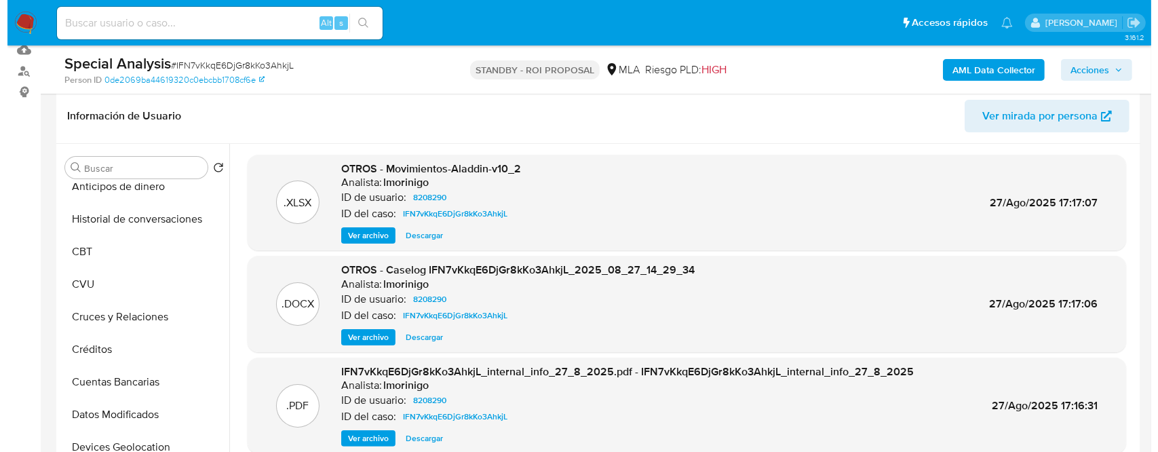
scroll to position [210, 0]
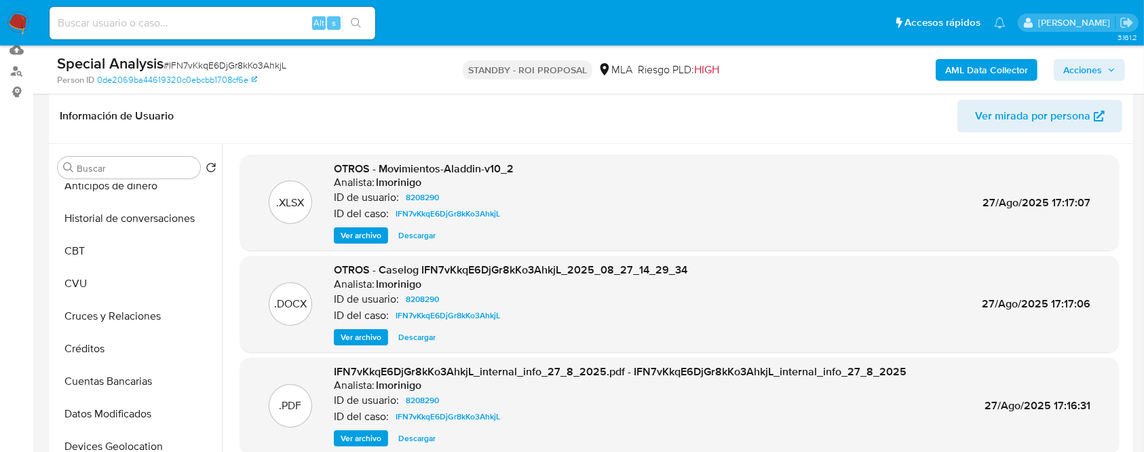
click at [369, 337] on span "Ver archivo" at bounding box center [361, 337] width 41 height 14
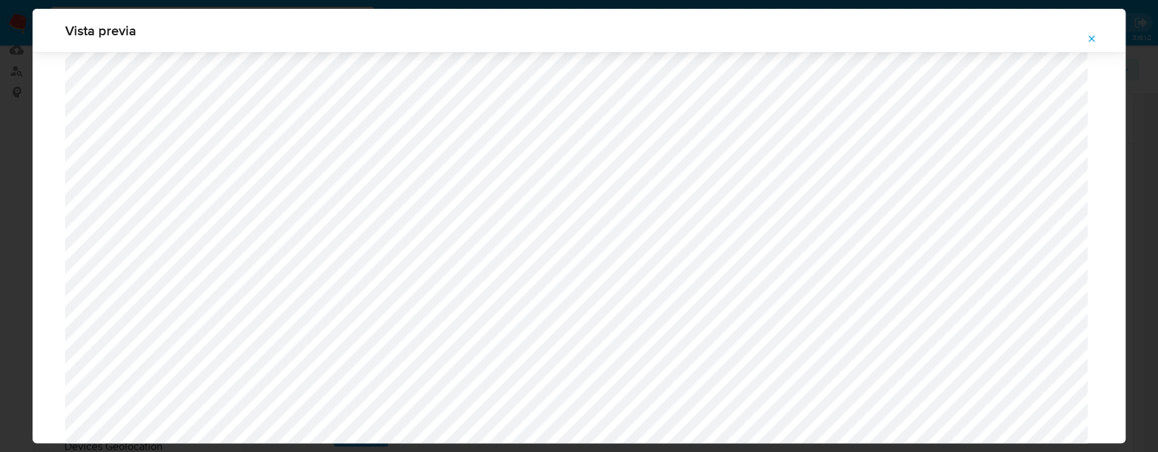
scroll to position [860, 0]
click at [1091, 34] on icon "Attachment preview" at bounding box center [1091, 38] width 11 height 11
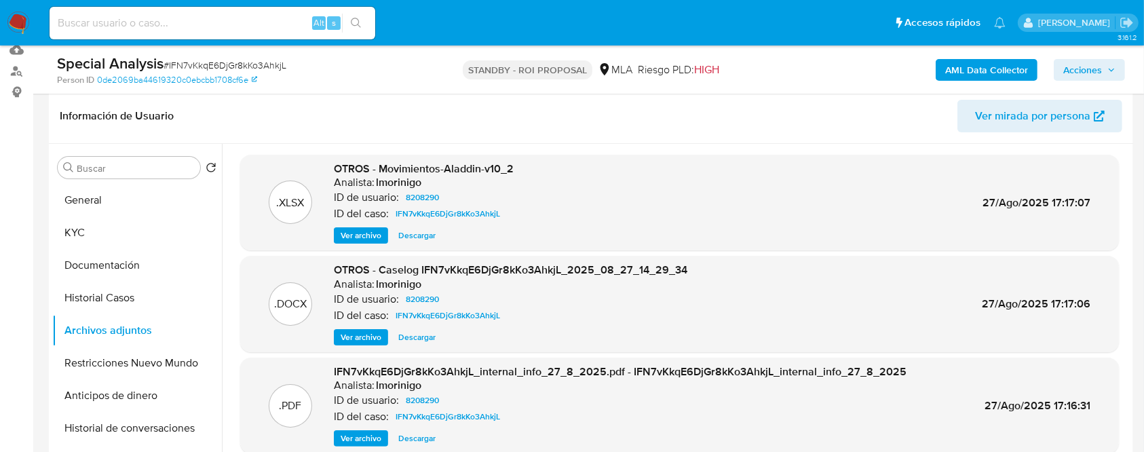
scroll to position [0, 0]
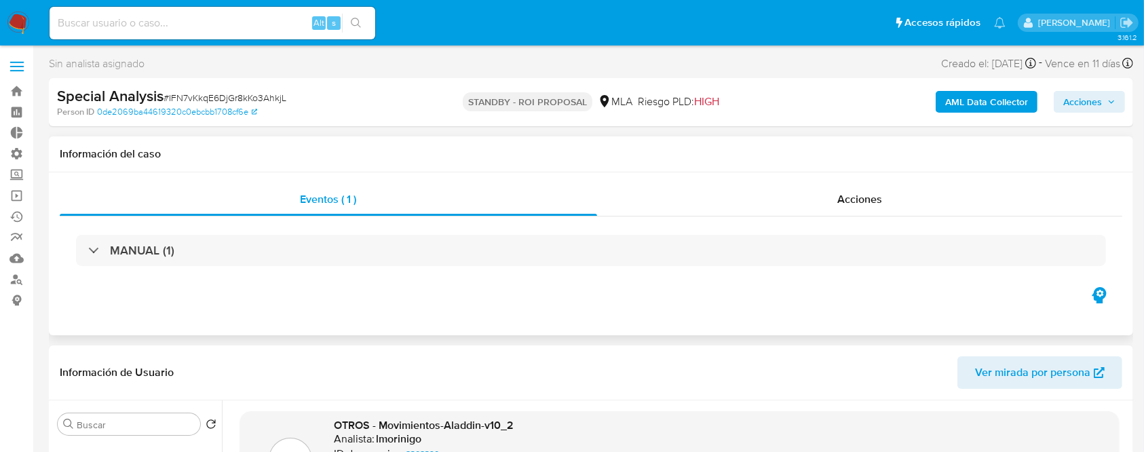
click at [699, 216] on div "MANUAL (1)" at bounding box center [591, 250] width 1062 height 68
click at [710, 191] on div "Acciones" at bounding box center [860, 199] width 526 height 33
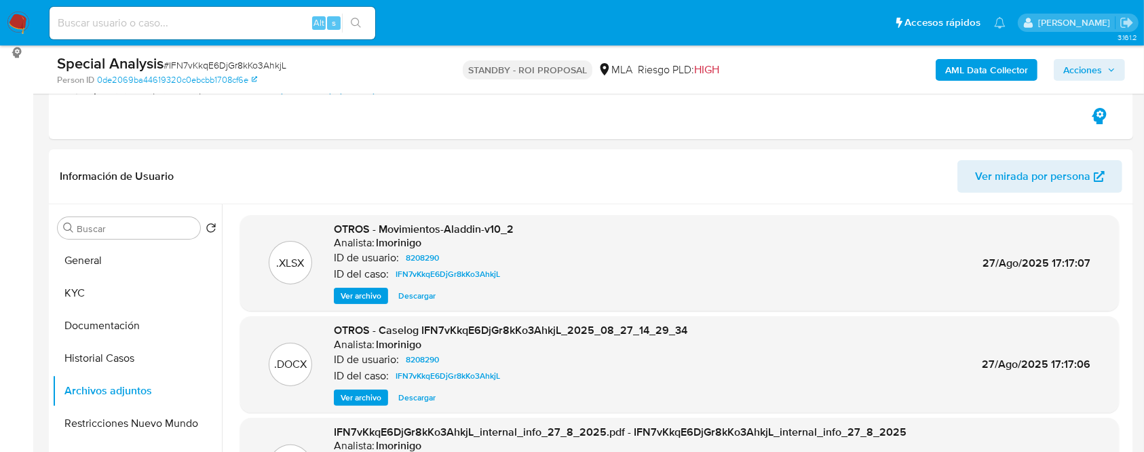
scroll to position [255, 0]
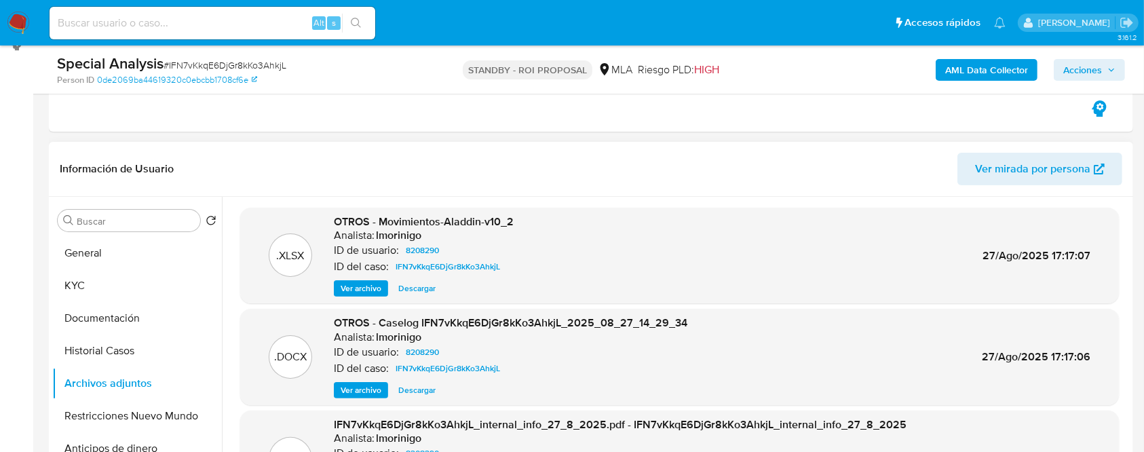
click at [368, 377] on div "OTROS - Caselog IFN7vKkqE6DjGr8kKo3AhkjL_2025_08_27_14_29_34 Analista: lmorinig…" at bounding box center [510, 356] width 353 height 83
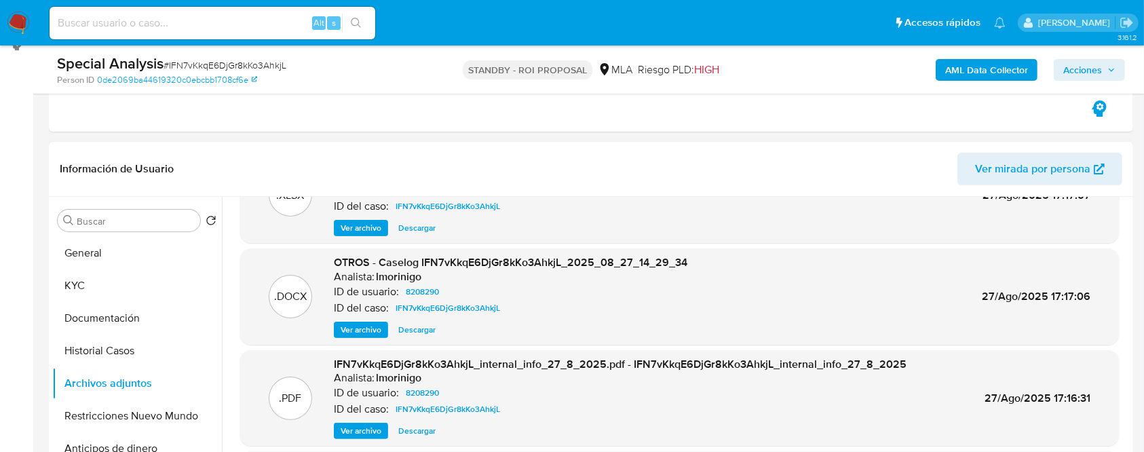
scroll to position [0, 0]
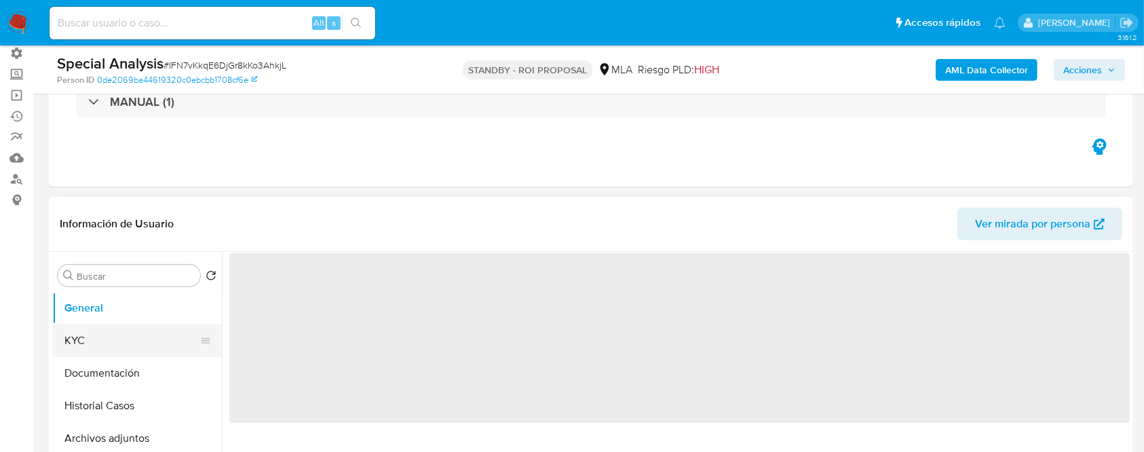
scroll to position [83, 0]
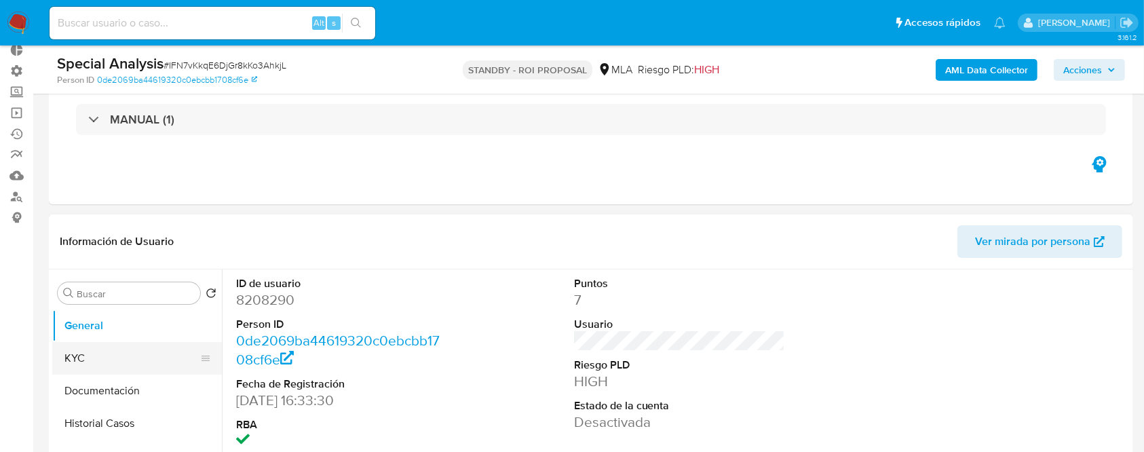
select select "10"
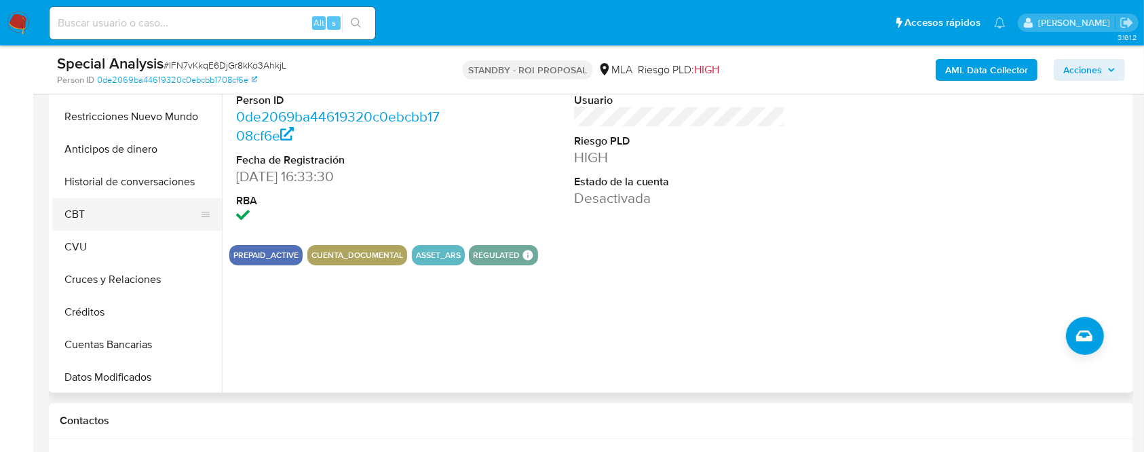
scroll to position [0, 0]
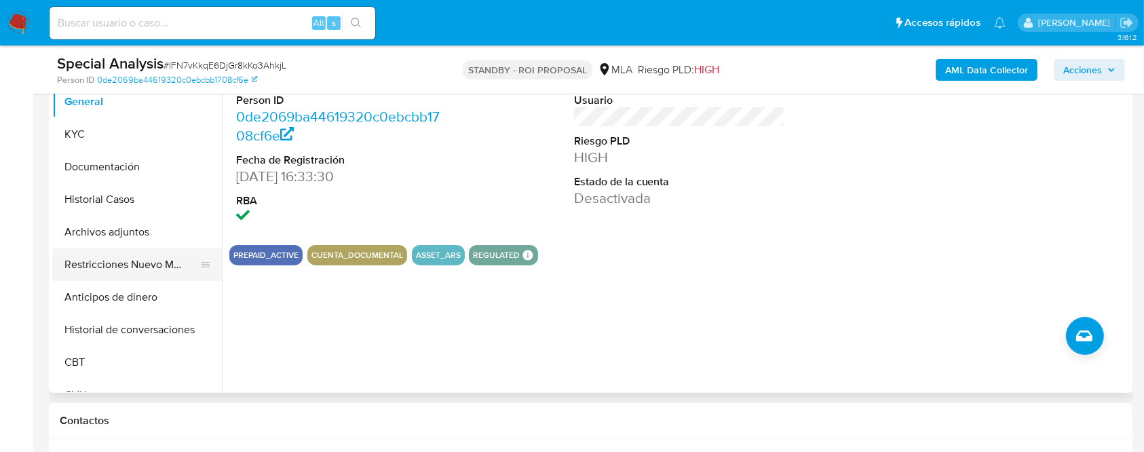
click at [143, 261] on button "Restricciones Nuevo Mundo" at bounding box center [131, 264] width 159 height 33
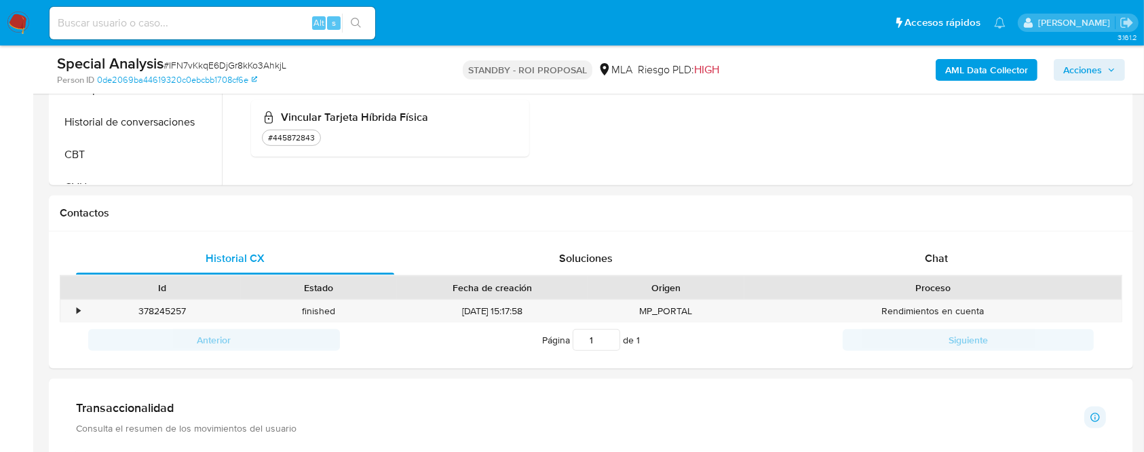
scroll to position [491, 0]
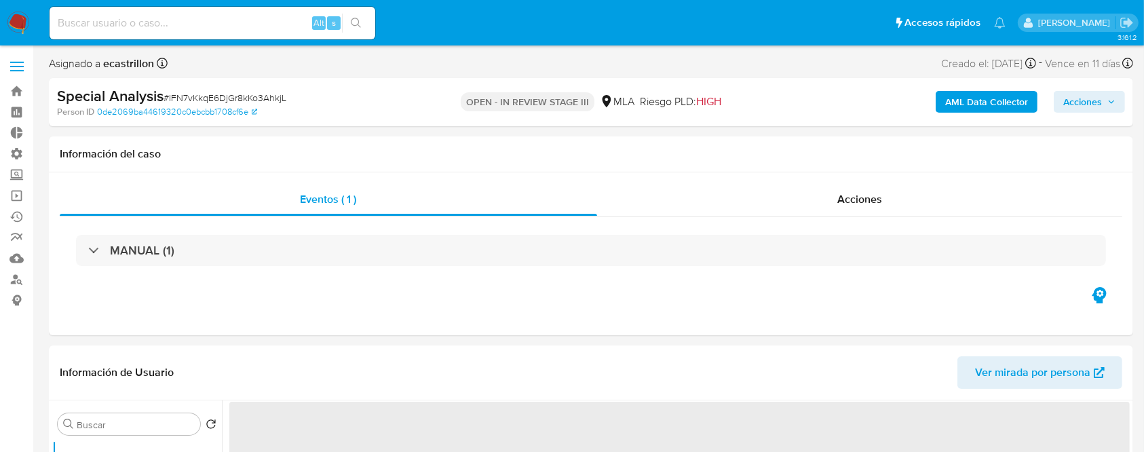
click at [1094, 104] on span "Acciones" at bounding box center [1082, 102] width 39 height 22
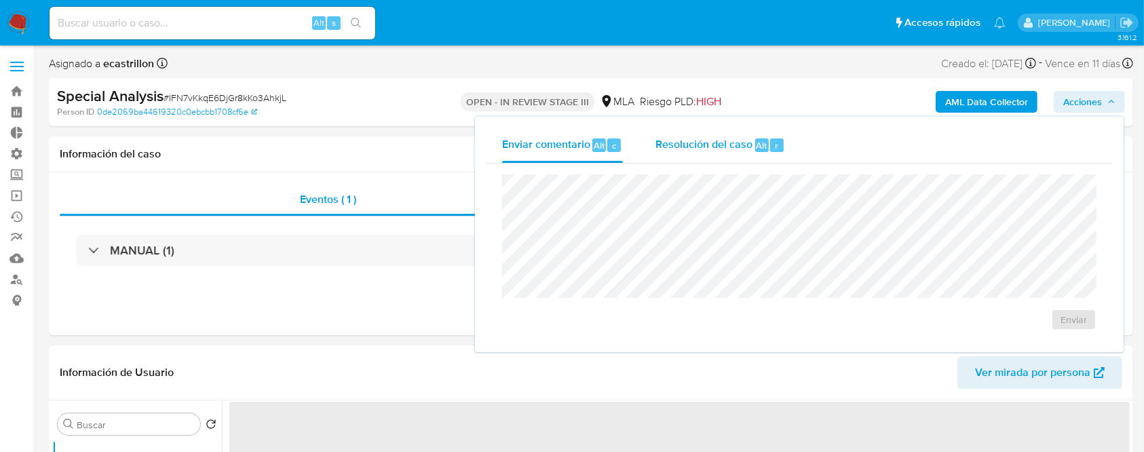
click at [721, 138] on span "Resolución del caso" at bounding box center [703, 145] width 97 height 16
select select "10"
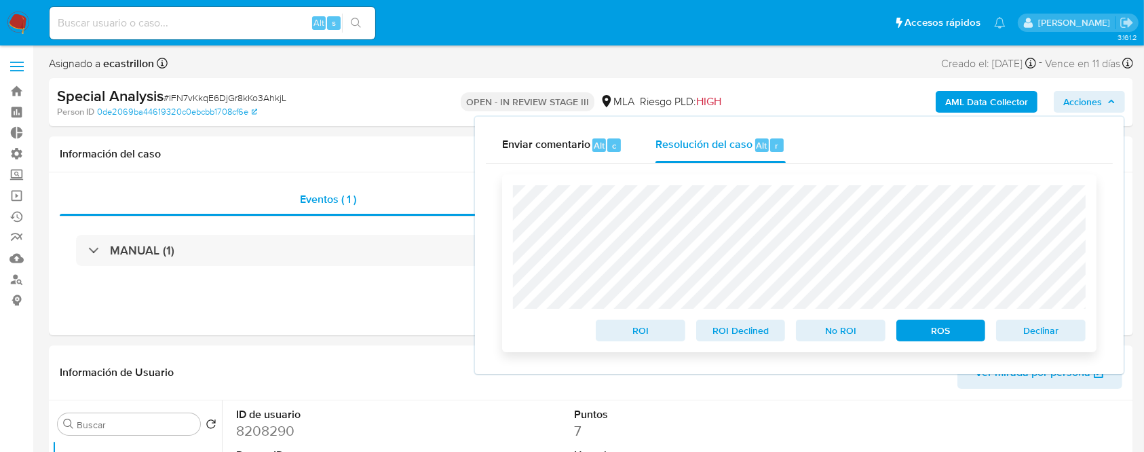
click at [1028, 334] on span "Declinar" at bounding box center [1040, 330] width 71 height 19
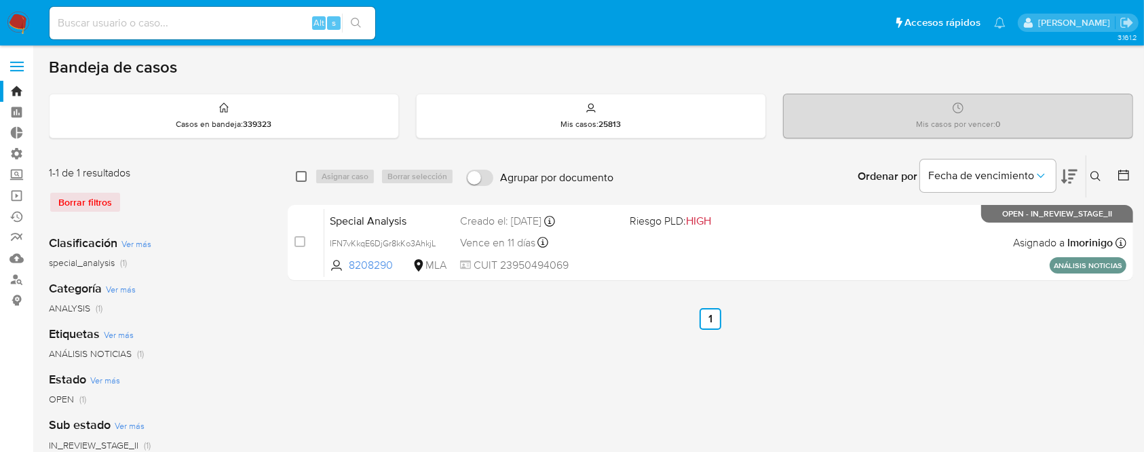
click at [303, 174] on input "checkbox" at bounding box center [301, 176] width 11 height 11
checkbox input "true"
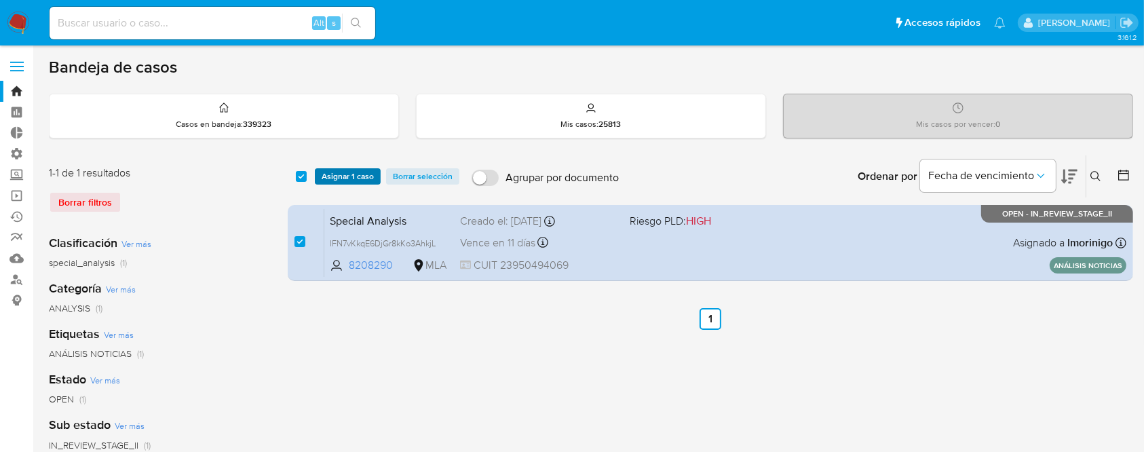
click at [349, 173] on span "Asignar 1 caso" at bounding box center [348, 177] width 52 height 14
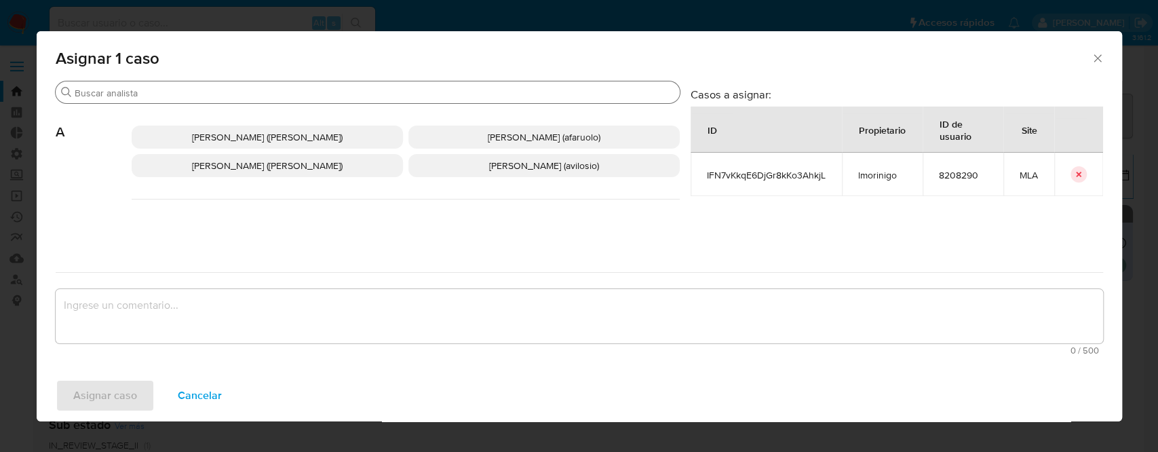
click at [288, 94] on input "Buscar" at bounding box center [375, 93] width 600 height 12
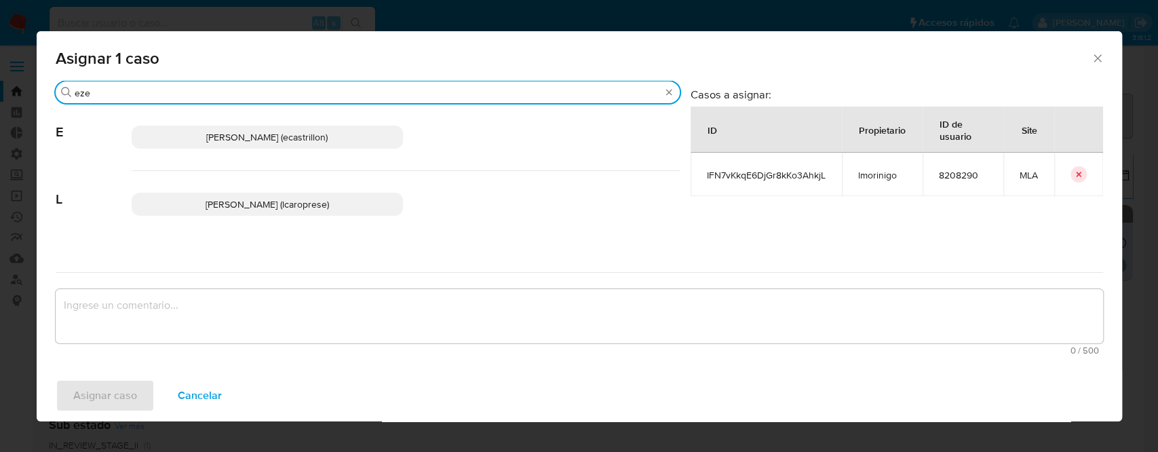
type input "eze"
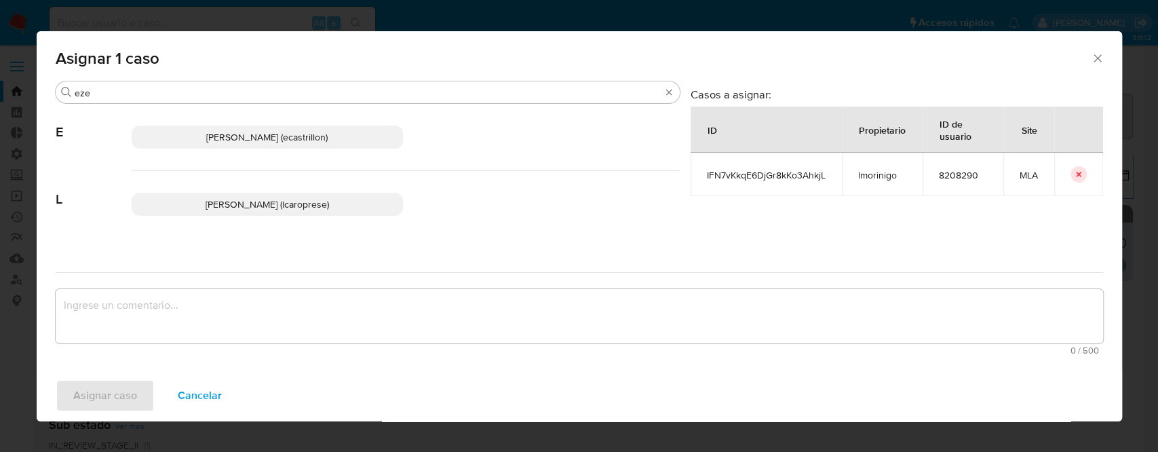
click at [311, 137] on span "Ezequiel Gonzalo Castrillon (ecastrillon)" at bounding box center [266, 137] width 121 height 14
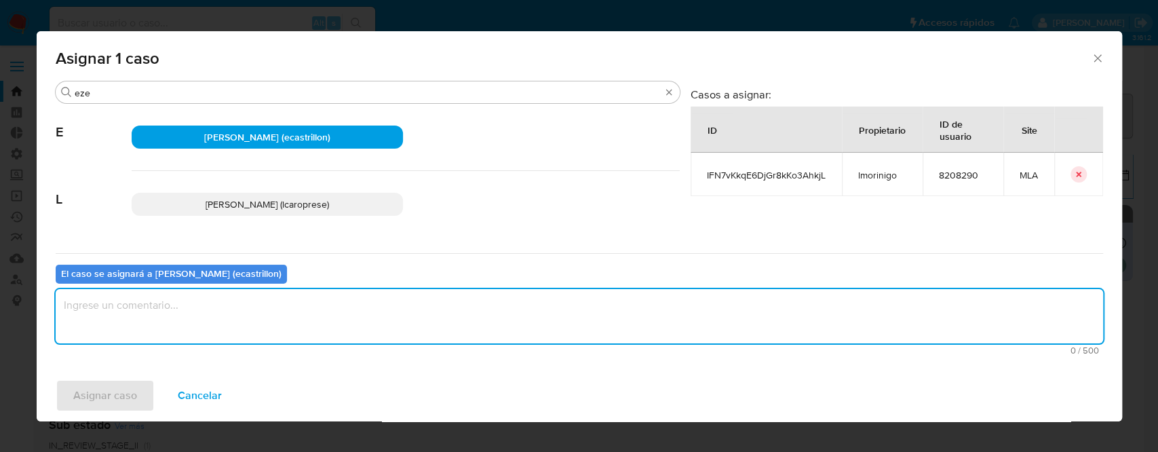
click at [258, 328] on textarea "assign-modal" at bounding box center [579, 316] width 1047 height 54
type textarea "."
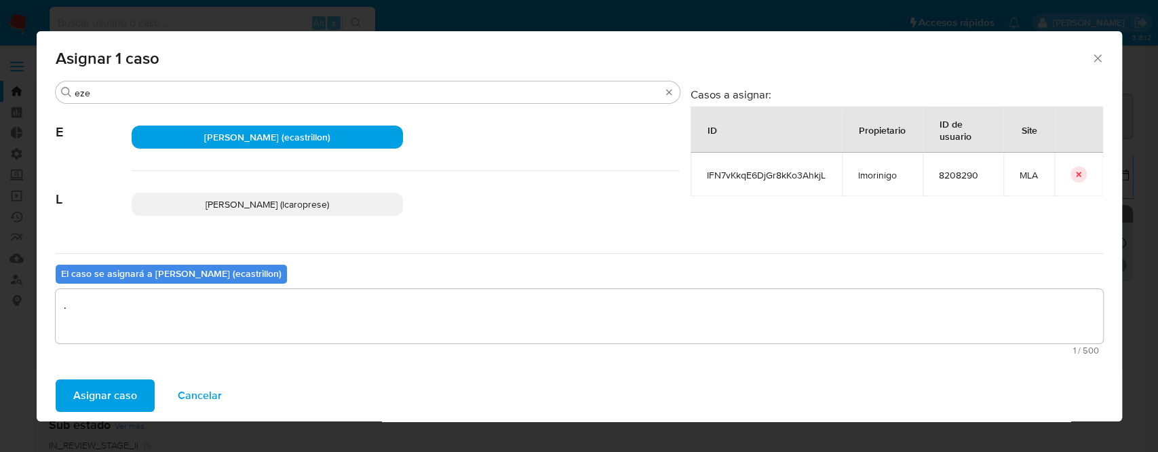
click at [122, 389] on span "Asignar caso" at bounding box center [105, 396] width 64 height 30
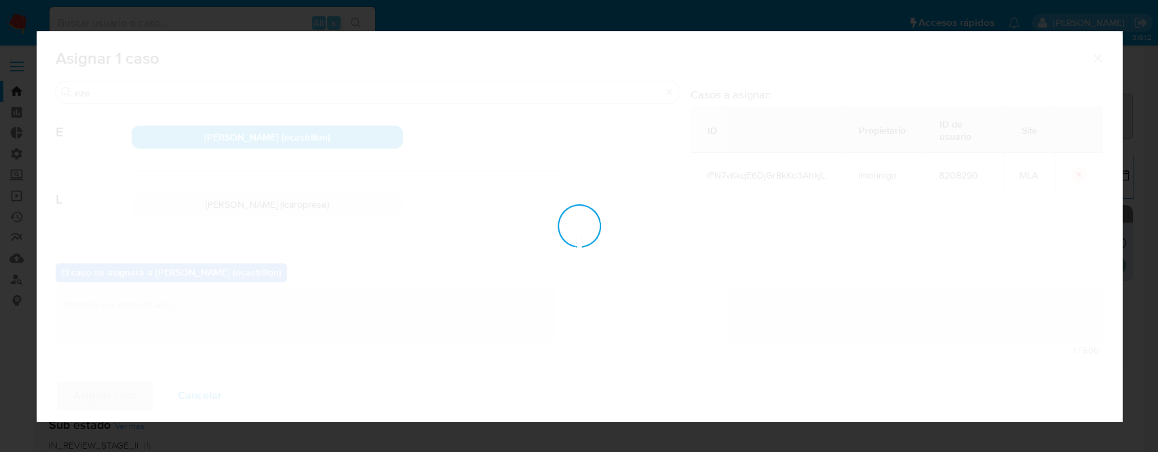
checkbox input "false"
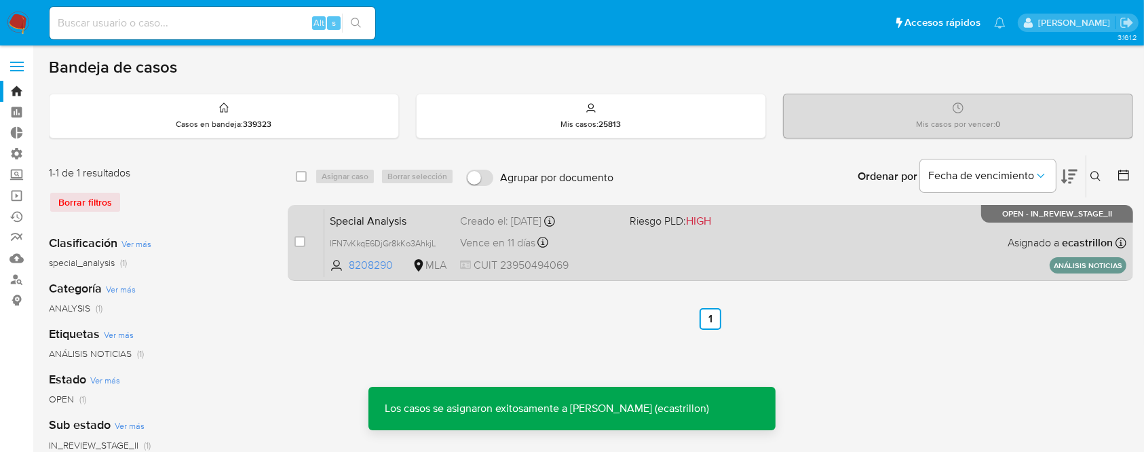
click at [915, 250] on div "Special Analysis IFN7vKkqE6DjGr8kKo3AhkjL 8208290 MLA Riesgo PLD: HIGH Creado e…" at bounding box center [725, 242] width 802 height 69
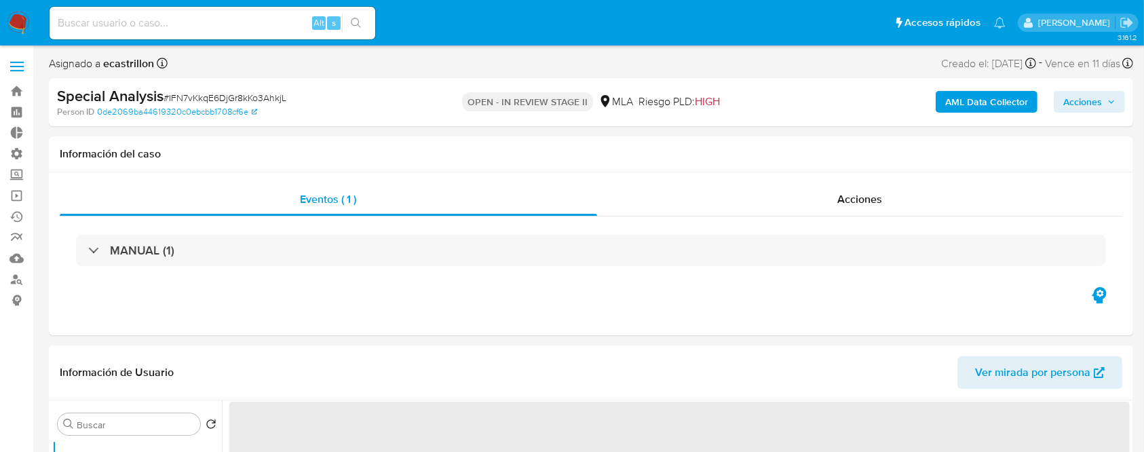
click at [1087, 109] on span "Acciones" at bounding box center [1082, 102] width 39 height 22
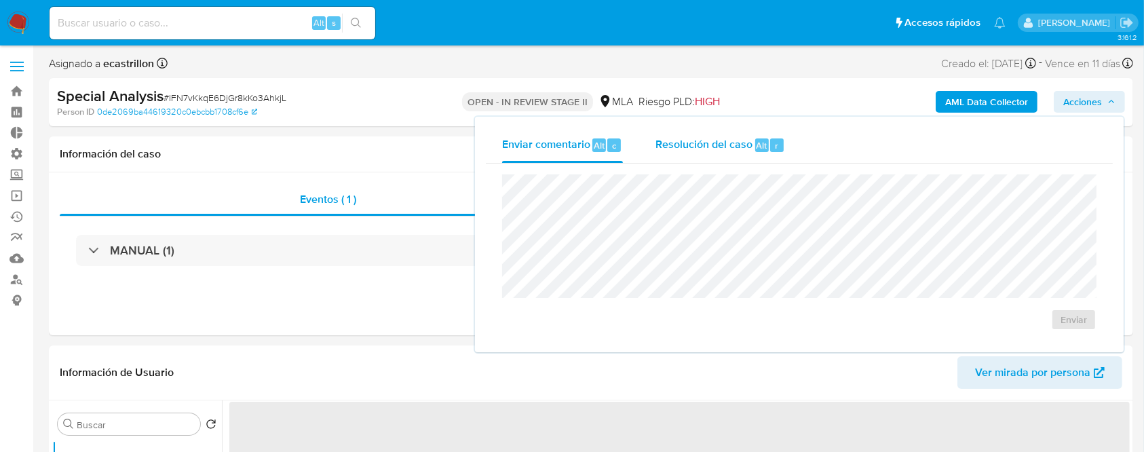
click at [682, 145] on span "Resolución del caso" at bounding box center [703, 145] width 97 height 16
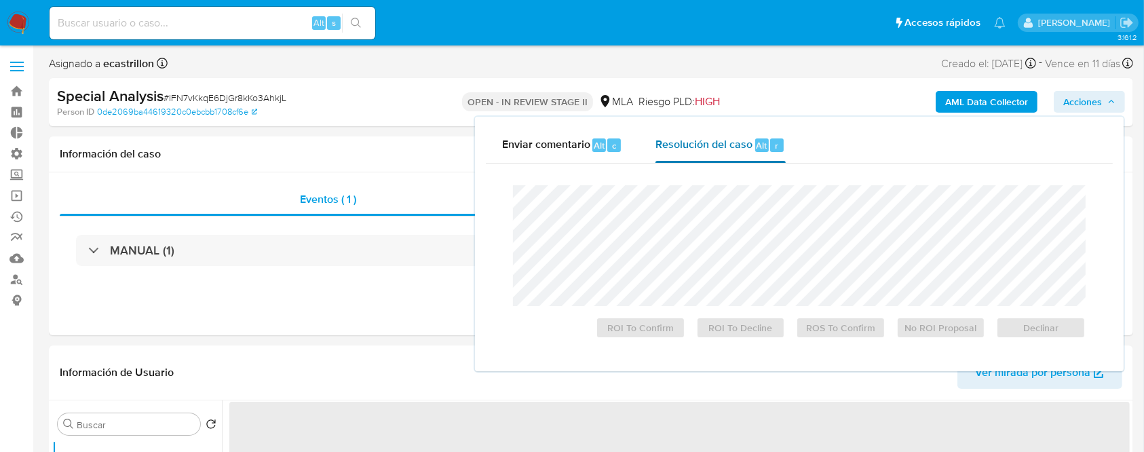
select select "10"
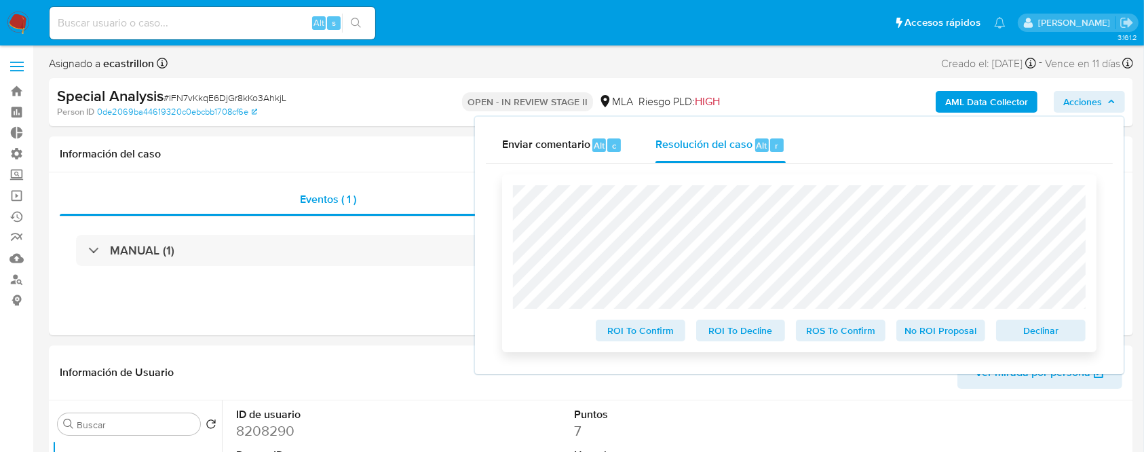
click at [1045, 333] on span "Declinar" at bounding box center [1040, 330] width 71 height 19
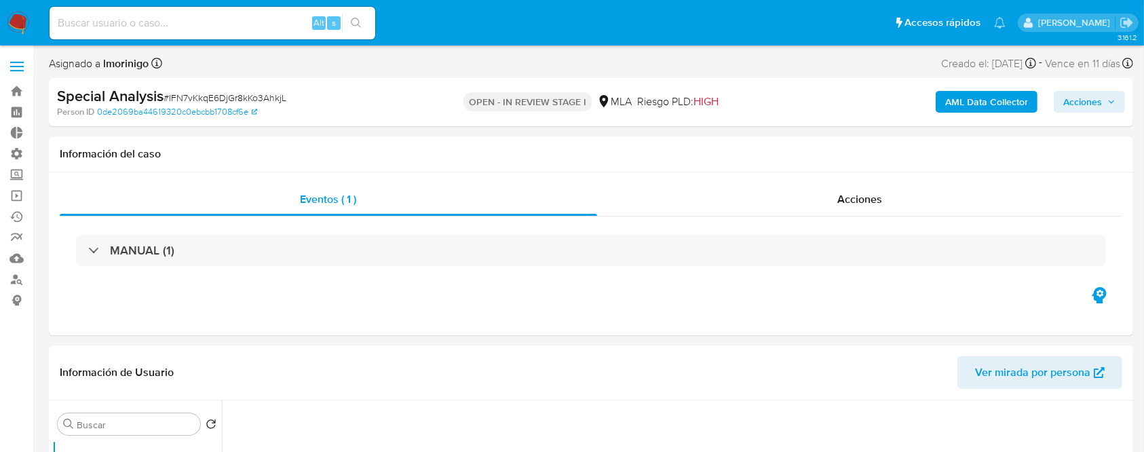
select select "10"
